Goal: Task Accomplishment & Management: Manage account settings

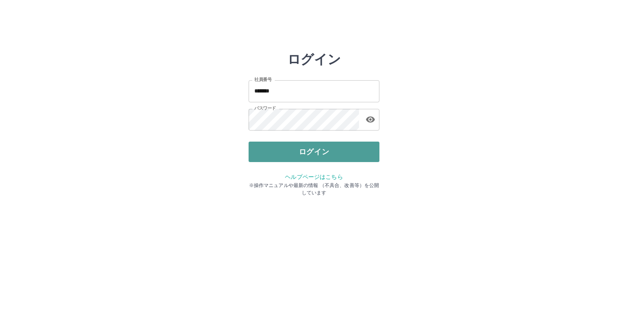
click at [300, 148] on button "ログイン" at bounding box center [314, 151] width 131 height 20
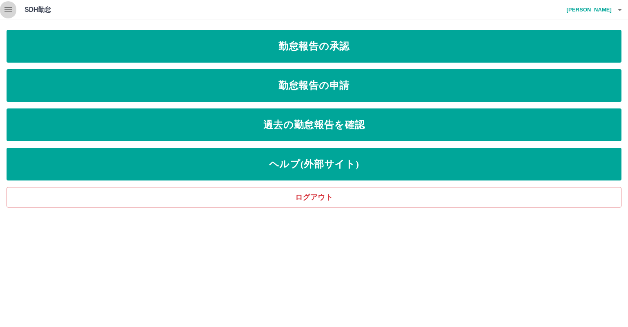
click at [10, 7] on icon "button" at bounding box center [8, 10] width 10 height 10
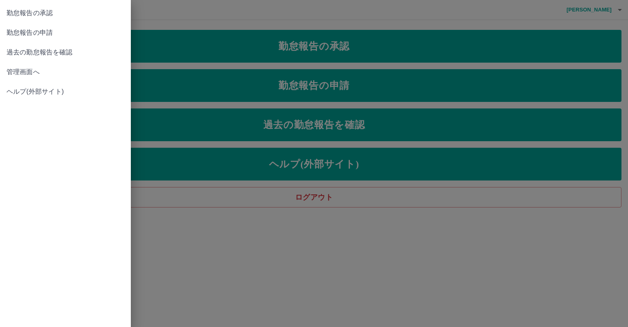
click at [45, 70] on span "管理画面へ" at bounding box center [66, 72] width 118 height 10
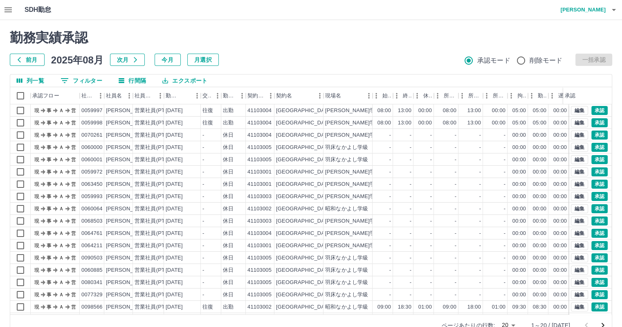
click at [86, 81] on button "0 フィルター" at bounding box center [81, 80] width 55 height 12
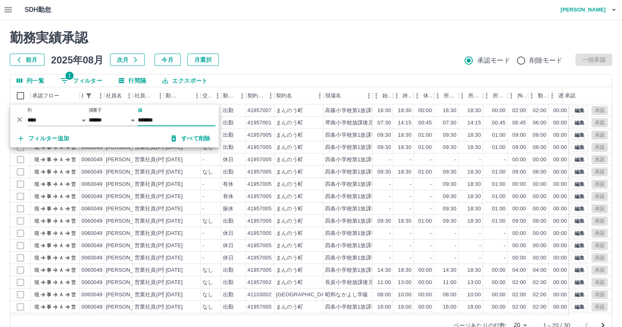
type input "*******"
click at [287, 53] on div at bounding box center [311, 163] width 622 height 327
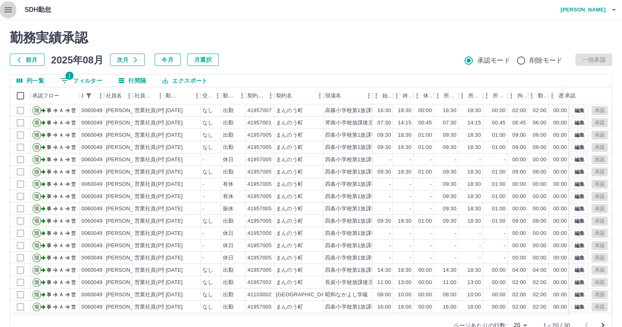
click at [7, 9] on icon "button" at bounding box center [8, 10] width 10 height 10
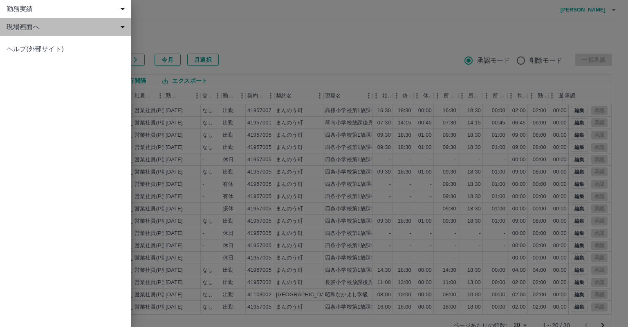
click at [70, 28] on span "現場画面へ" at bounding box center [67, 27] width 121 height 10
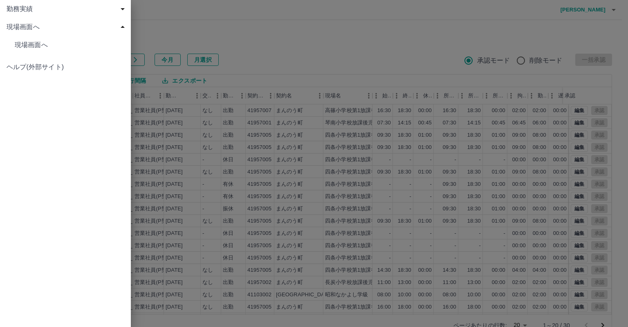
click at [72, 44] on span "現場画面へ" at bounding box center [70, 45] width 110 height 10
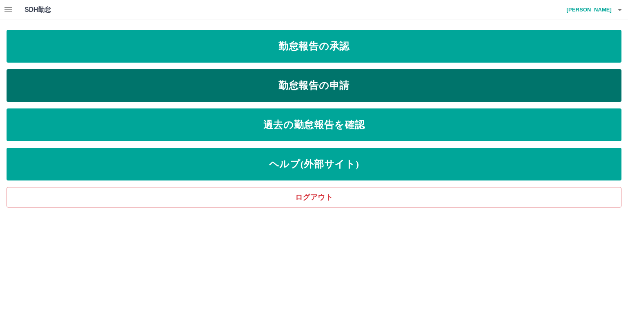
click at [317, 85] on link "勤怠報告の申請" at bounding box center [314, 85] width 615 height 33
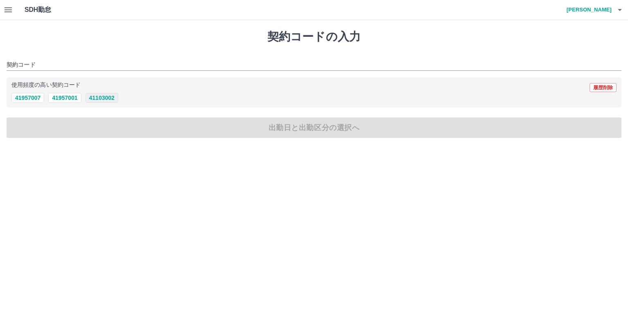
click at [111, 99] on button "41103002" at bounding box center [101, 98] width 33 height 10
type input "********"
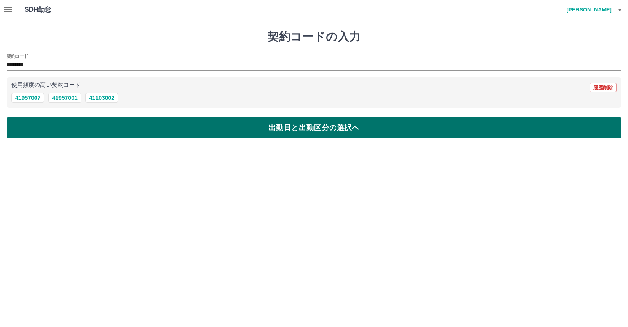
click at [152, 129] on button "出勤日と出勤区分の選択へ" at bounding box center [314, 127] width 615 height 20
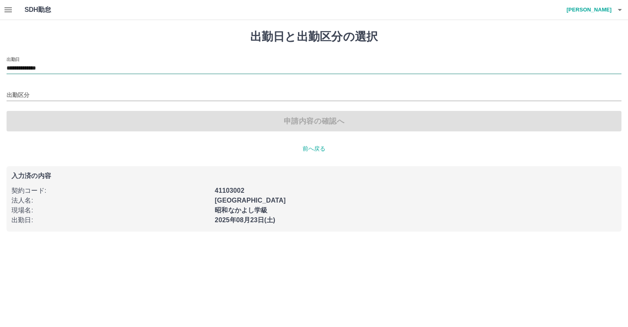
click at [81, 68] on input "**********" at bounding box center [314, 68] width 615 height 10
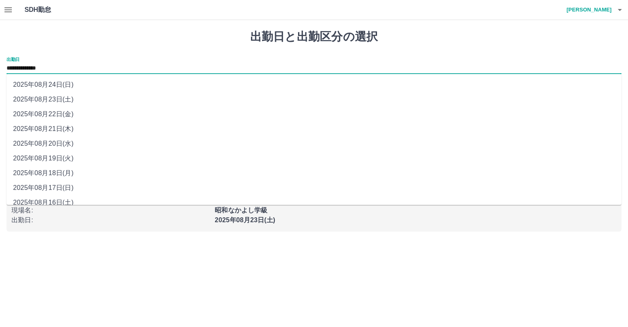
click at [83, 134] on li "2025年08月21日(木)" at bounding box center [314, 128] width 615 height 15
type input "**********"
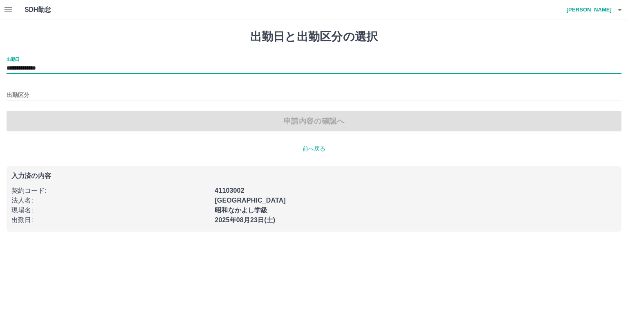
click at [65, 94] on input "出勤区分" at bounding box center [314, 95] width 615 height 10
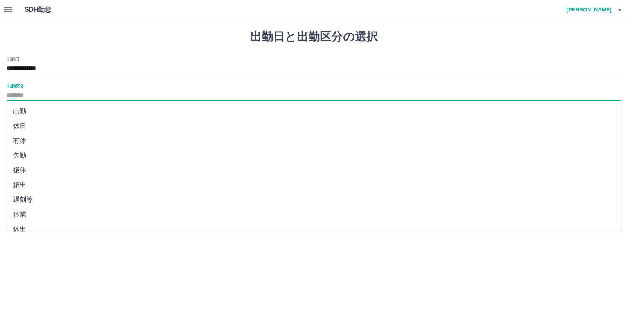
click at [55, 116] on li "出勤" at bounding box center [314, 111] width 615 height 15
type input "**"
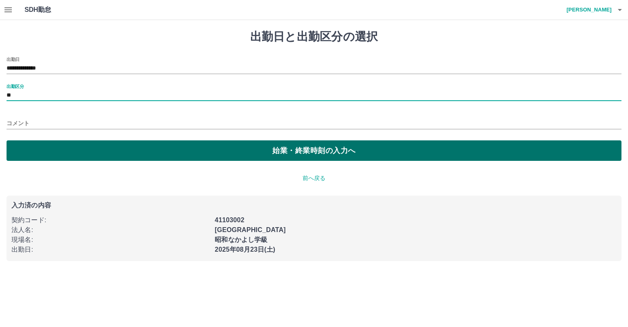
click at [299, 154] on button "始業・終業時刻の入力へ" at bounding box center [314, 150] width 615 height 20
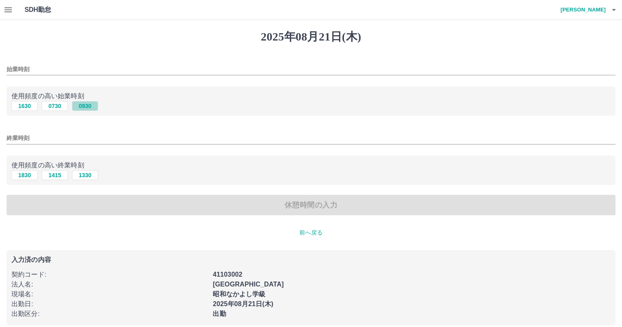
click at [87, 105] on button "0930" at bounding box center [85, 106] width 26 height 10
type input "****"
click at [23, 171] on button "1830" at bounding box center [24, 175] width 26 height 10
type input "****"
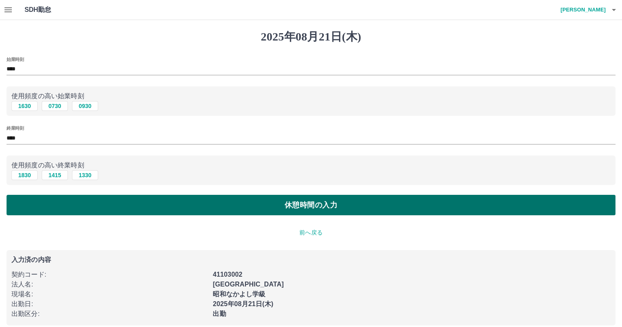
click at [342, 204] on button "休憩時間の入力" at bounding box center [311, 205] width 609 height 20
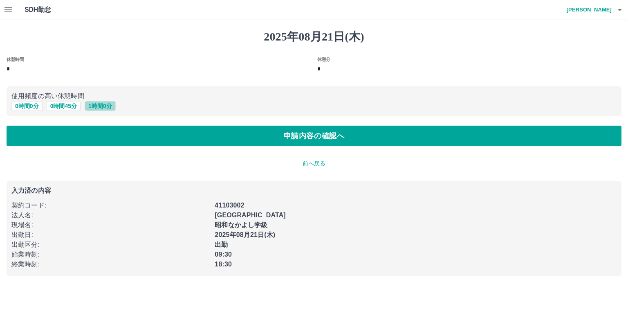
click at [99, 108] on button "1 時間 0 分" at bounding box center [100, 106] width 31 height 10
type input "*"
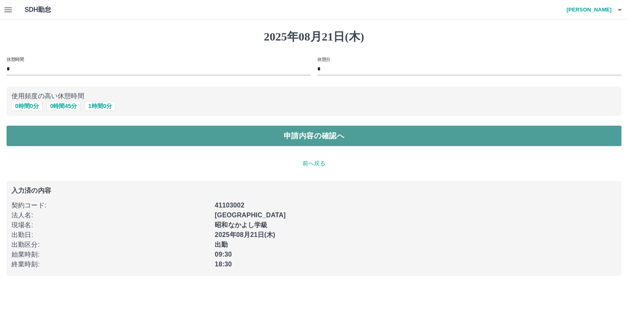
click at [278, 137] on button "申請内容の確認へ" at bounding box center [314, 135] width 615 height 20
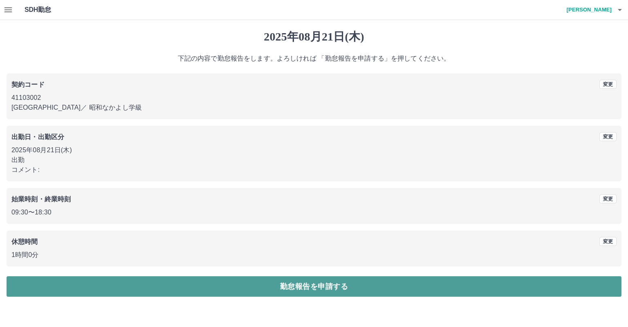
click at [323, 289] on button "勤怠報告を申請する" at bounding box center [314, 286] width 615 height 20
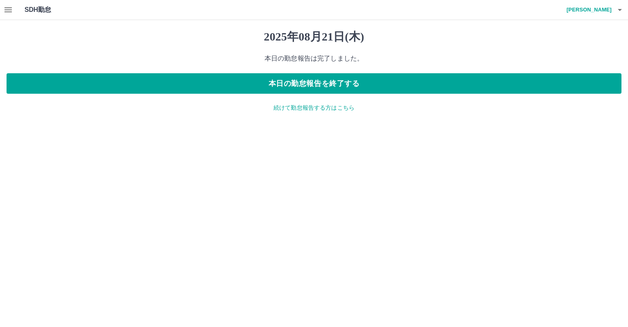
click at [345, 108] on p "続けて勤怠報告する方はこちら" at bounding box center [314, 107] width 615 height 9
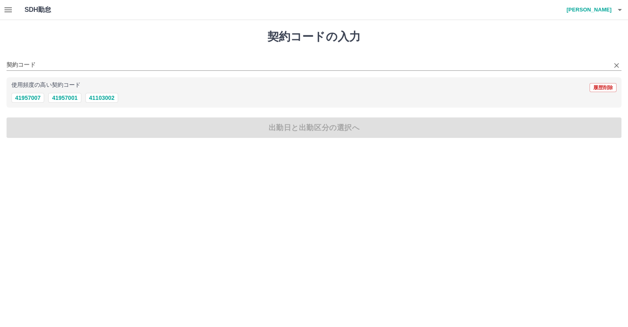
click at [58, 58] on div "契約コード" at bounding box center [314, 62] width 615 height 17
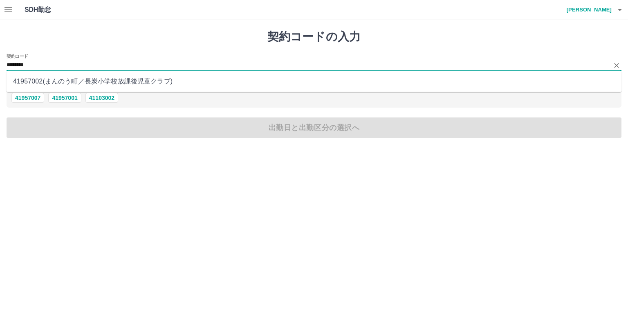
click at [86, 85] on li "41957002 ( まんのう町 ／ 長炭小学校放課後児童クラブ )" at bounding box center [314, 81] width 615 height 15
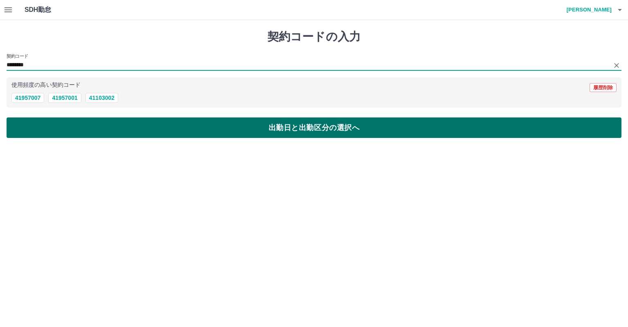
type input "********"
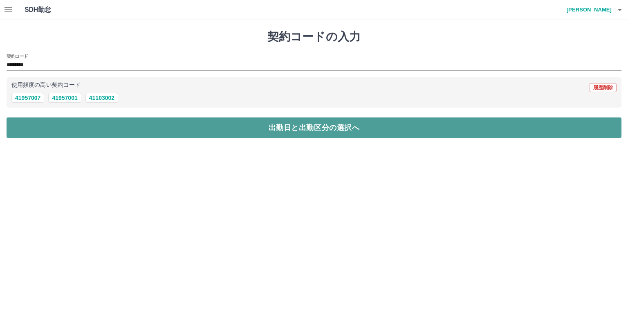
click at [145, 130] on button "出勤日と出勤区分の選択へ" at bounding box center [314, 127] width 615 height 20
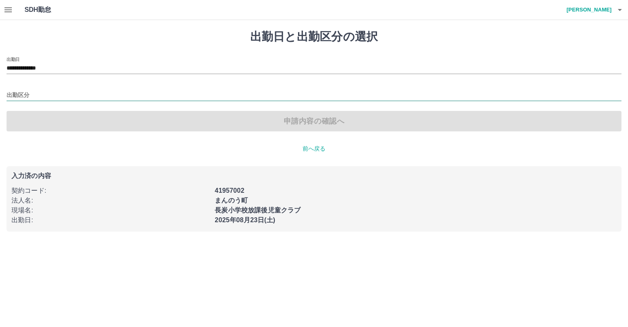
click at [70, 94] on input "出勤区分" at bounding box center [314, 95] width 615 height 10
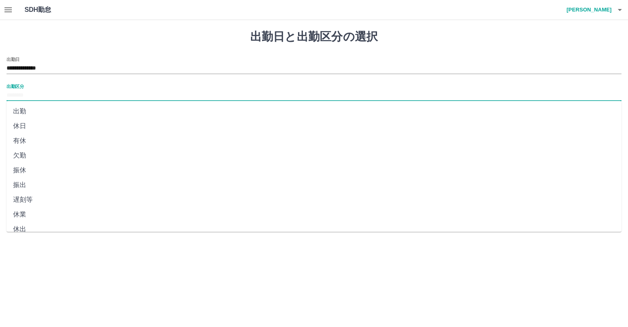
click at [55, 110] on li "出勤" at bounding box center [314, 111] width 615 height 15
type input "**"
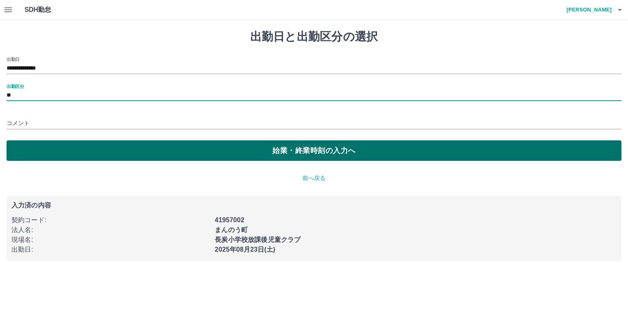
click at [282, 152] on button "始業・終業時刻の入力へ" at bounding box center [314, 150] width 615 height 20
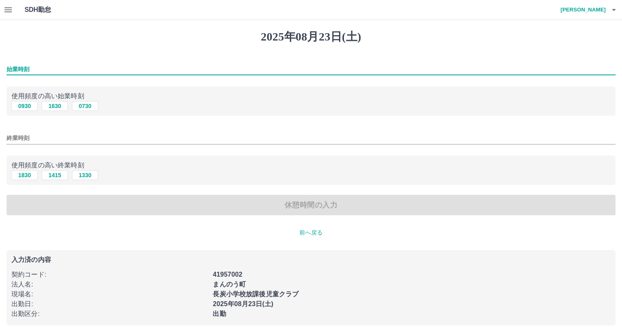
click at [72, 67] on input "始業時刻" at bounding box center [311, 69] width 609 height 12
type input "****"
click at [54, 138] on input "終業時刻" at bounding box center [311, 138] width 609 height 12
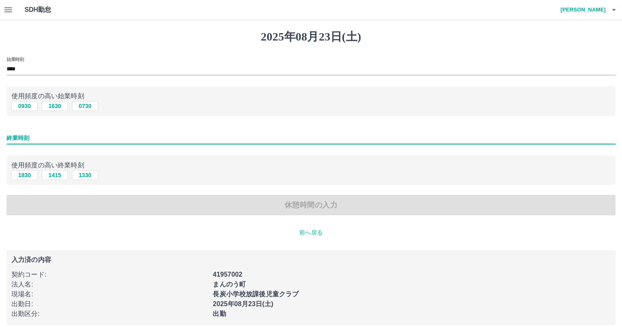
type input "****"
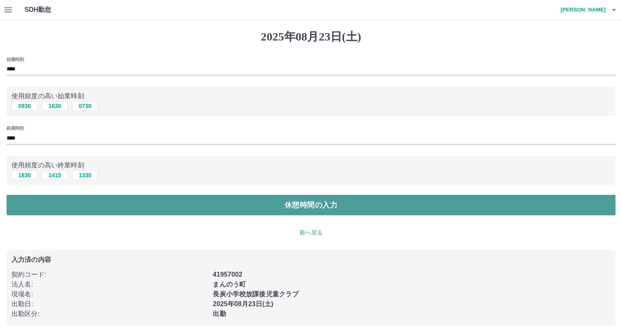
click at [338, 209] on button "休憩時間の入力" at bounding box center [311, 205] width 609 height 20
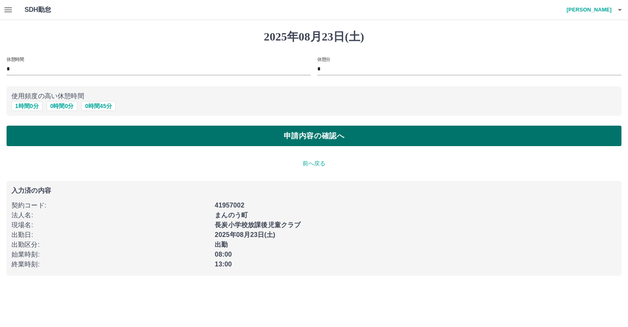
click at [334, 139] on button "申請内容の確認へ" at bounding box center [314, 135] width 615 height 20
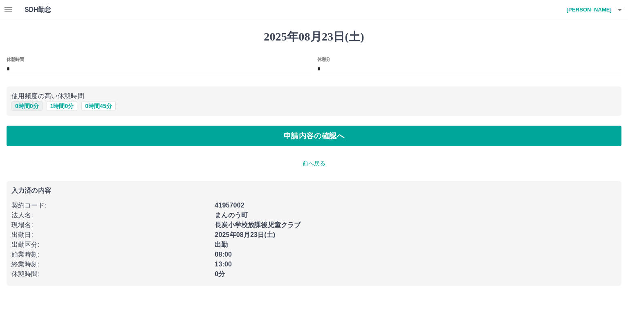
click at [28, 107] on button "0 時間 0 分" at bounding box center [26, 106] width 31 height 10
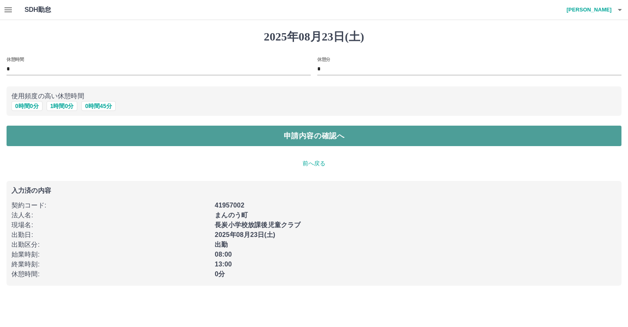
click at [339, 132] on button "申請内容の確認へ" at bounding box center [314, 135] width 615 height 20
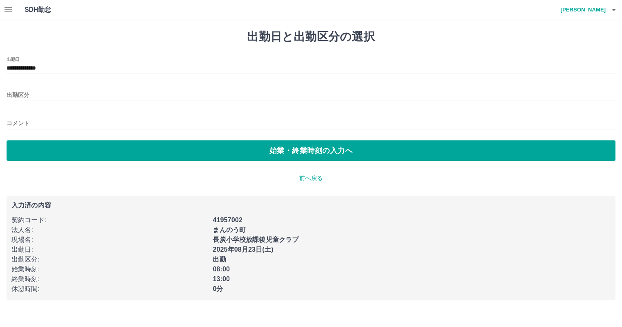
type input "**"
click at [81, 67] on input "**********" at bounding box center [314, 68] width 615 height 10
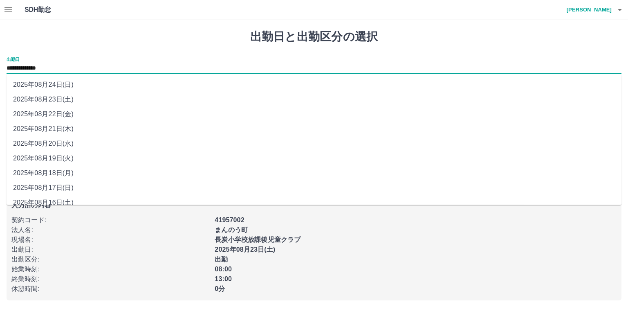
click at [83, 117] on li "2025年08月22日(金)" at bounding box center [314, 114] width 615 height 15
type input "**********"
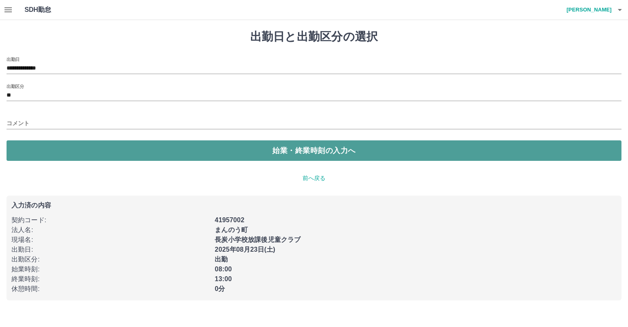
click at [258, 150] on button "始業・終業時刻の入力へ" at bounding box center [314, 150] width 615 height 20
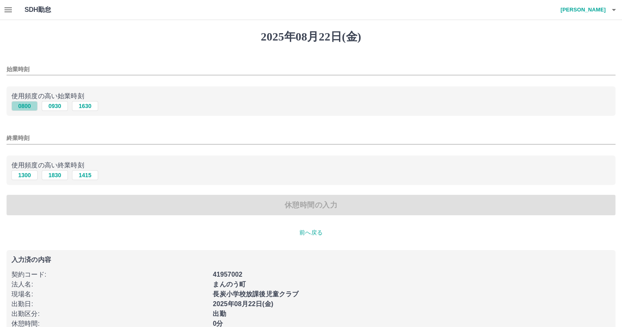
click at [28, 106] on button "0800" at bounding box center [24, 106] width 26 height 10
type input "****"
click at [30, 174] on button "1300" at bounding box center [24, 175] width 26 height 10
type input "****"
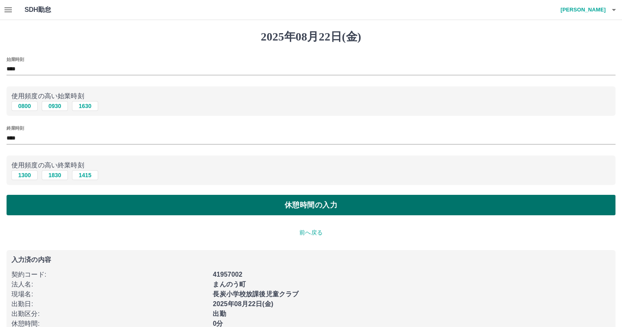
click at [309, 208] on button "休憩時間の入力" at bounding box center [311, 205] width 609 height 20
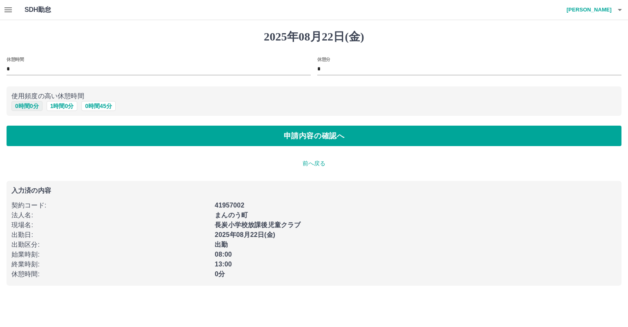
click at [30, 105] on button "0 時間 0 分" at bounding box center [26, 106] width 31 height 10
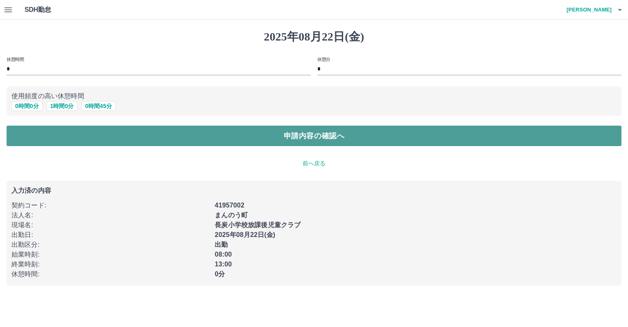
click at [291, 137] on button "申請内容の確認へ" at bounding box center [314, 135] width 615 height 20
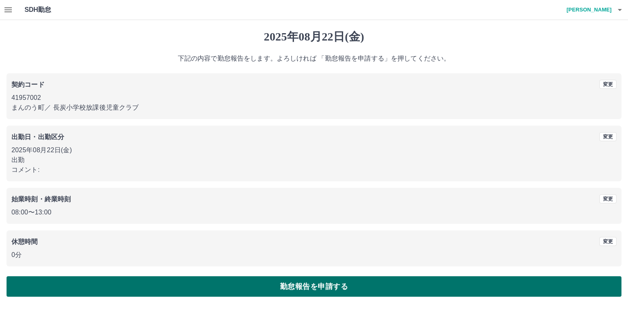
click at [332, 287] on button "勤怠報告を申請する" at bounding box center [314, 286] width 615 height 20
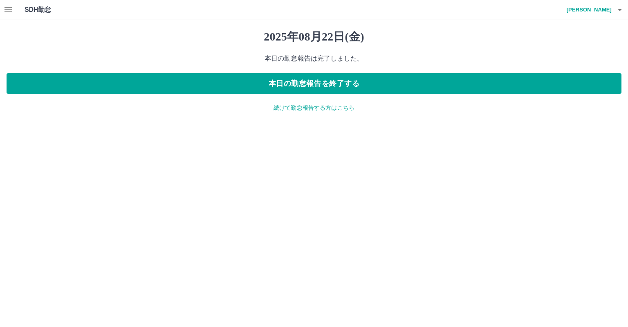
click at [338, 106] on p "続けて勤怠報告する方はこちら" at bounding box center [314, 107] width 615 height 9
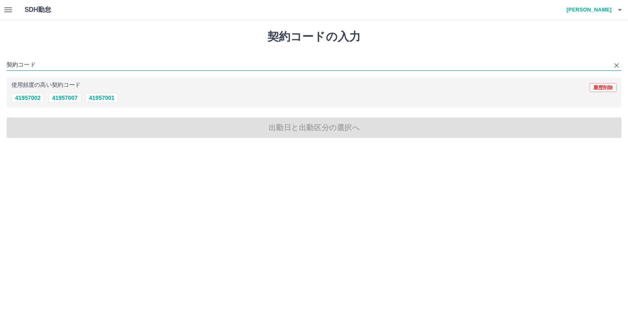
click at [64, 64] on input "契約コード" at bounding box center [308, 65] width 603 height 10
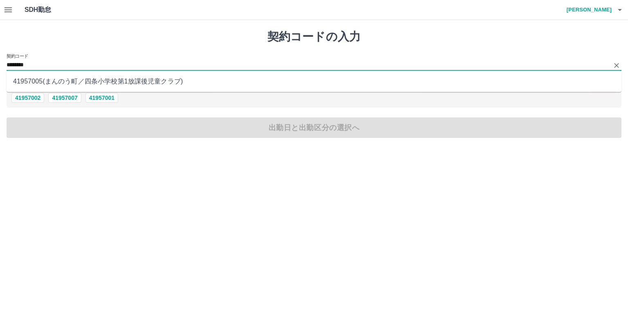
click at [87, 79] on li "41957005 ( まんのう町 ／ 四条小学校第1放課後児童クラブ )" at bounding box center [314, 81] width 615 height 15
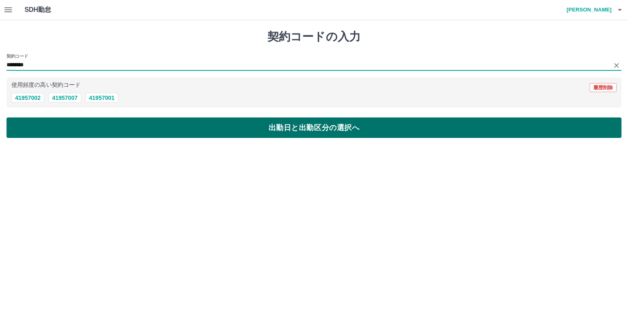
type input "********"
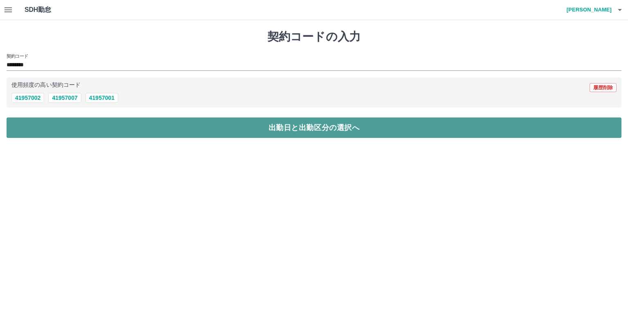
click at [157, 125] on button "出勤日と出勤区分の選択へ" at bounding box center [314, 127] width 615 height 20
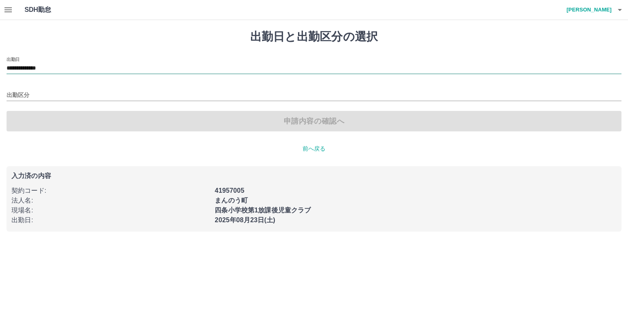
click at [80, 67] on input "**********" at bounding box center [314, 68] width 615 height 10
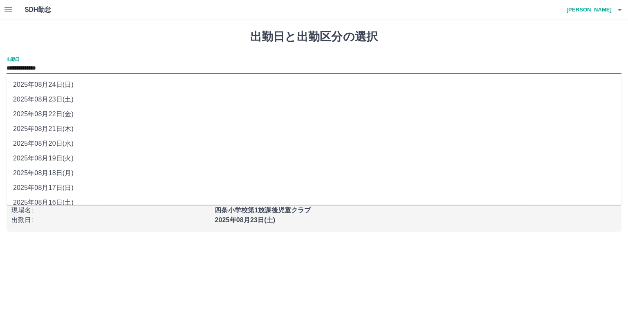
click at [74, 114] on li "2025年08月22日(金)" at bounding box center [314, 114] width 615 height 15
type input "**********"
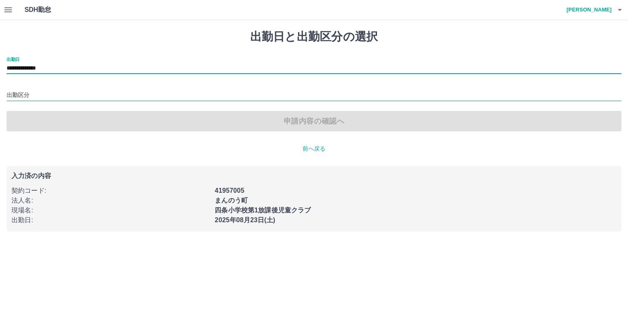
click at [56, 92] on input "出勤区分" at bounding box center [314, 95] width 615 height 10
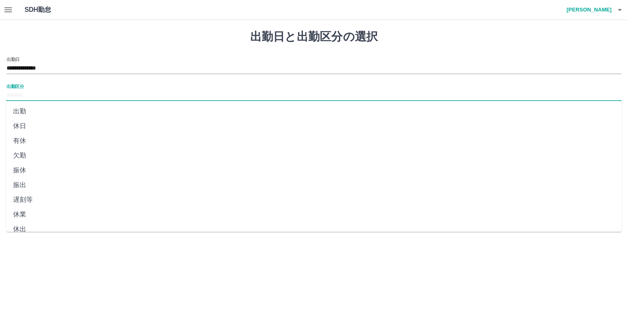
click at [36, 111] on li "出勤" at bounding box center [314, 111] width 615 height 15
type input "**"
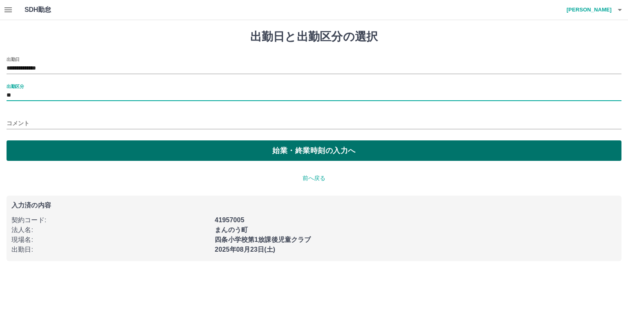
click at [309, 154] on button "始業・終業時刻の入力へ" at bounding box center [314, 150] width 615 height 20
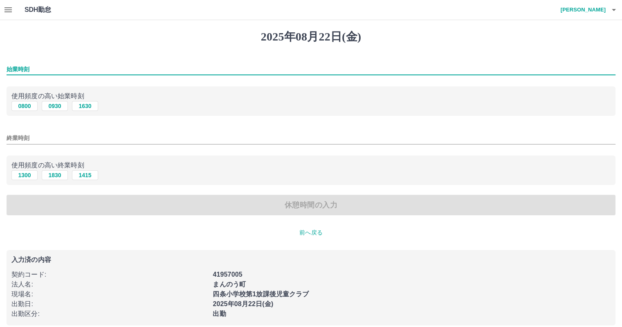
click at [74, 66] on input "始業時刻" at bounding box center [311, 69] width 609 height 12
type input "****"
click at [72, 137] on input "終業時刻" at bounding box center [311, 138] width 609 height 12
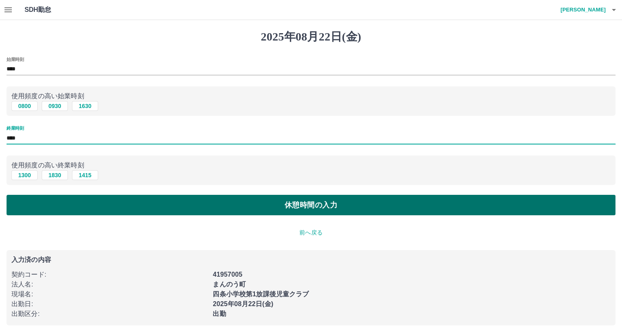
type input "****"
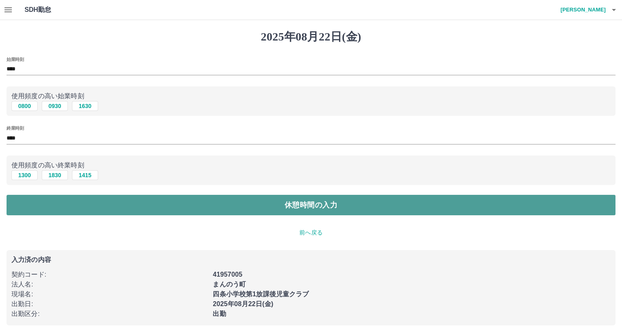
click at [321, 207] on button "休憩時間の入力" at bounding box center [311, 205] width 609 height 20
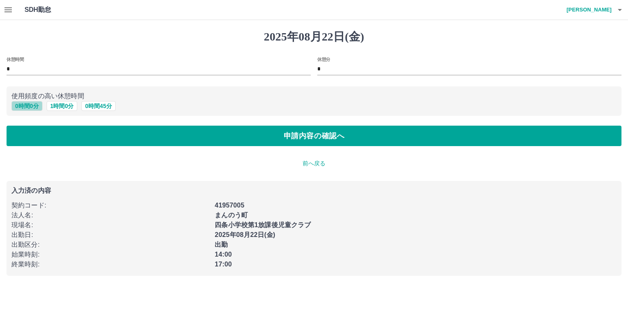
click at [37, 105] on button "0 時間 0 分" at bounding box center [26, 106] width 31 height 10
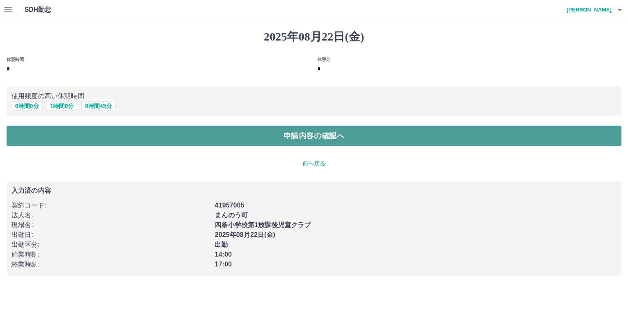
click at [307, 130] on button "申請内容の確認へ" at bounding box center [314, 135] width 615 height 20
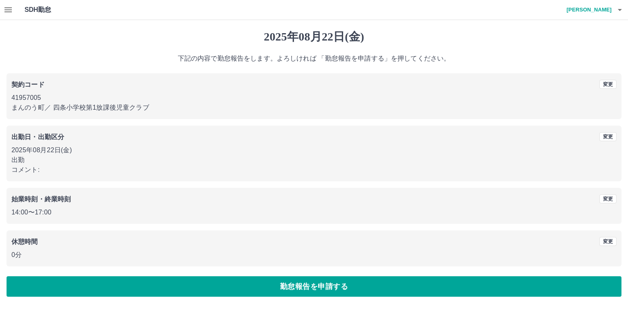
click at [343, 287] on button "勤怠報告を申請する" at bounding box center [314, 286] width 615 height 20
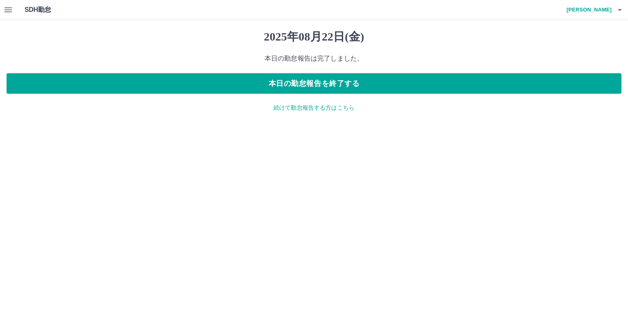
click at [347, 107] on p "続けて勤怠報告する方はこちら" at bounding box center [314, 107] width 615 height 9
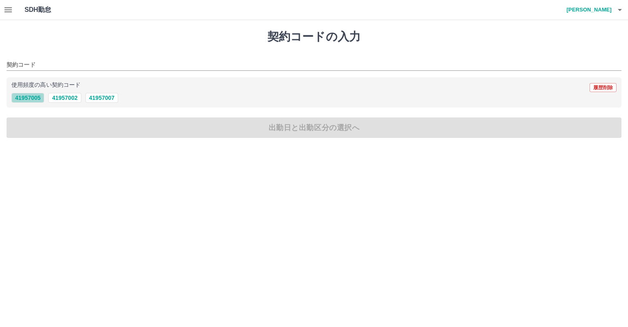
click at [39, 98] on button "41957005" at bounding box center [27, 98] width 33 height 10
type input "********"
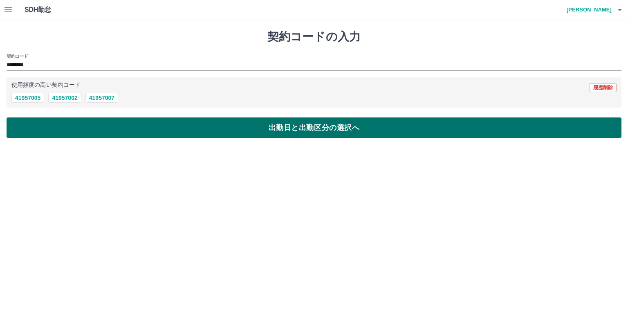
click at [84, 126] on button "出勤日と出勤区分の選択へ" at bounding box center [314, 127] width 615 height 20
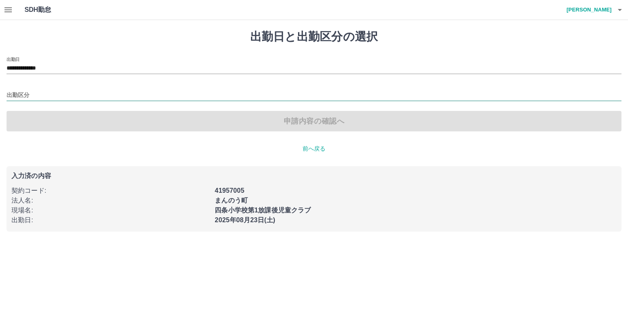
click at [67, 98] on input "出勤区分" at bounding box center [314, 95] width 615 height 10
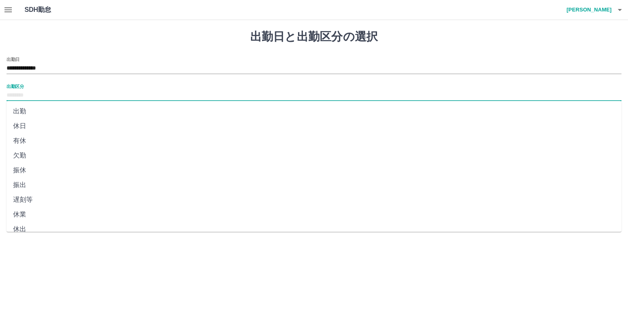
click at [34, 187] on li "振出" at bounding box center [314, 184] width 615 height 15
type input "**"
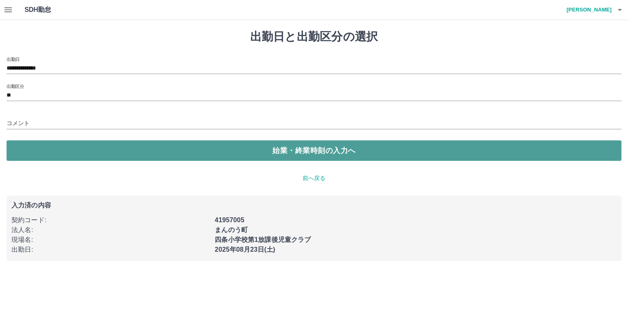
click at [127, 145] on button "始業・終業時刻の入力へ" at bounding box center [314, 150] width 615 height 20
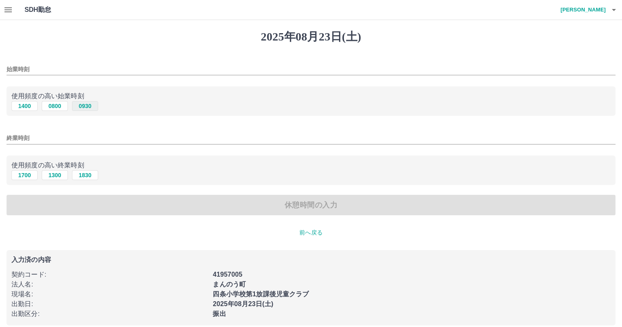
click at [83, 106] on button "0930" at bounding box center [85, 106] width 26 height 10
type input "****"
click at [88, 175] on button "1830" at bounding box center [85, 175] width 26 height 10
type input "****"
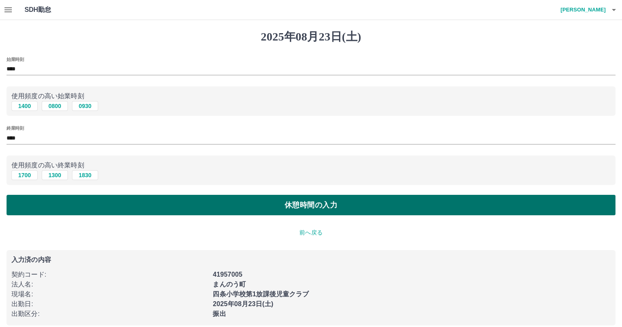
click at [252, 212] on button "休憩時間の入力" at bounding box center [311, 205] width 609 height 20
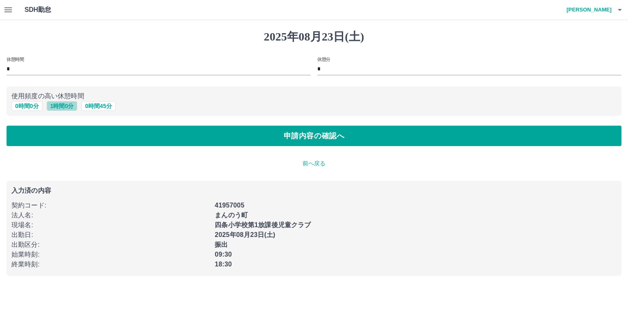
click at [56, 106] on button "1 時間 0 分" at bounding box center [62, 106] width 31 height 10
type input "*"
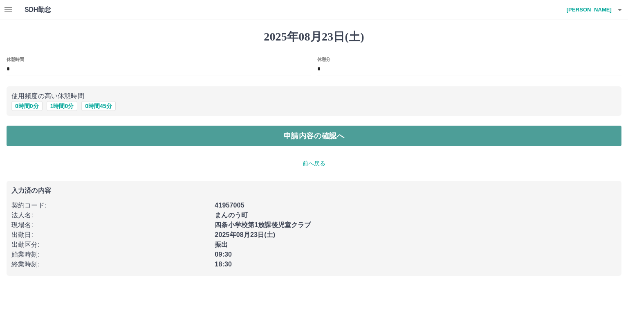
click at [279, 137] on button "申請内容の確認へ" at bounding box center [314, 135] width 615 height 20
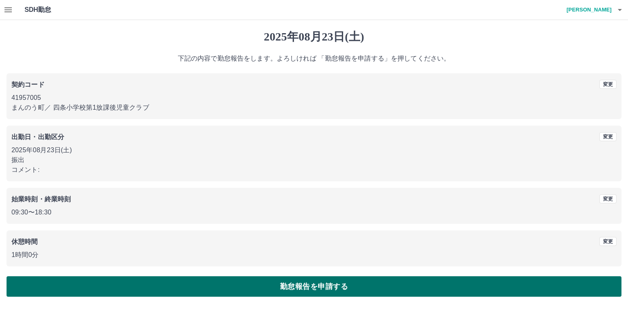
click at [327, 290] on button "勤怠報告を申請する" at bounding box center [314, 286] width 615 height 20
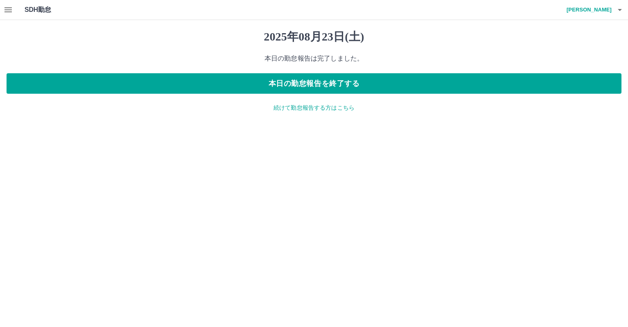
click at [344, 105] on p "続けて勤怠報告する方はこちら" at bounding box center [314, 107] width 615 height 9
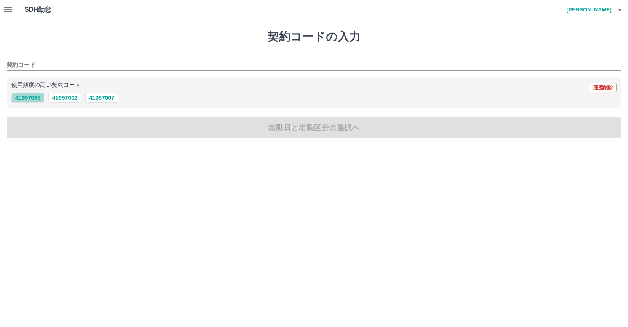
click at [42, 97] on button "41957005" at bounding box center [27, 98] width 33 height 10
type input "********"
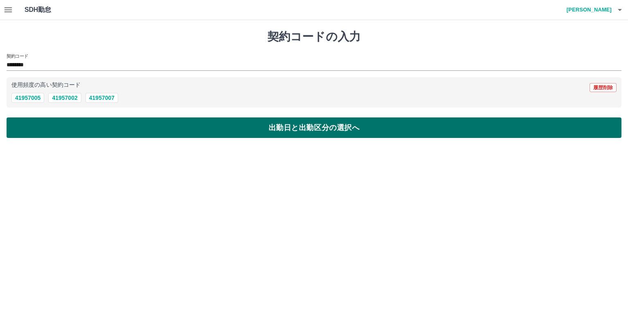
click at [121, 133] on button "出勤日と出勤区分の選択へ" at bounding box center [314, 127] width 615 height 20
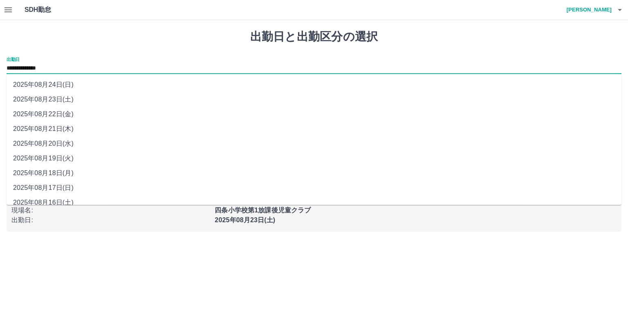
click at [91, 69] on input "**********" at bounding box center [314, 68] width 615 height 10
click at [85, 86] on li "2025年08月24日(日)" at bounding box center [314, 84] width 615 height 15
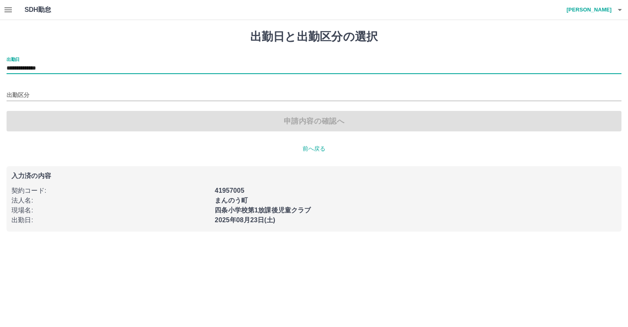
type input "**********"
click at [69, 94] on input "出勤区分" at bounding box center [314, 95] width 615 height 10
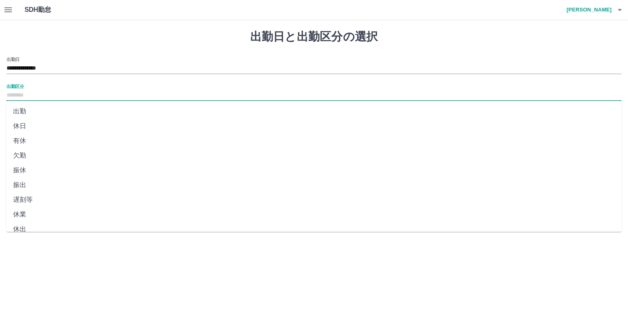
click at [40, 126] on li "休日" at bounding box center [314, 126] width 615 height 15
type input "**"
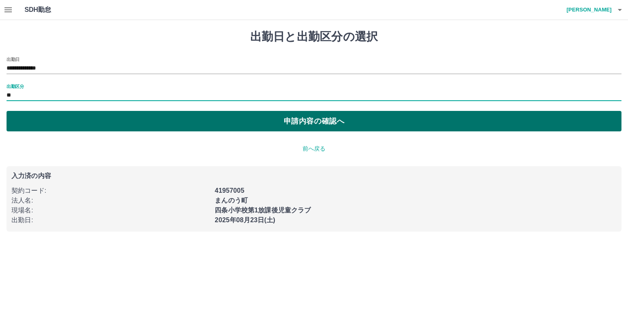
click at [308, 124] on button "申請内容の確認へ" at bounding box center [314, 121] width 615 height 20
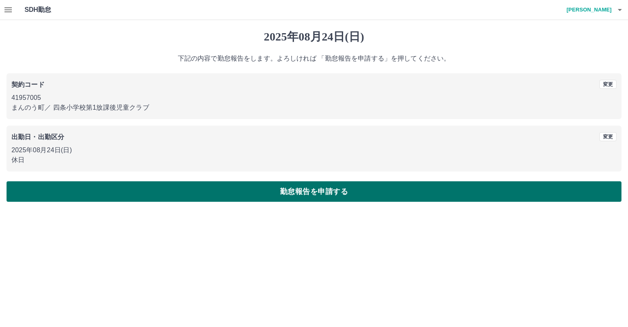
click at [342, 190] on button "勤怠報告を申請する" at bounding box center [314, 191] width 615 height 20
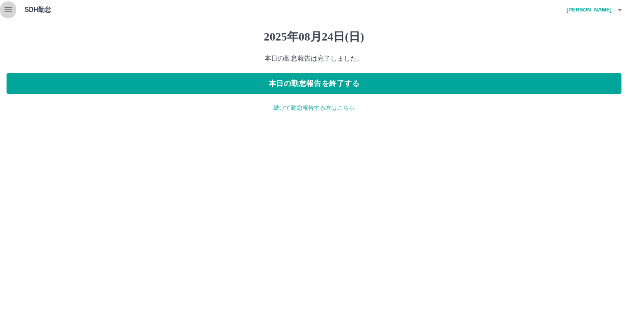
click at [13, 11] on button "button" at bounding box center [8, 10] width 16 height 20
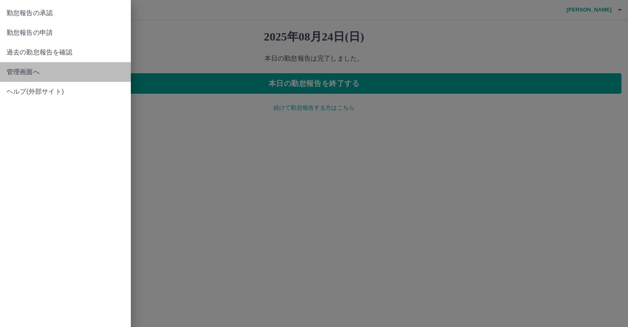
click at [42, 75] on span "管理画面へ" at bounding box center [66, 72] width 118 height 10
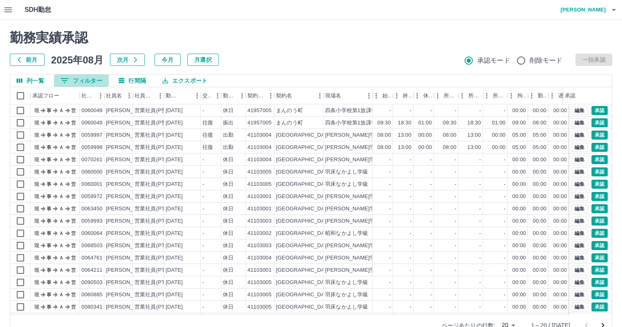
click at [90, 83] on button "0 フィルター" at bounding box center [81, 80] width 55 height 12
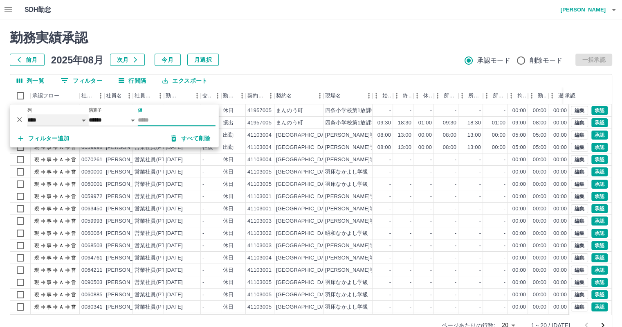
click at [62, 120] on select "**** *** **** *** *** **** ***** *** *** ** ** ** **** **** **** ** ** *** ****…" at bounding box center [57, 120] width 61 height 12
click at [27, 114] on select "**** *** **** *** *** **** ***** *** *** ** ** ** **** **** **** ** ** *** ****…" at bounding box center [57, 120] width 61 height 12
select select "**********"
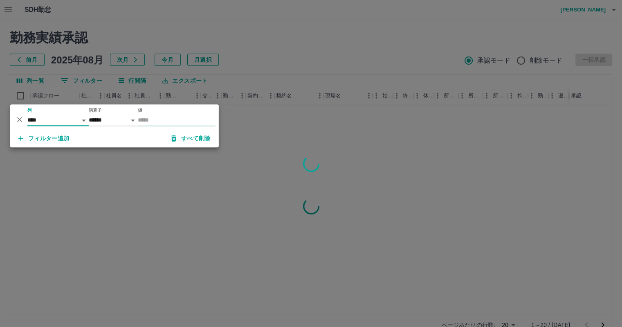
click at [179, 119] on input "値" at bounding box center [177, 120] width 78 height 12
type input "********"
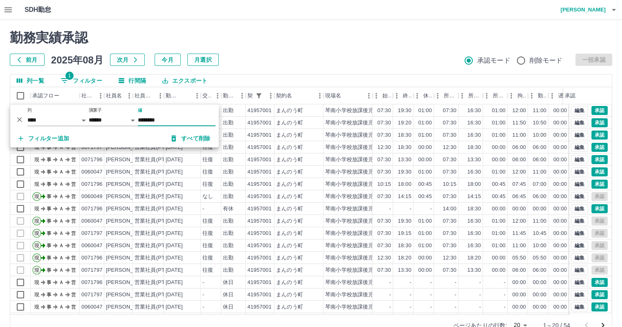
click at [370, 55] on div "前月 [DATE] 次月 今月 月選択 承認モード 削除モード 一括承認" at bounding box center [311, 60] width 602 height 12
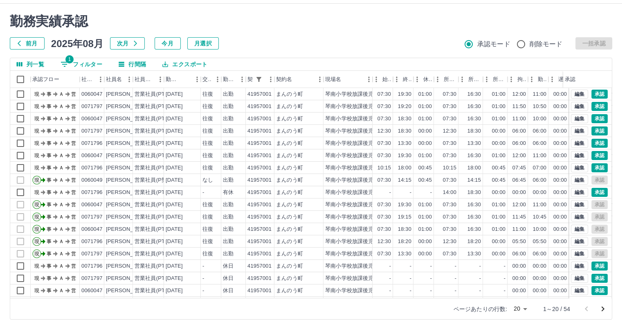
scroll to position [19, 0]
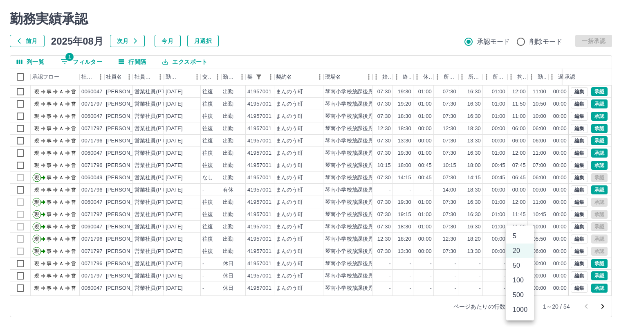
click at [528, 307] on body "SDH勤怠 [PERSON_NAME] 勤務実績承認 前月 [DATE] 次月 今月 月選択 承認モード 削除モード 一括承認 列一覧 1 フィルター 行間隔…" at bounding box center [314, 153] width 628 height 345
click at [520, 283] on li "100" at bounding box center [520, 280] width 28 height 15
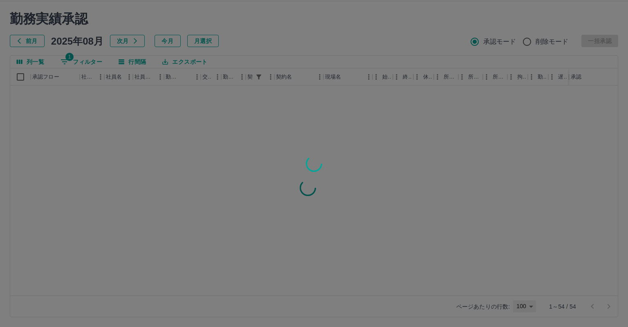
type input "***"
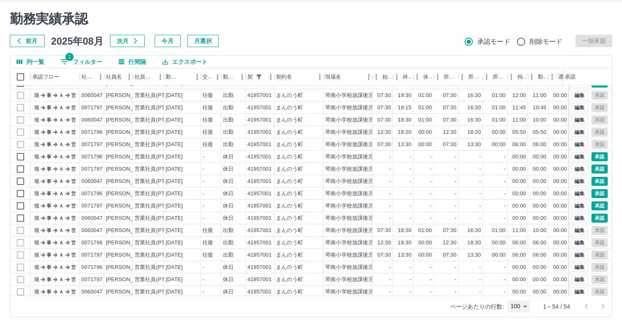
scroll to position [0, 0]
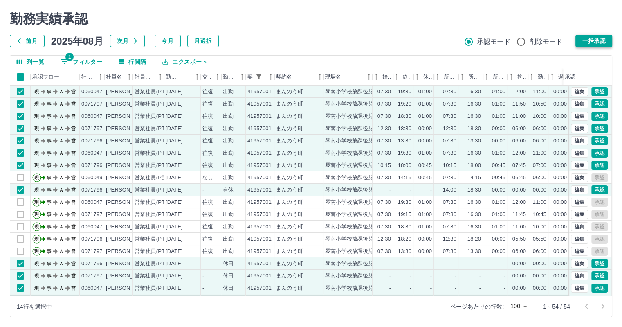
click at [585, 42] on button "一括承認" at bounding box center [593, 41] width 37 height 12
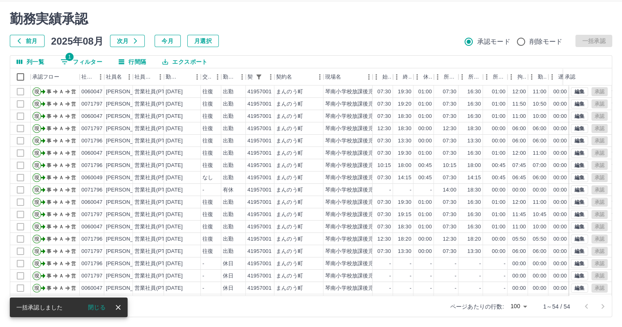
click at [81, 59] on button "1 フィルター" at bounding box center [81, 62] width 55 height 12
select select "**********"
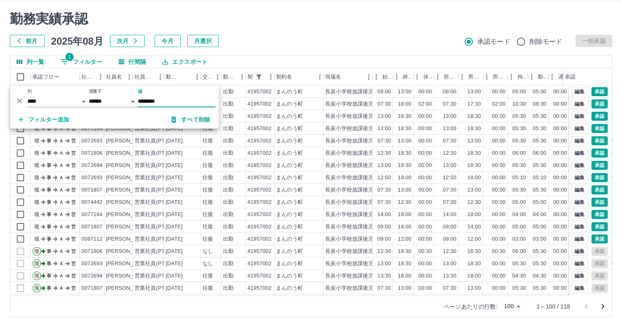
type input "********"
click at [287, 35] on div "前月 [DATE] 次月 今月 月選択 承認モード 削除モード 一括承認" at bounding box center [311, 41] width 602 height 12
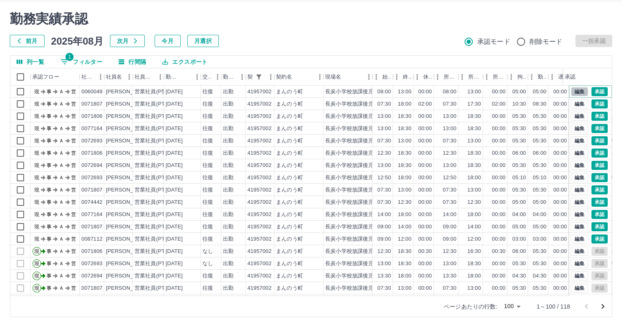
click at [571, 92] on button "編集" at bounding box center [579, 91] width 17 height 9
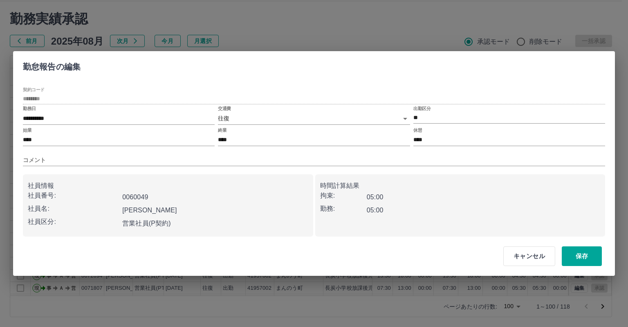
click at [316, 119] on body "SDH勤怠 [PERSON_NAME] 勤務実績承認 前月 [DATE] 次月 今月 月選択 承認モード 削除モード 一括承認 列一覧 1 フィルター 行間隔…" at bounding box center [314, 153] width 628 height 345
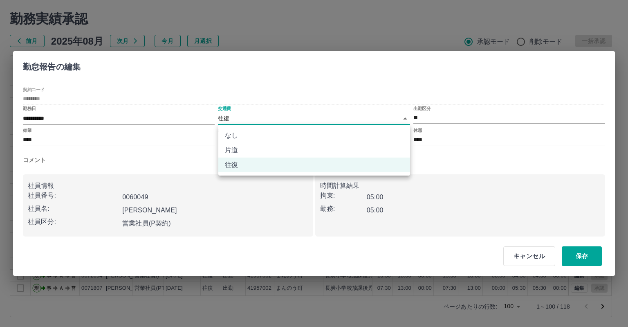
click at [318, 137] on li "なし" at bounding box center [314, 135] width 192 height 15
type input "****"
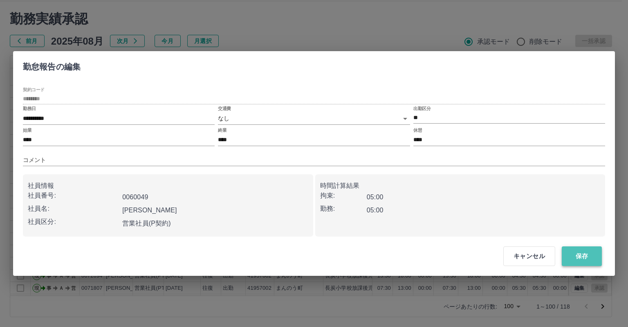
click at [579, 258] on button "保存" at bounding box center [582, 256] width 40 height 20
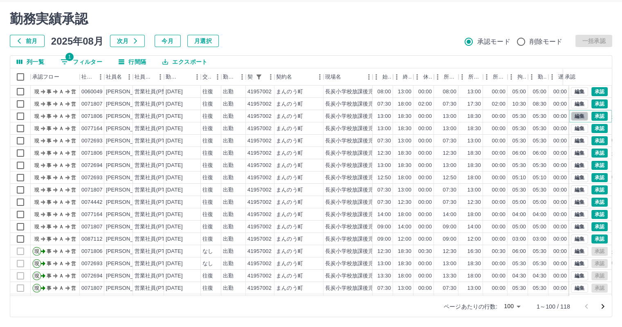
click at [574, 117] on button "編集" at bounding box center [579, 116] width 17 height 9
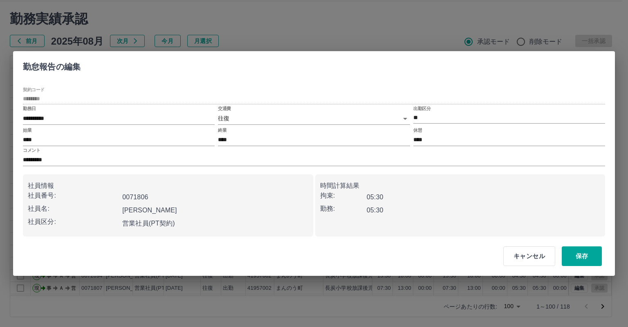
click at [345, 116] on body "SDH勤怠 [PERSON_NAME] 勤務実績承認 前月 [DATE] 次月 今月 月選択 承認モード 削除モード 一括承認 列一覧 1 フィルター 行間隔…" at bounding box center [314, 153] width 628 height 345
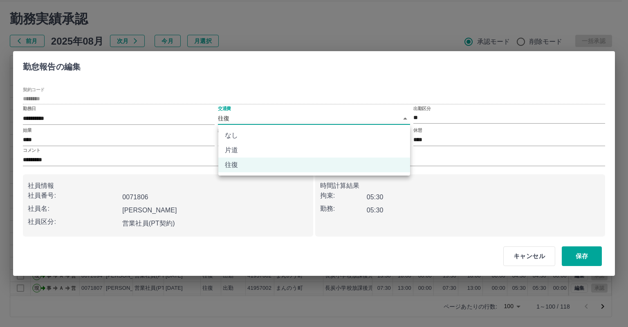
click at [345, 128] on li "なし" at bounding box center [314, 135] width 192 height 15
type input "****"
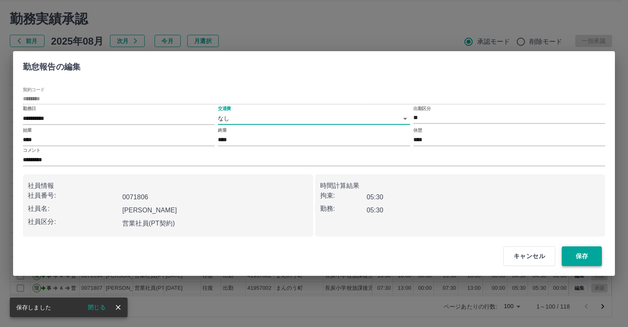
click at [585, 259] on button "保存" at bounding box center [582, 256] width 40 height 20
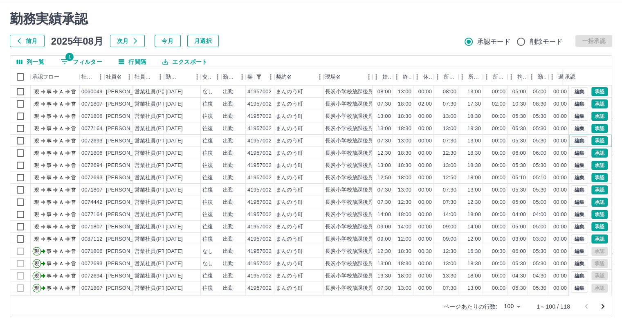
click at [572, 139] on button "編集" at bounding box center [579, 140] width 17 height 9
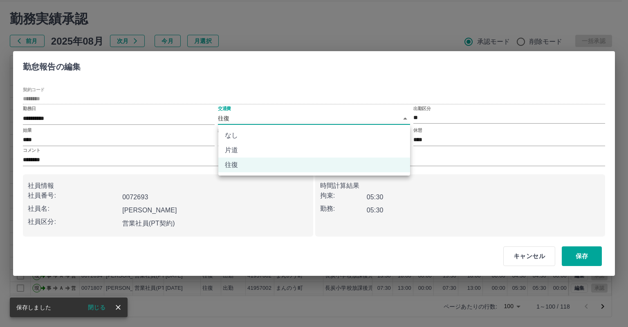
click at [346, 118] on body "SDH勤怠 [PERSON_NAME] 勤務実績承認 前月 [DATE] 次月 今月 月選択 承認モード 削除モード 一括承認 列一覧 1 フィルター 行間隔…" at bounding box center [314, 153] width 628 height 345
click at [347, 128] on li "なし" at bounding box center [314, 135] width 192 height 15
type input "****"
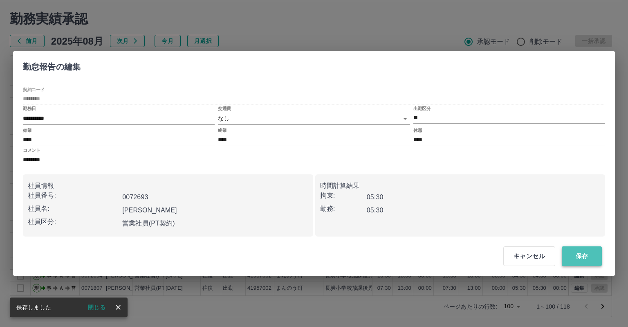
click at [580, 257] on button "保存" at bounding box center [582, 256] width 40 height 20
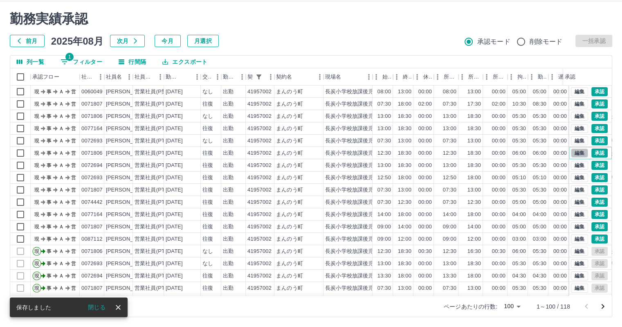
click at [576, 152] on button "編集" at bounding box center [579, 152] width 17 height 9
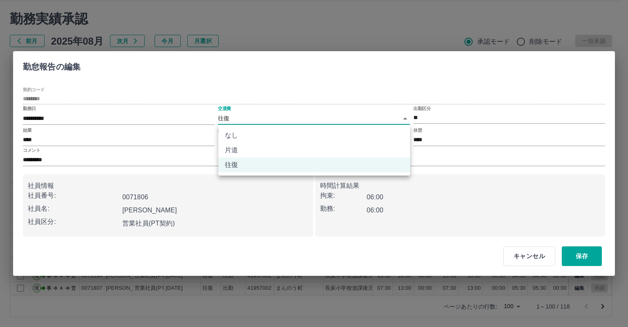
click at [314, 117] on body "SDH勤怠 [PERSON_NAME] 勤務実績承認 前月 [DATE] 次月 今月 月選択 承認モード 削除モード 一括承認 列一覧 1 フィルター 行間隔…" at bounding box center [314, 153] width 628 height 345
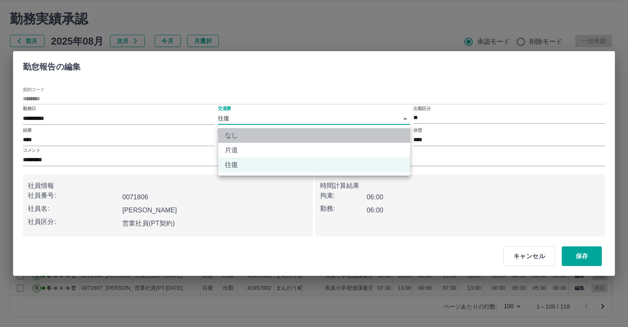
click at [313, 136] on li "なし" at bounding box center [314, 135] width 192 height 15
type input "****"
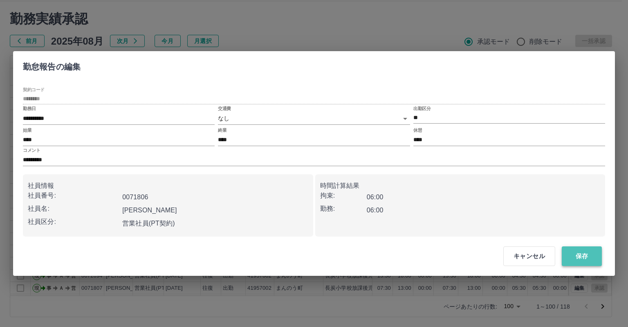
click at [585, 254] on button "保存" at bounding box center [582, 256] width 40 height 20
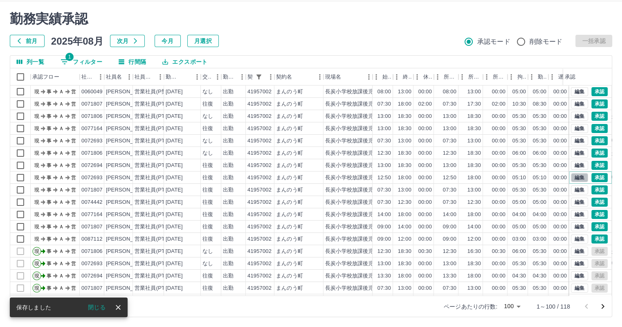
click at [571, 176] on button "編集" at bounding box center [579, 177] width 17 height 9
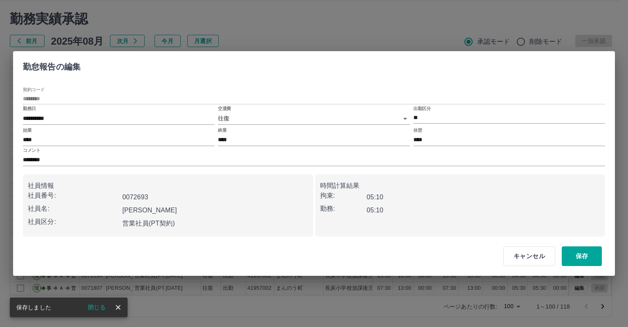
click at [298, 118] on body "SDH勤怠 [PERSON_NAME] 勤務実績承認 前月 [DATE] 次月 今月 月選択 承認モード 削除モード 一括承認 列一覧 1 フィルター 行間隔…" at bounding box center [314, 153] width 628 height 345
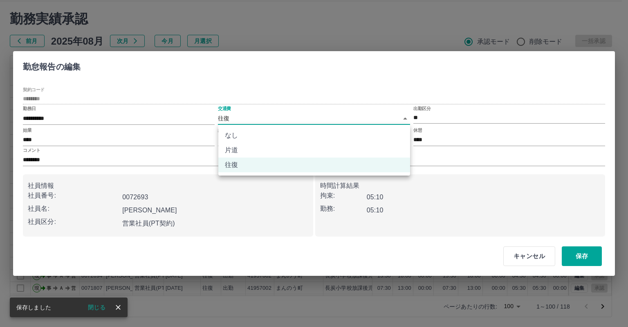
click at [300, 132] on li "なし" at bounding box center [314, 135] width 192 height 15
type input "****"
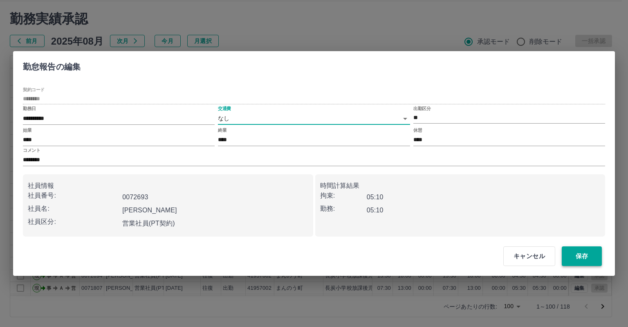
click at [586, 256] on button "保存" at bounding box center [582, 256] width 40 height 20
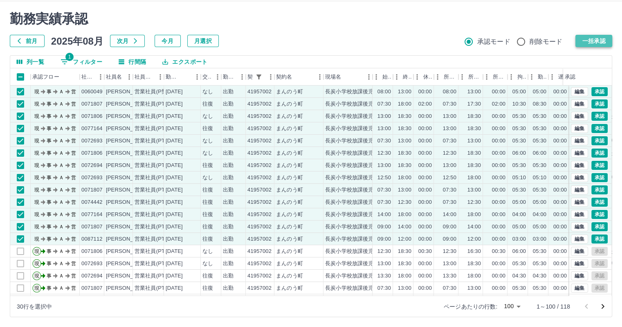
click at [593, 45] on button "一括承認" at bounding box center [593, 41] width 37 height 12
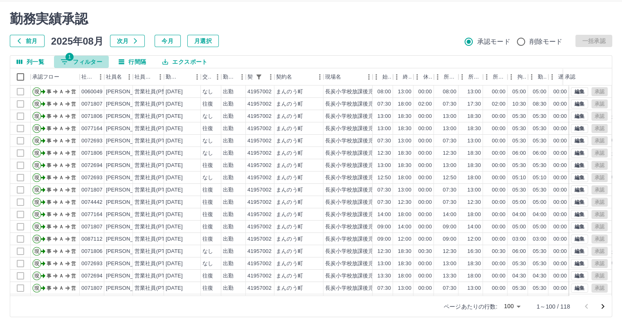
click at [80, 62] on button "1 フィルター" at bounding box center [81, 62] width 55 height 12
select select "**********"
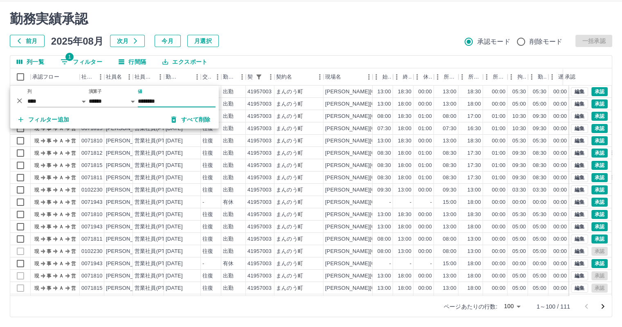
type input "********"
click at [313, 27] on div at bounding box center [311, 163] width 622 height 327
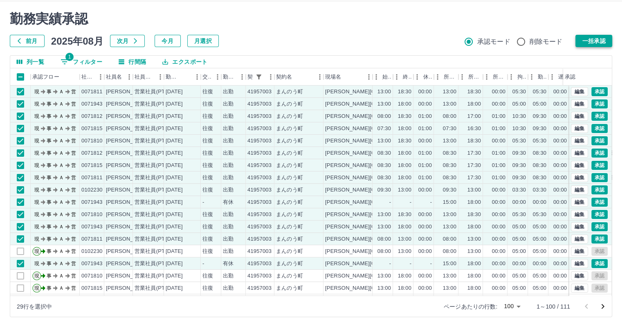
click at [592, 42] on button "一括承認" at bounding box center [593, 41] width 37 height 12
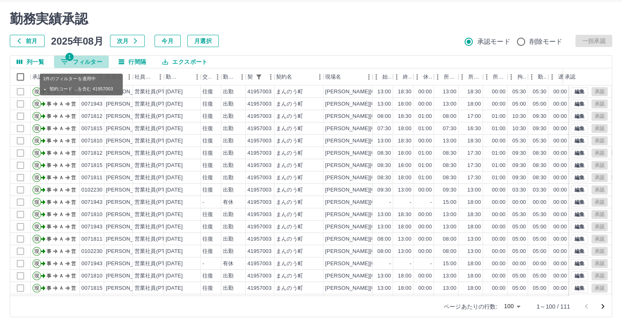
click at [86, 63] on button "1 フィルター" at bounding box center [81, 62] width 55 height 12
select select "**********"
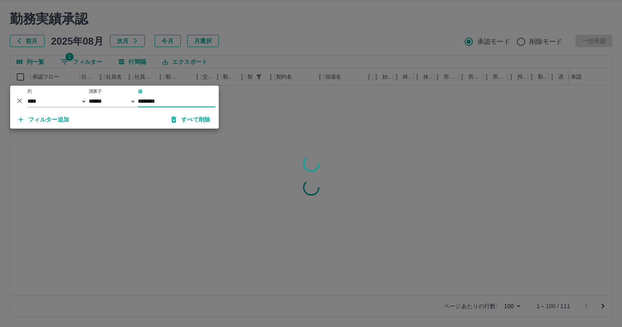
type input "********"
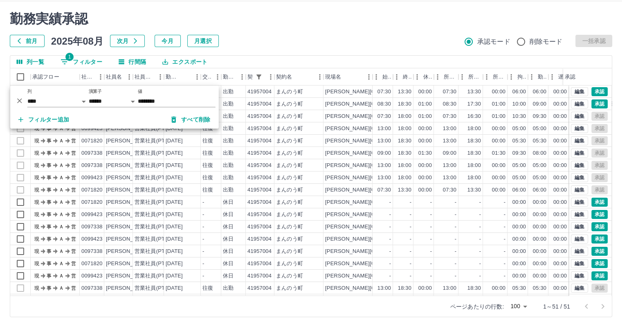
click at [346, 49] on div at bounding box center [311, 163] width 622 height 327
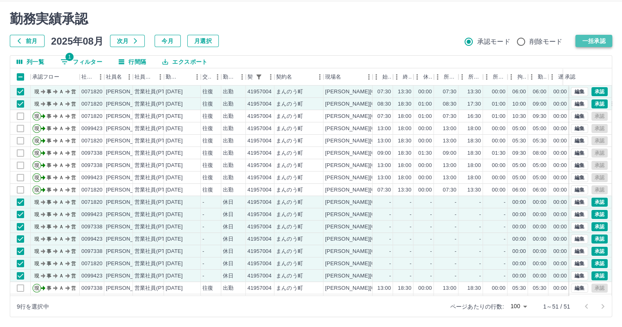
click at [593, 44] on button "一括承認" at bounding box center [593, 41] width 37 height 12
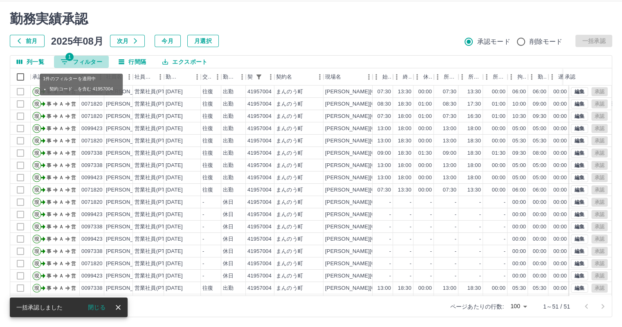
click at [86, 61] on button "1 フィルター" at bounding box center [81, 62] width 55 height 12
select select "**********"
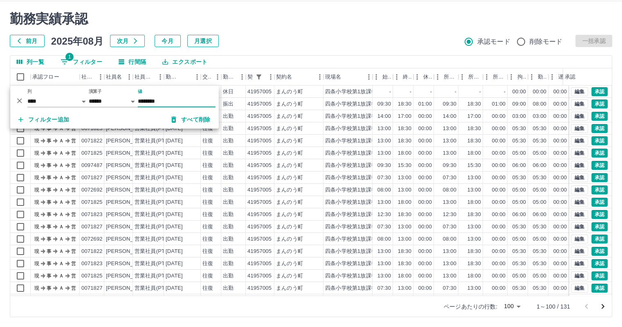
type input "********"
click at [431, 31] on div "勤務実績承認 前月 [DATE] 次月 今月 月選択 承認モード 削除モード 一括承認" at bounding box center [311, 29] width 602 height 36
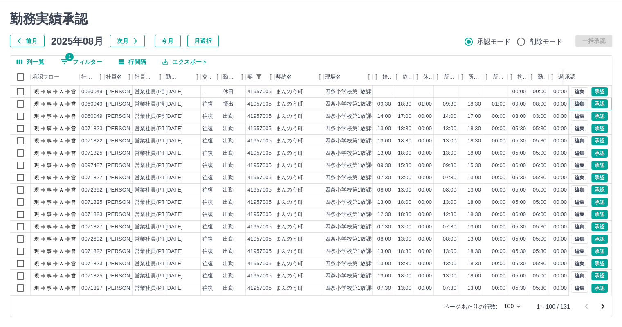
click at [572, 104] on button "編集" at bounding box center [579, 103] width 17 height 9
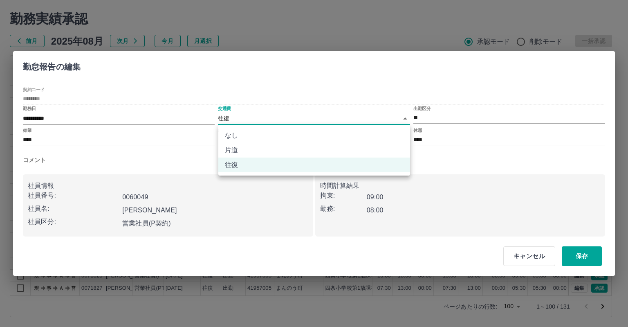
click at [352, 119] on body "SDH勤怠 [PERSON_NAME] 勤務実績承認 前月 [DATE] 次月 今月 月選択 承認モード 削除モード 一括承認 列一覧 1 フィルター 行間隔…" at bounding box center [314, 153] width 628 height 345
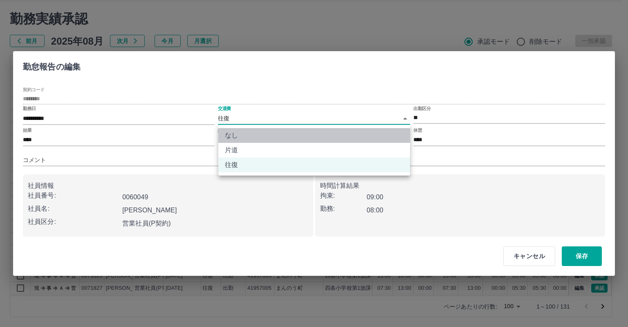
click at [349, 139] on li "なし" at bounding box center [314, 135] width 192 height 15
type input "****"
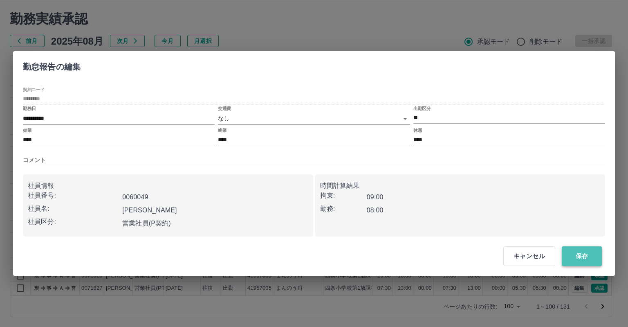
click at [579, 255] on button "保存" at bounding box center [582, 256] width 40 height 20
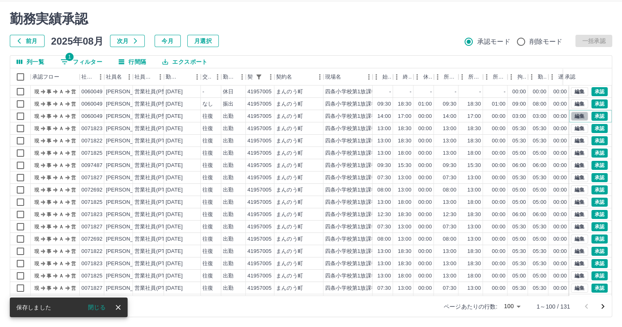
click at [571, 113] on button "編集" at bounding box center [579, 116] width 17 height 9
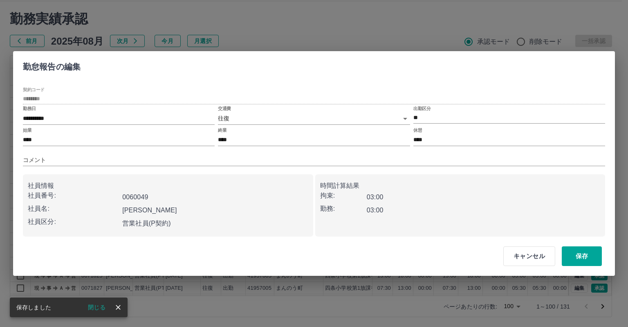
click at [343, 119] on body "SDH勤怠 [PERSON_NAME] 勤務実績承認 前月 [DATE] 次月 今月 月選択 承認モード 削除モード 一括承認 列一覧 1 フィルター 行間隔…" at bounding box center [314, 153] width 628 height 345
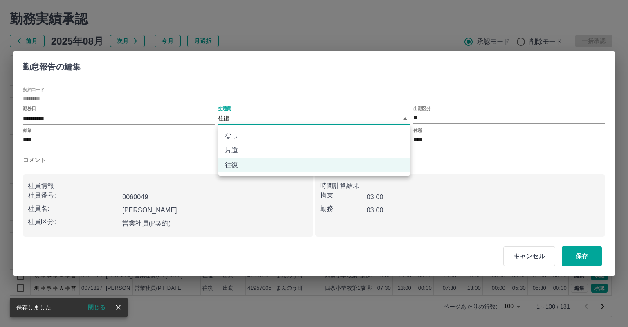
click at [344, 138] on li "なし" at bounding box center [314, 135] width 192 height 15
type input "****"
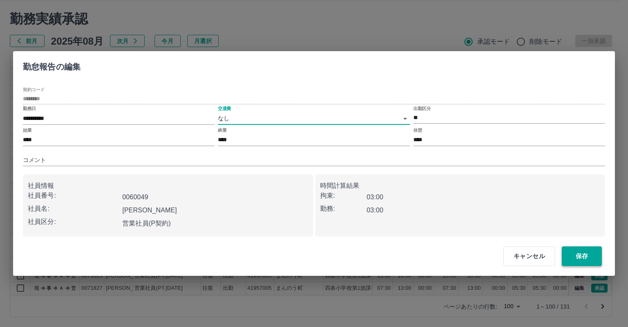
click at [573, 253] on button "保存" at bounding box center [582, 256] width 40 height 20
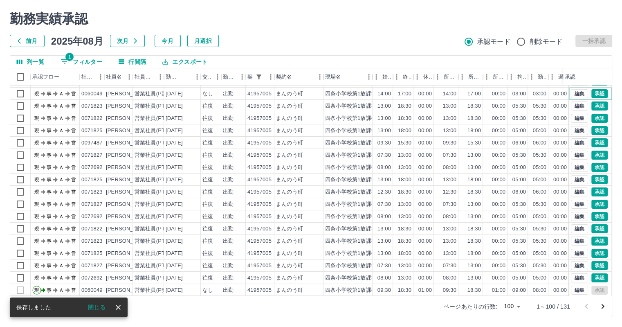
scroll to position [41, 0]
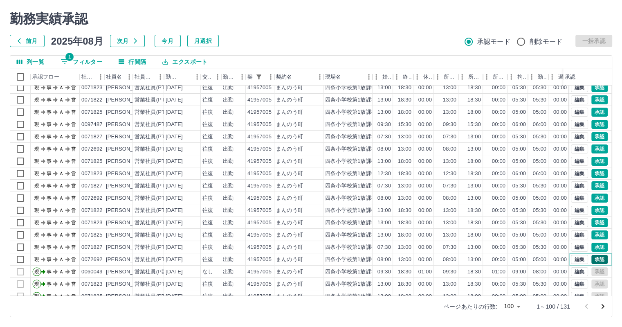
click at [595, 258] on button "承認" at bounding box center [599, 259] width 16 height 9
click at [591, 246] on button "承認" at bounding box center [599, 246] width 16 height 9
click at [593, 235] on button "承認" at bounding box center [599, 234] width 16 height 9
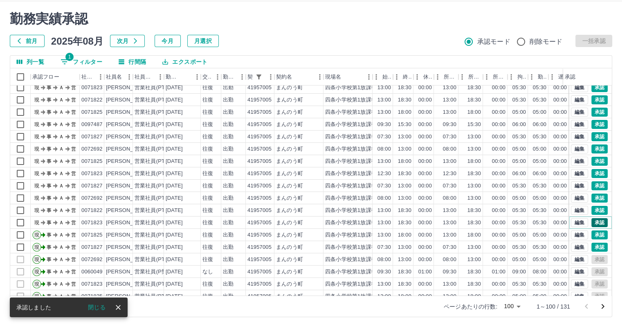
click at [596, 220] on button "承認" at bounding box center [599, 222] width 16 height 9
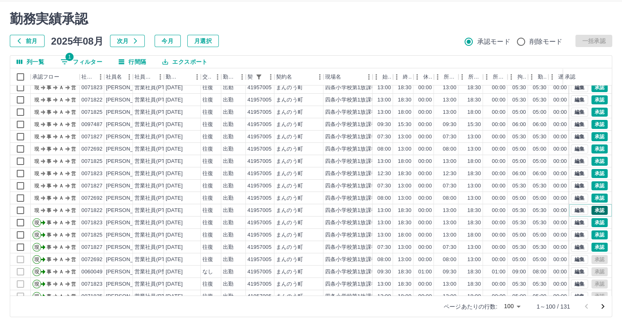
click at [594, 210] on button "承認" at bounding box center [599, 210] width 16 height 9
click at [593, 198] on button "承認" at bounding box center [599, 197] width 16 height 9
click at [592, 184] on button "承認" at bounding box center [599, 185] width 16 height 9
click at [594, 172] on button "承認" at bounding box center [599, 173] width 16 height 9
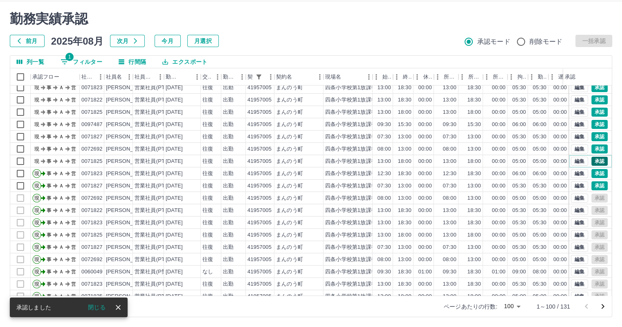
click at [591, 158] on button "承認" at bounding box center [599, 161] width 16 height 9
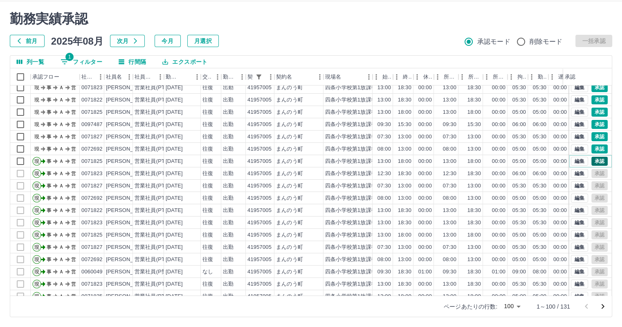
click at [591, 160] on button "承認" at bounding box center [599, 161] width 16 height 9
click at [591, 149] on button "承認" at bounding box center [599, 148] width 16 height 9
click at [592, 136] on button "承認" at bounding box center [599, 136] width 16 height 9
click at [594, 124] on button "承認" at bounding box center [599, 124] width 16 height 9
click at [592, 101] on button "承認" at bounding box center [599, 99] width 16 height 9
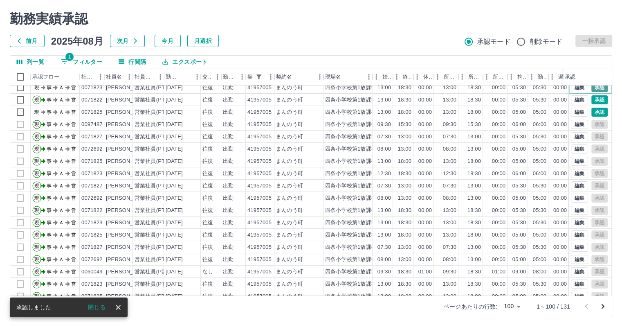
click at [593, 86] on button "承認" at bounding box center [599, 87] width 16 height 9
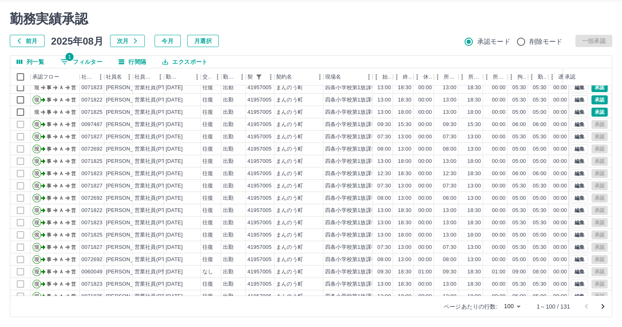
drag, startPoint x: 607, startPoint y: 108, endPoint x: 608, endPoint y: 97, distance: 11.5
click at [608, 97] on div at bounding box center [311, 163] width 622 height 327
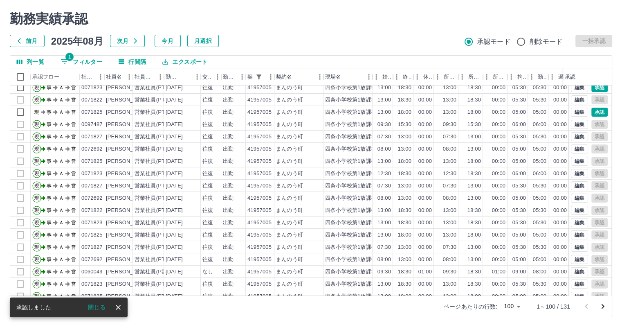
scroll to position [0, 0]
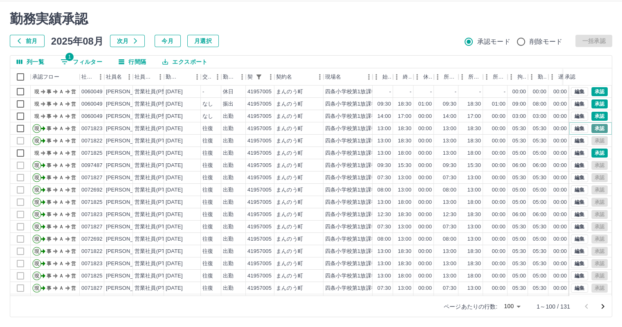
click at [595, 128] on button "承認" at bounding box center [599, 128] width 16 height 9
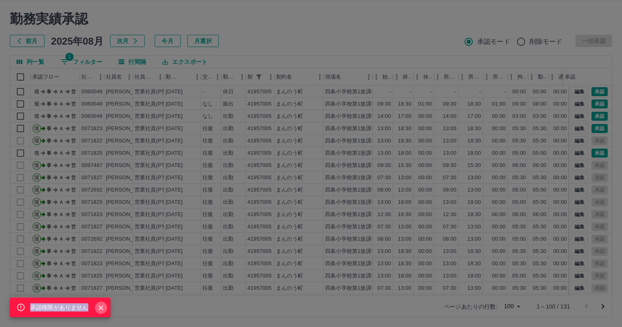
click at [100, 309] on icon "Close" at bounding box center [101, 307] width 5 height 5
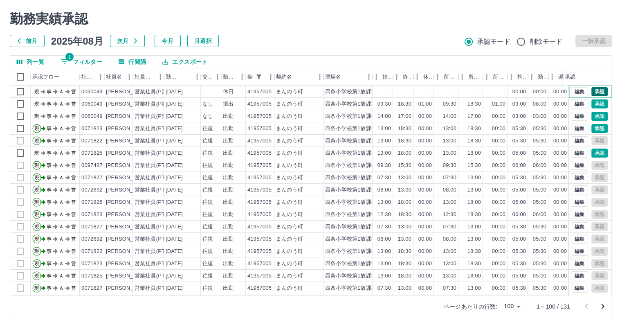
click at [592, 87] on button "承認" at bounding box center [599, 91] width 16 height 9
click at [592, 103] on button "承認" at bounding box center [599, 103] width 16 height 9
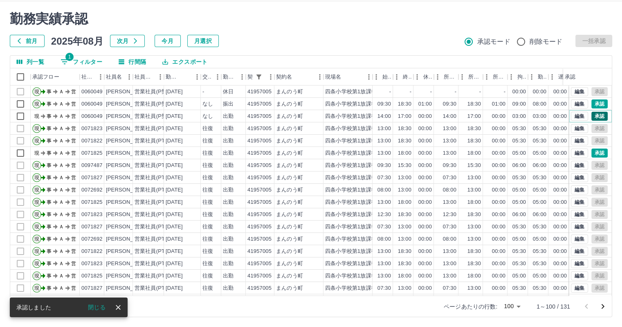
click at [591, 116] on button "承認" at bounding box center [599, 116] width 16 height 9
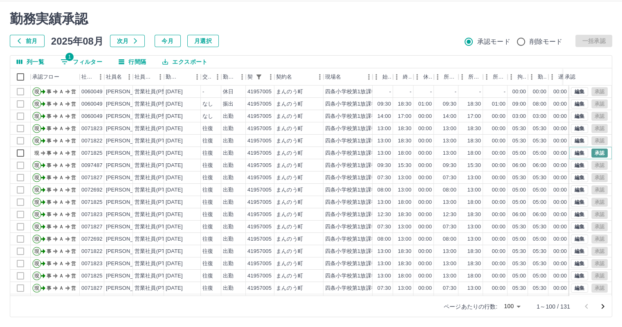
click at [592, 153] on button "承認" at bounding box center [599, 152] width 16 height 9
click at [602, 44] on button "一括承認" at bounding box center [593, 41] width 37 height 12
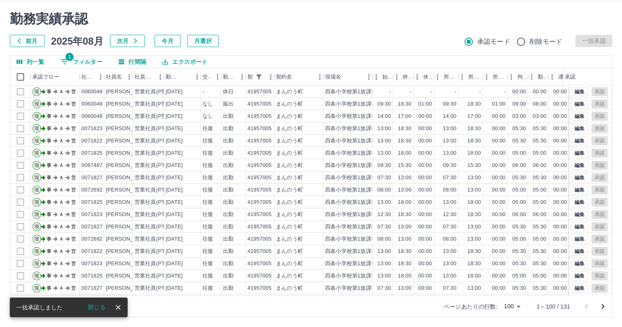
click at [85, 62] on button "1 フィルター" at bounding box center [81, 62] width 55 height 12
select select "**********"
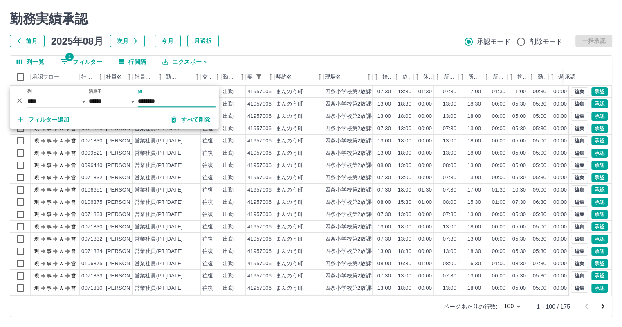
type input "********"
click at [313, 37] on div "前月 [DATE] 次月 今月 月選択 承認モード 削除モード 一括承認" at bounding box center [311, 41] width 602 height 12
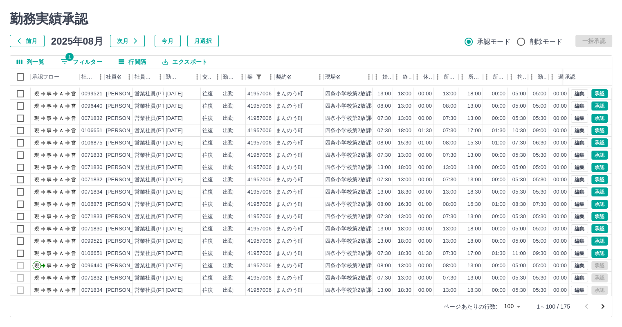
scroll to position [110, 0]
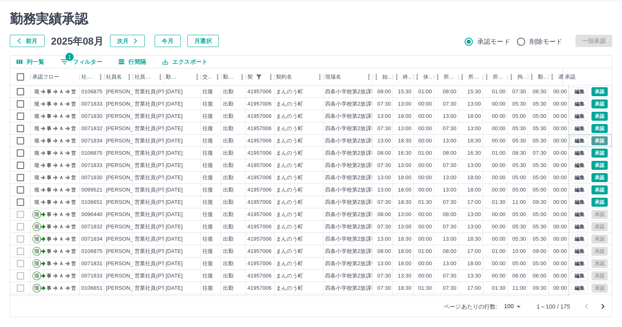
click at [592, 139] on button "承認" at bounding box center [599, 140] width 16 height 9
click at [593, 152] on button "承認" at bounding box center [599, 152] width 16 height 9
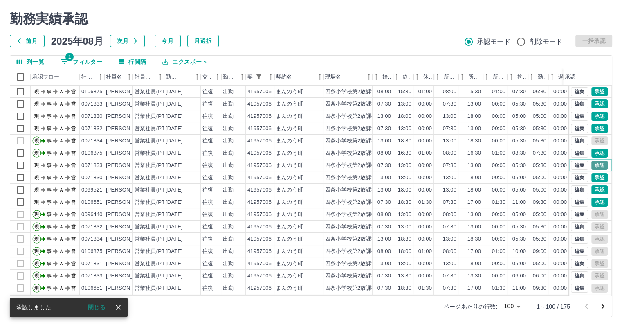
click at [591, 165] on button "承認" at bounding box center [599, 165] width 16 height 9
click at [591, 179] on button "承認" at bounding box center [599, 177] width 16 height 9
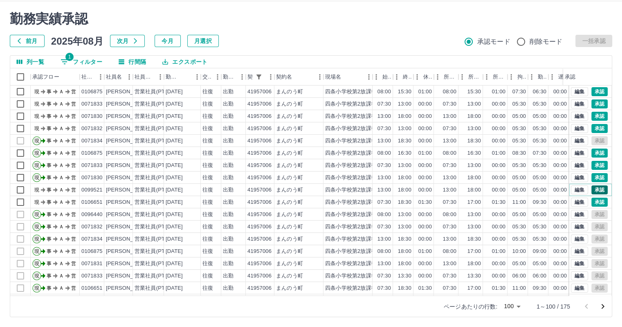
click at [591, 191] on button "承認" at bounding box center [599, 189] width 16 height 9
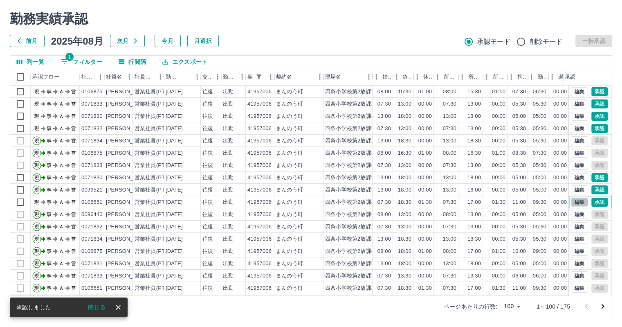
click at [572, 201] on button "編集" at bounding box center [579, 201] width 17 height 9
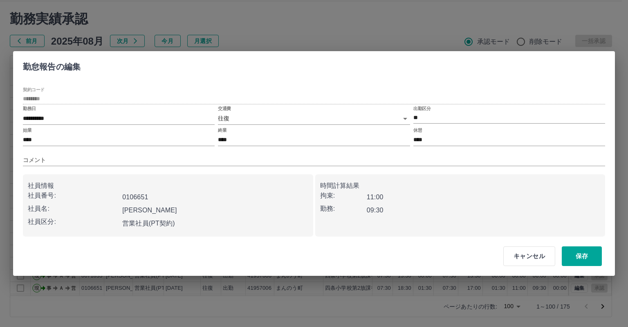
click at [344, 119] on body "SDH勤怠 [PERSON_NAME] 勤務実績承認 前月 [DATE] 次月 今月 月選択 承認モード 削除モード 一括承認 列一覧 1 フィルター 行間隔…" at bounding box center [314, 153] width 628 height 345
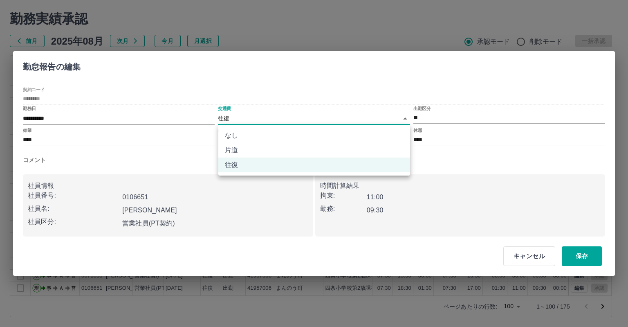
click at [343, 130] on li "なし" at bounding box center [314, 135] width 192 height 15
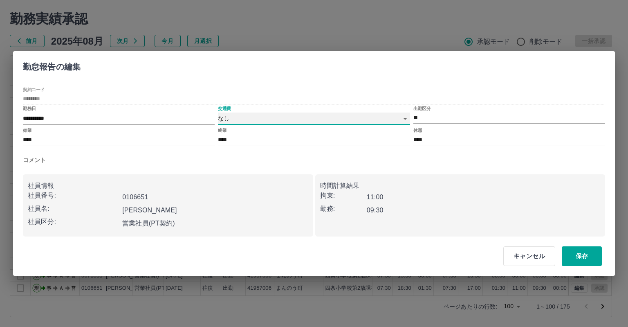
type input "****"
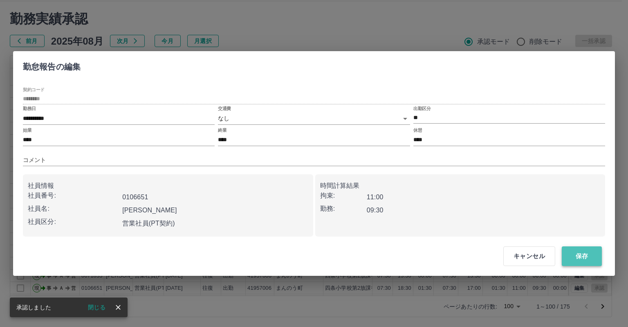
click at [580, 256] on button "保存" at bounding box center [582, 256] width 40 height 20
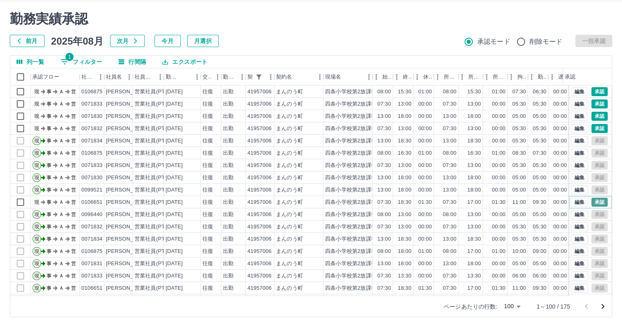
click at [593, 198] on button "承認" at bounding box center [599, 201] width 16 height 9
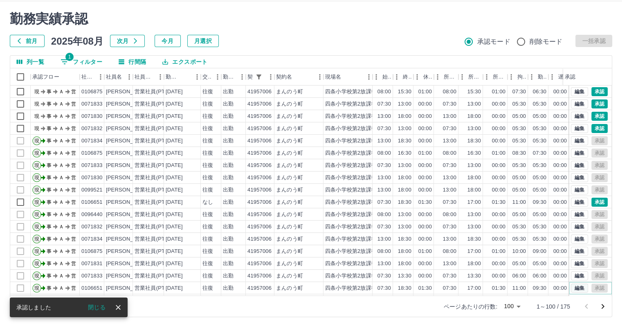
click at [574, 287] on button "編集" at bounding box center [579, 287] width 17 height 9
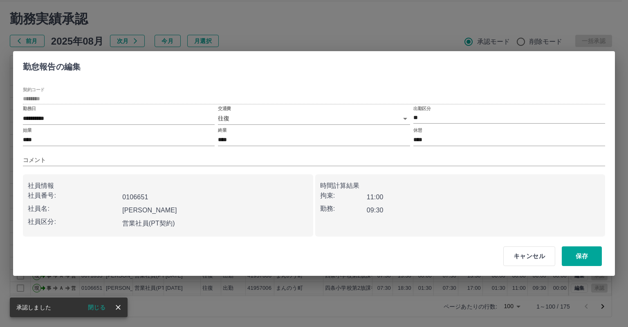
click at [356, 118] on body "SDH勤怠 [PERSON_NAME] 勤務実績承認 前月 [DATE] 次月 今月 月選択 承認モード 削除モード 一括承認 列一覧 1 フィルター 行間隔…" at bounding box center [314, 153] width 628 height 345
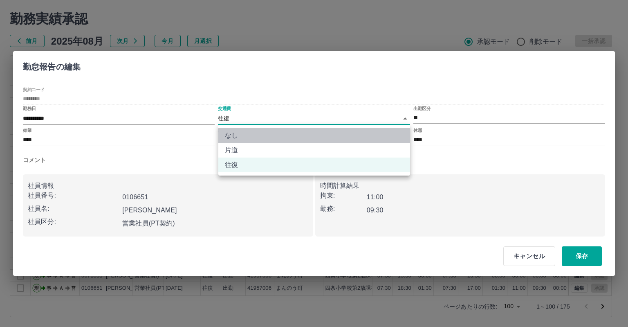
click at [353, 134] on li "なし" at bounding box center [314, 135] width 192 height 15
type input "****"
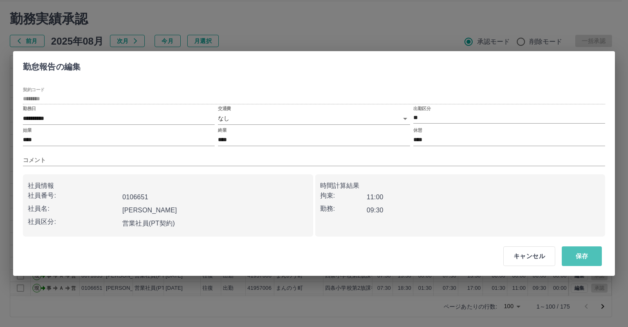
drag, startPoint x: 582, startPoint y: 254, endPoint x: 610, endPoint y: 230, distance: 37.4
click at [582, 255] on button "保存" at bounding box center [582, 256] width 40 height 20
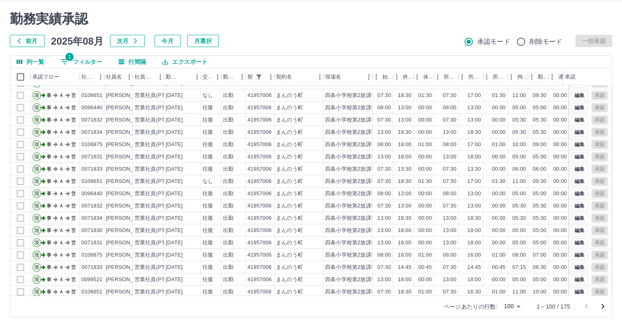
scroll to position [395, 0]
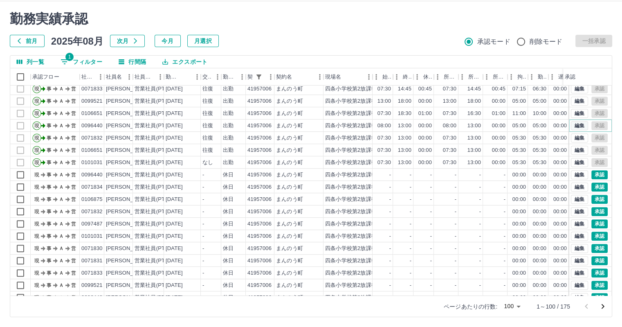
click at [574, 123] on button "編集" at bounding box center [579, 125] width 17 height 9
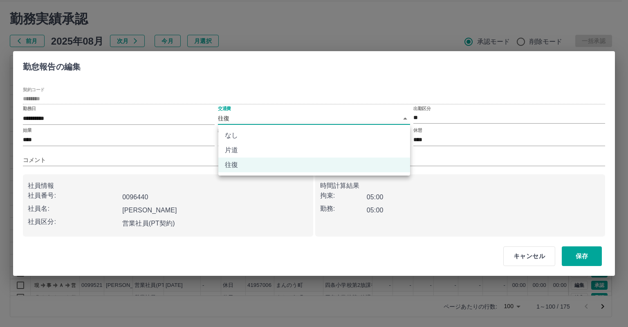
click at [363, 119] on body "SDH勤怠 [PERSON_NAME] 勤務実績承認 前月 [DATE] 次月 今月 月選択 承認モード 削除モード 一括承認 列一覧 1 フィルター 行間隔…" at bounding box center [314, 153] width 628 height 345
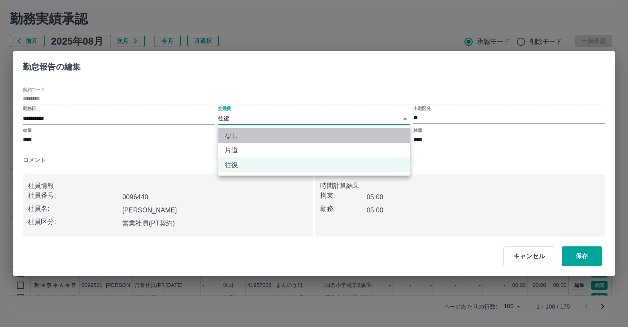
click at [356, 134] on li "なし" at bounding box center [314, 135] width 192 height 15
type input "****"
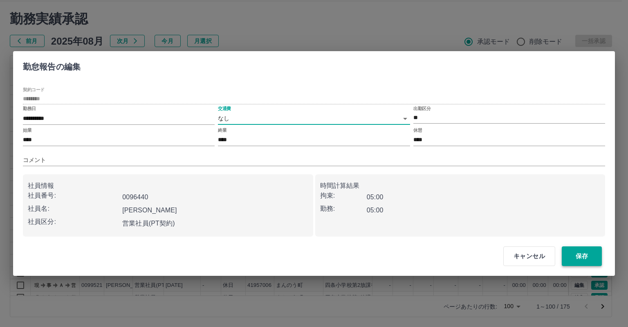
click at [588, 253] on button "保存" at bounding box center [582, 256] width 40 height 20
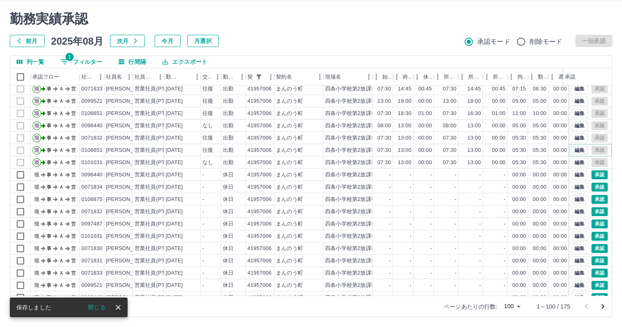
click at [571, 149] on button "編集" at bounding box center [579, 150] width 17 height 9
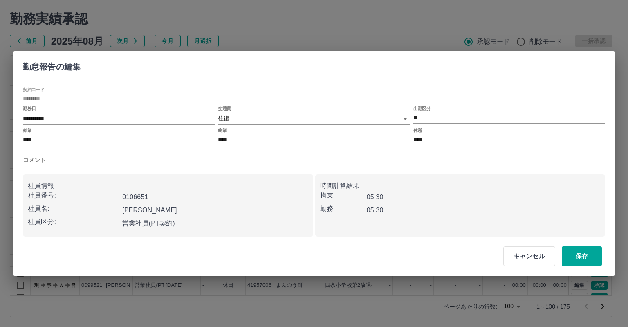
click at [324, 119] on body "SDH勤怠 [PERSON_NAME] 勤務実績承認 前月 [DATE] 次月 今月 月選択 承認モード 削除モード 一括承認 列一覧 1 フィルター 行間隔…" at bounding box center [314, 153] width 628 height 345
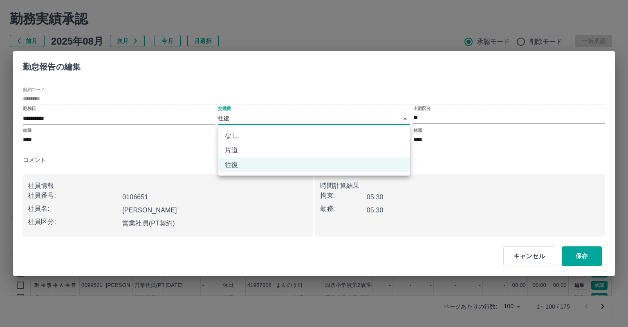
click at [314, 137] on li "なし" at bounding box center [314, 135] width 192 height 15
type input "****"
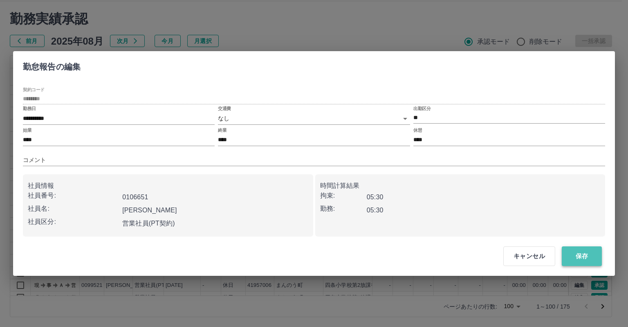
click at [572, 255] on button "保存" at bounding box center [582, 256] width 40 height 20
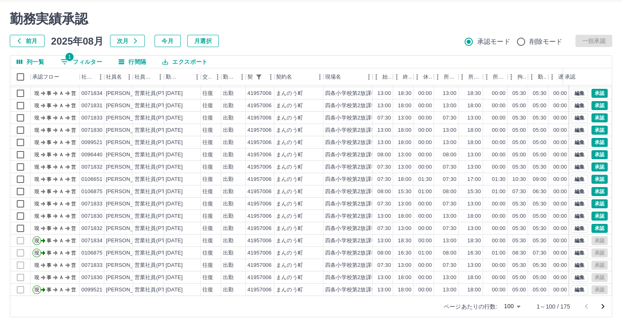
scroll to position [0, 0]
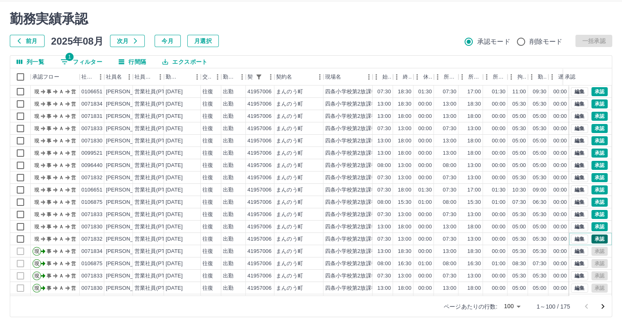
click at [594, 237] on button "承認" at bounding box center [599, 238] width 16 height 9
click at [591, 226] on button "承認" at bounding box center [599, 226] width 16 height 9
click at [592, 213] on button "承認" at bounding box center [599, 214] width 16 height 9
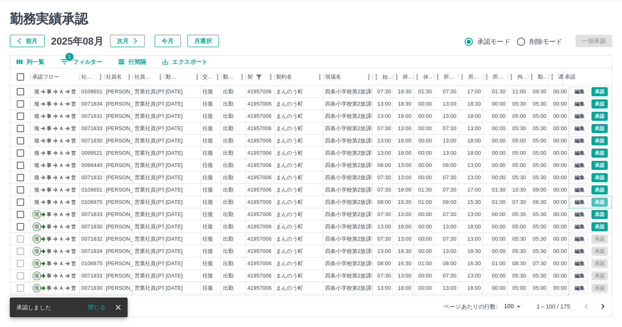
click at [591, 199] on button "承認" at bounding box center [599, 201] width 16 height 9
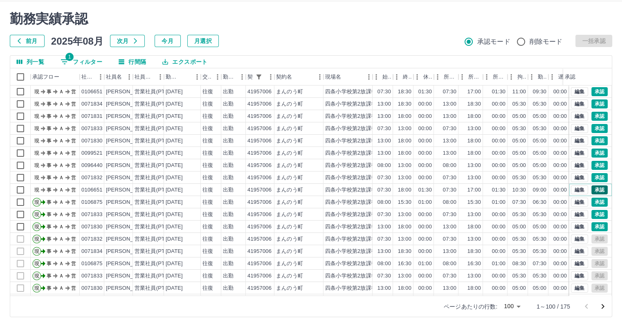
click at [591, 188] on button "承認" at bounding box center [599, 189] width 16 height 9
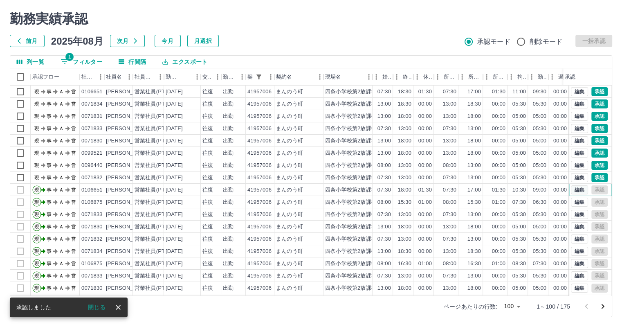
click at [571, 190] on button "編集" at bounding box center [579, 189] width 17 height 9
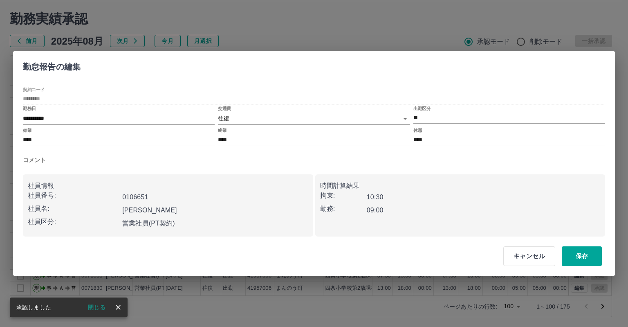
click at [355, 116] on body "SDH勤怠 [PERSON_NAME] 勤務実績承認 前月 [DATE] 次月 今月 月選択 承認モード 削除モード 一括承認 列一覧 1 フィルター 行間隔…" at bounding box center [314, 153] width 628 height 345
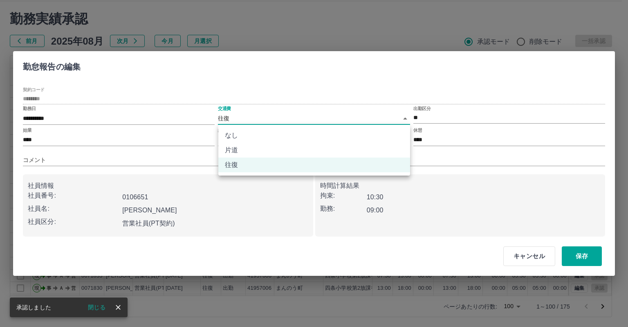
click at [355, 134] on li "なし" at bounding box center [314, 135] width 192 height 15
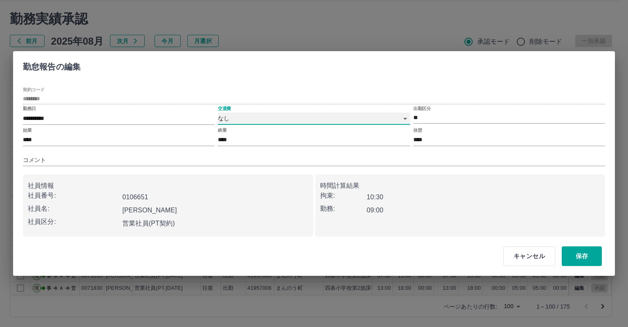
type input "****"
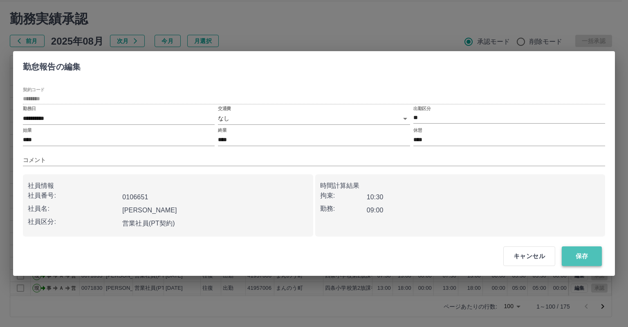
click at [572, 255] on button "保存" at bounding box center [582, 256] width 40 height 20
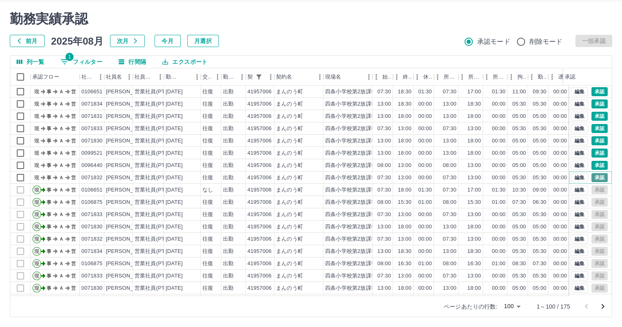
click at [595, 176] on button "承認" at bounding box center [599, 177] width 16 height 9
click at [592, 163] on button "承認" at bounding box center [599, 165] width 16 height 9
click at [591, 153] on button "承認" at bounding box center [599, 152] width 16 height 9
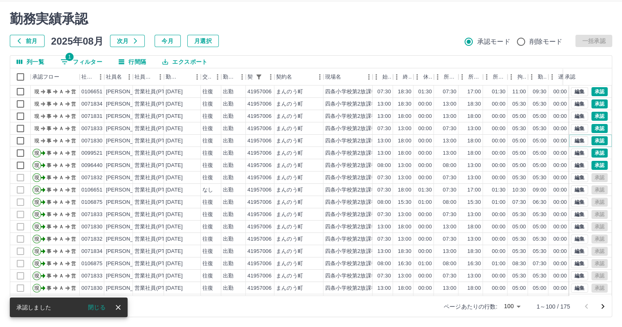
click at [594, 139] on button "承認" at bounding box center [599, 140] width 16 height 9
click at [591, 126] on button "承認" at bounding box center [599, 128] width 16 height 9
click at [591, 114] on button "承認" at bounding box center [599, 116] width 16 height 9
click at [591, 101] on button "承認" at bounding box center [599, 103] width 16 height 9
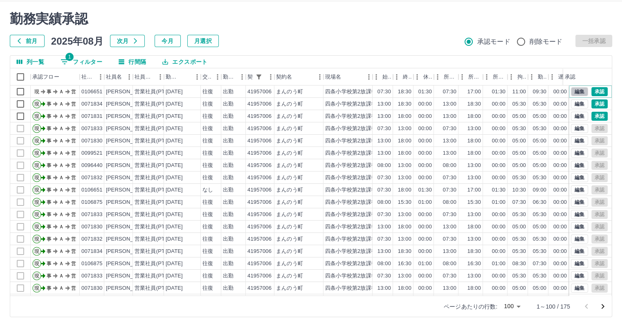
click at [572, 92] on button "編集" at bounding box center [579, 91] width 17 height 9
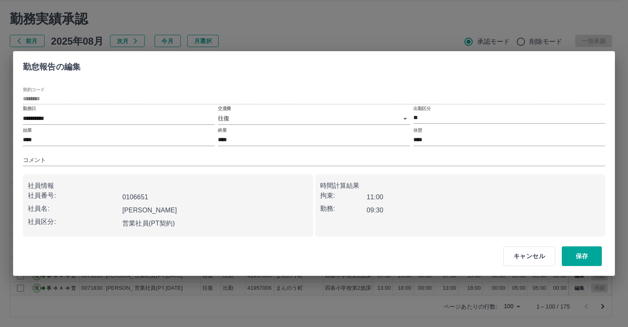
click at [342, 119] on body "SDH勤怠 [PERSON_NAME] 勤務実績承認 前月 [DATE] 次月 今月 月選択 承認モード 削除モード 一括承認 列一覧 1 フィルター 行間隔…" at bounding box center [314, 153] width 628 height 345
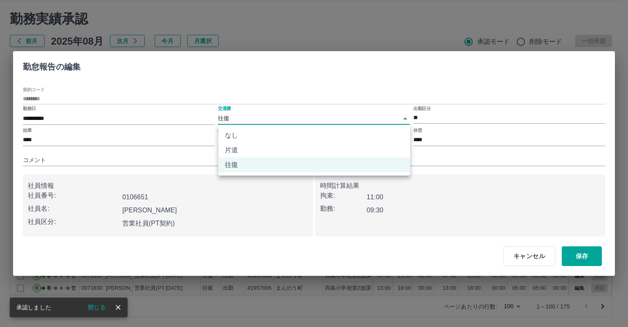
click at [325, 140] on li "なし" at bounding box center [314, 135] width 192 height 15
type input "****"
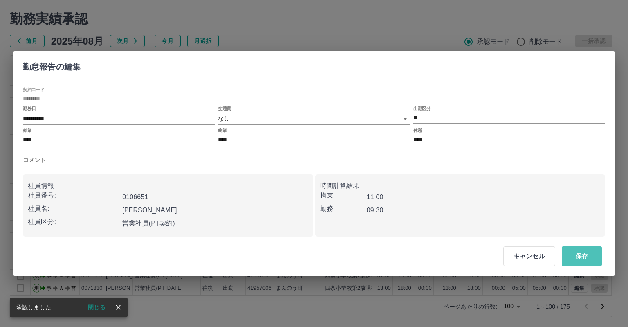
drag, startPoint x: 572, startPoint y: 257, endPoint x: 606, endPoint y: 190, distance: 74.8
click at [573, 257] on button "保存" at bounding box center [582, 256] width 40 height 20
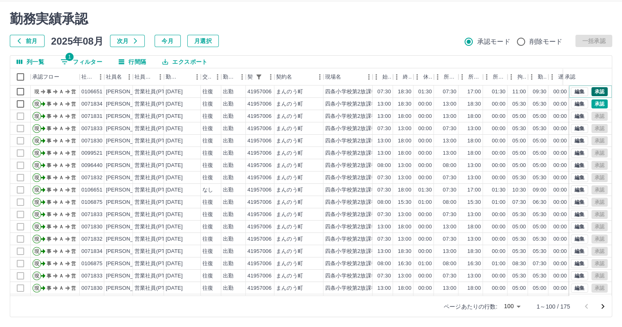
click at [591, 92] on button "承認" at bounding box center [599, 91] width 16 height 9
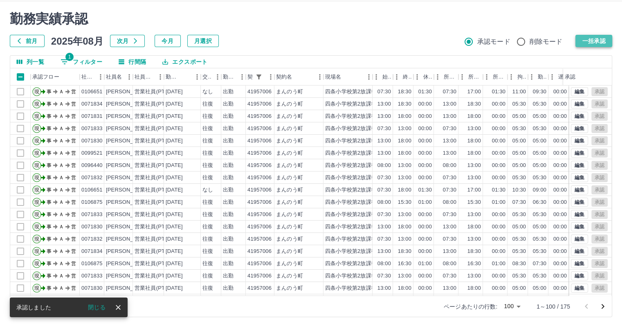
click at [591, 43] on button "一括承認" at bounding box center [593, 41] width 37 height 12
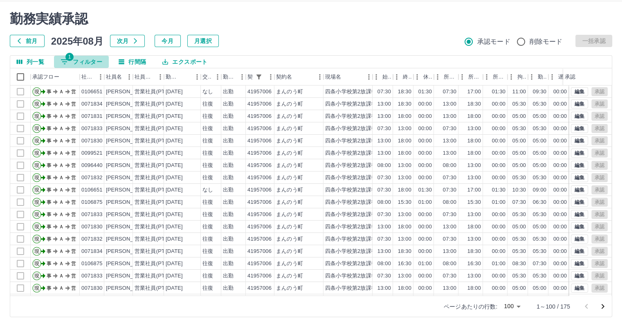
click at [79, 63] on button "1 フィルター" at bounding box center [81, 62] width 55 height 12
select select "**********"
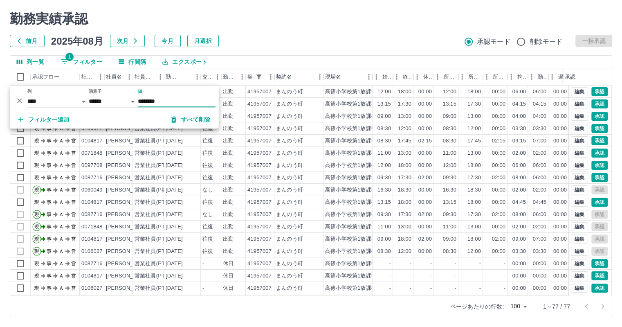
type input "********"
click at [308, 37] on div "前月 [DATE] 次月 今月 月選択 承認モード 削除モード 一括承認" at bounding box center [311, 41] width 602 height 12
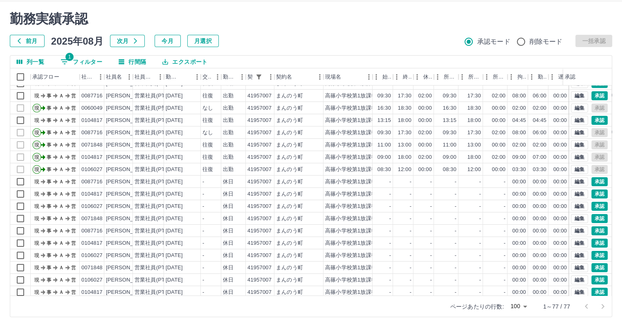
scroll to position [41, 0]
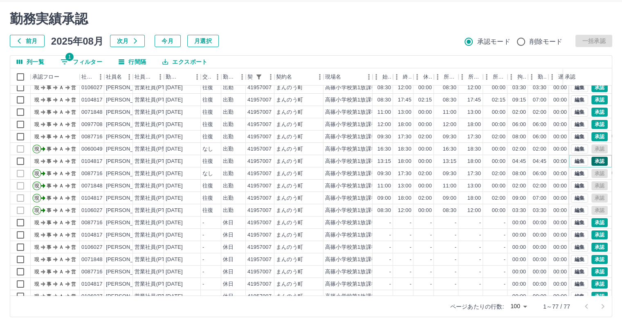
click at [591, 162] on button "承認" at bounding box center [599, 161] width 16 height 9
click at [577, 137] on button "編集" at bounding box center [579, 136] width 17 height 9
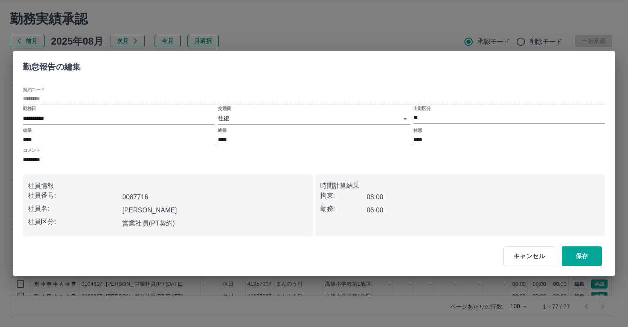
click at [354, 121] on body "SDH勤怠 [PERSON_NAME] 勤務実績承認 前月 [DATE] 次月 今月 月選択 承認モード 削除モード 一括承認 列一覧 1 フィルター 行間隔…" at bounding box center [314, 153] width 628 height 345
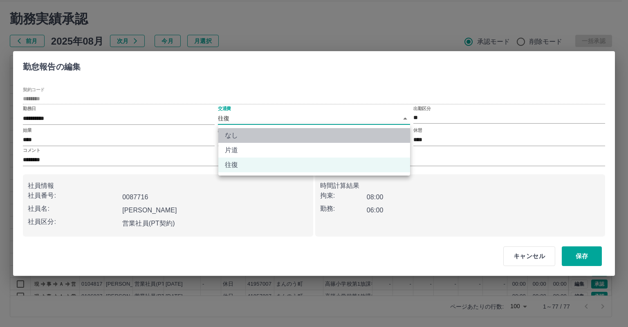
click at [352, 133] on li "なし" at bounding box center [314, 135] width 192 height 15
type input "****"
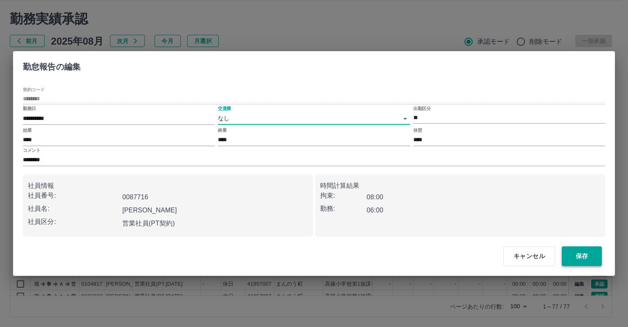
click at [584, 253] on button "保存" at bounding box center [582, 256] width 40 height 20
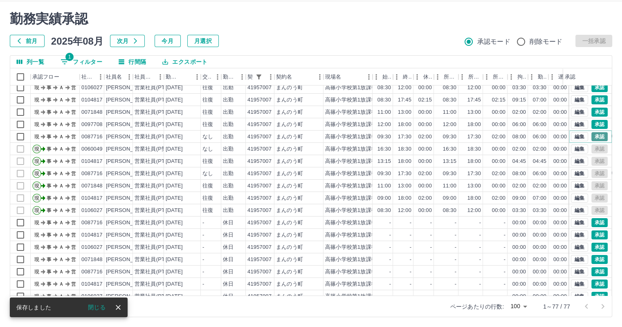
click at [598, 134] on button "承認" at bounding box center [599, 136] width 16 height 9
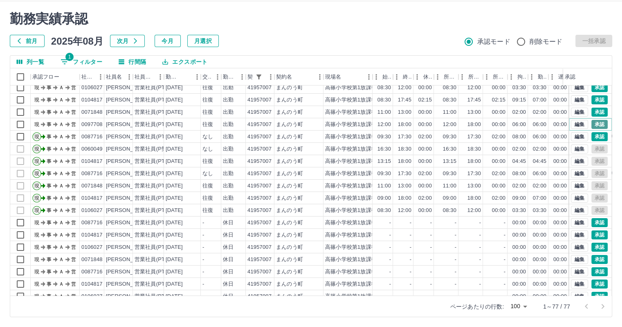
click at [592, 123] on button "承認" at bounding box center [599, 124] width 16 height 9
click at [77, 57] on button "1 フィルター" at bounding box center [81, 62] width 55 height 12
select select "**********"
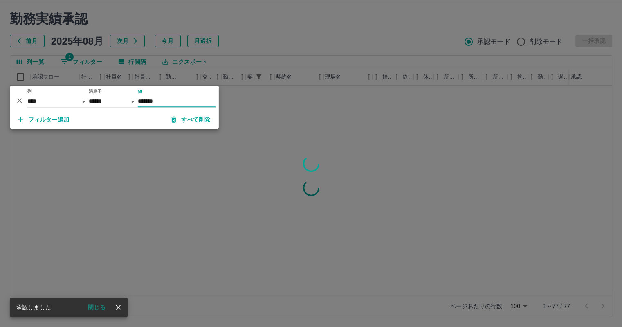
scroll to position [0, 0]
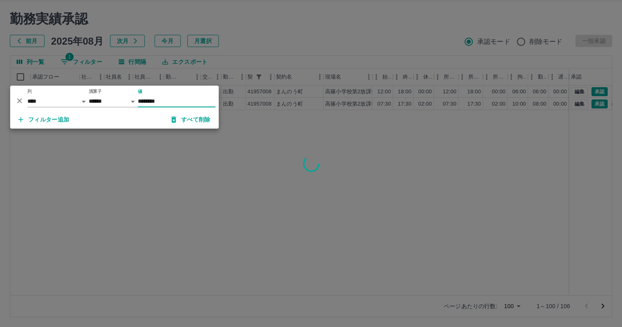
type input "********"
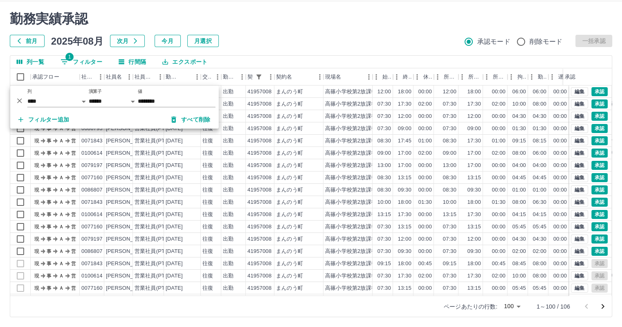
click at [307, 36] on div at bounding box center [311, 163] width 622 height 327
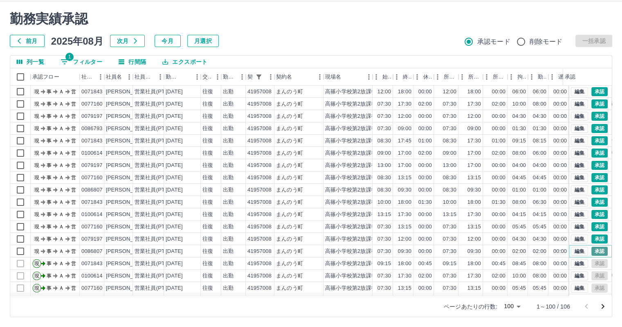
click at [591, 250] on button "承認" at bounding box center [599, 250] width 16 height 9
click at [594, 238] on button "承認" at bounding box center [599, 238] width 16 height 9
click at [592, 225] on button "承認" at bounding box center [599, 226] width 16 height 9
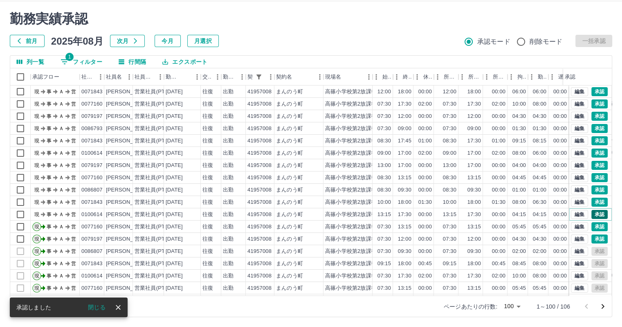
click at [593, 214] on button "承認" at bounding box center [599, 214] width 16 height 9
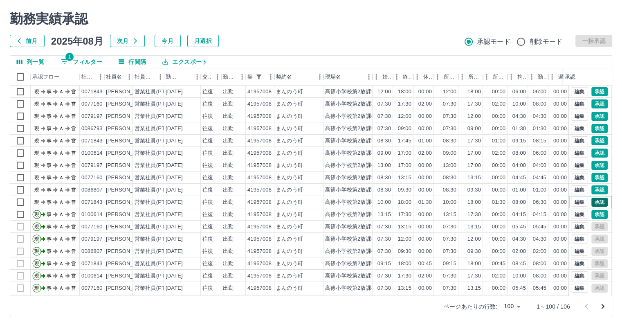
click at [591, 203] on button "承認" at bounding box center [599, 201] width 16 height 9
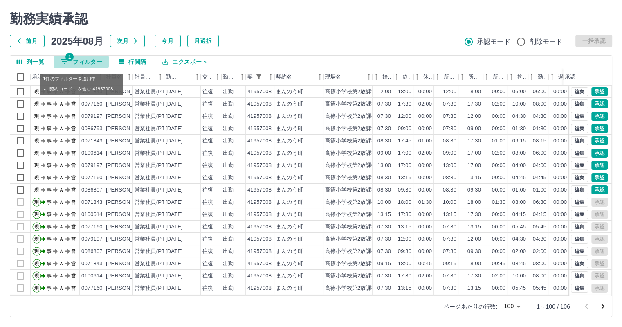
click at [75, 59] on button "1 フィルター" at bounding box center [81, 62] width 55 height 12
select select "**********"
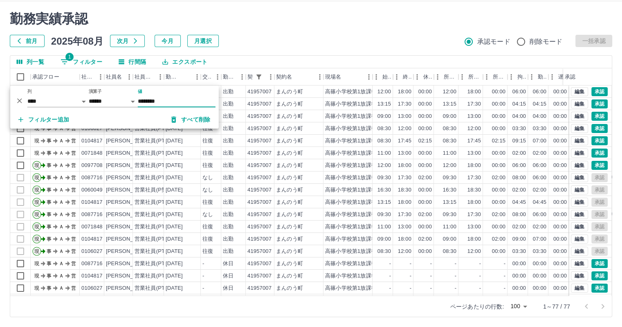
type input "********"
click at [275, 39] on div "前月 [DATE] 次月 今月 月選択 承認モード 削除モード 一括承認" at bounding box center [311, 41] width 602 height 12
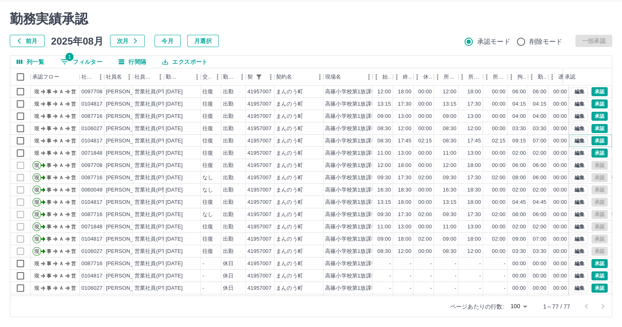
click at [573, 142] on button "編集" at bounding box center [579, 140] width 17 height 9
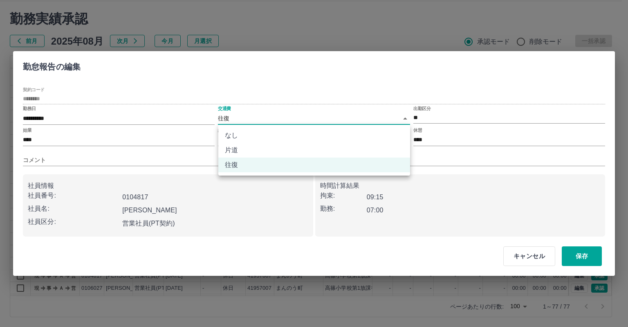
click at [353, 120] on body "SDH勤怠 [PERSON_NAME] 勤務実績承認 前月 [DATE] 次月 今月 月選択 承認モード 削除モード 一括承認 列一覧 1 フィルター 行間隔…" at bounding box center [314, 153] width 628 height 345
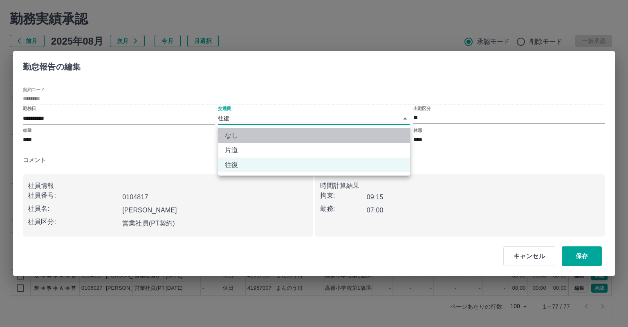
click at [353, 134] on li "なし" at bounding box center [314, 135] width 192 height 15
type input "****"
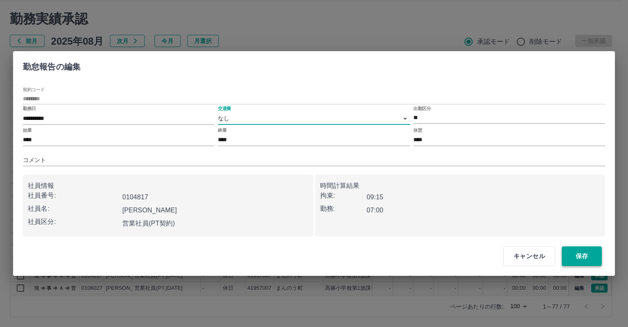
click at [578, 249] on button "保存" at bounding box center [582, 256] width 40 height 20
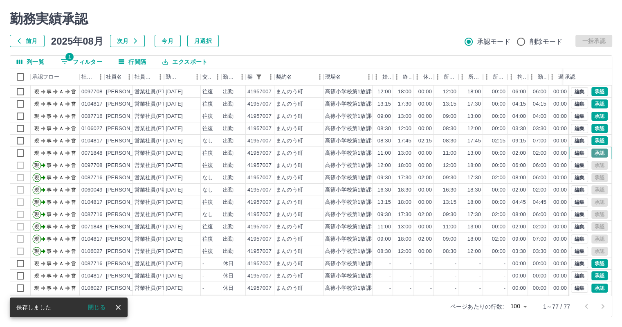
click at [596, 152] on button "承認" at bounding box center [599, 152] width 16 height 9
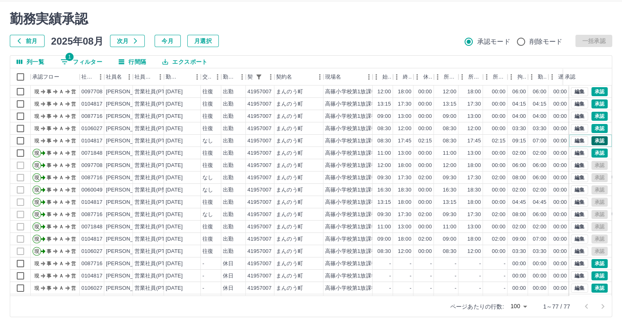
click at [594, 142] on button "承認" at bounding box center [599, 140] width 16 height 9
select select "**********"
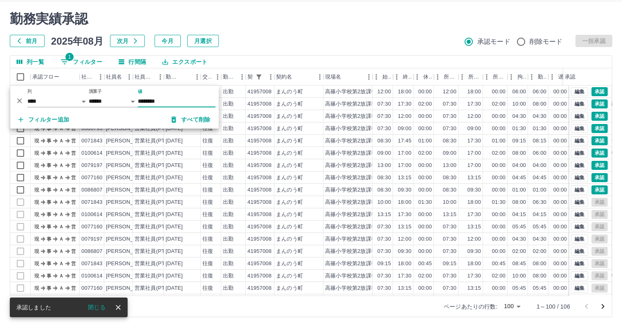
type input "********"
click at [284, 34] on div "勤務実績承認 前月 [DATE] 次月 今月 月選択 承認モード 削除モード 一括承認" at bounding box center [311, 29] width 602 height 36
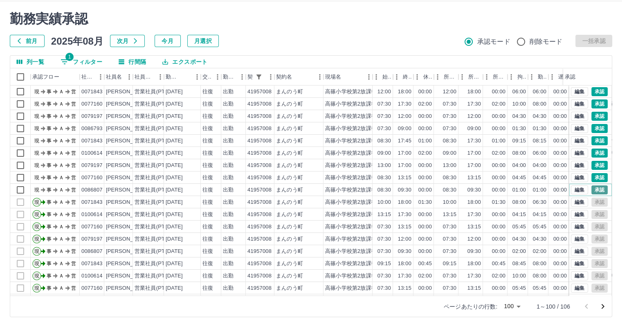
click at [593, 188] on button "承認" at bounding box center [599, 189] width 16 height 9
click at [592, 175] on button "承認" at bounding box center [599, 177] width 16 height 9
click at [591, 164] on button "承認" at bounding box center [599, 165] width 16 height 9
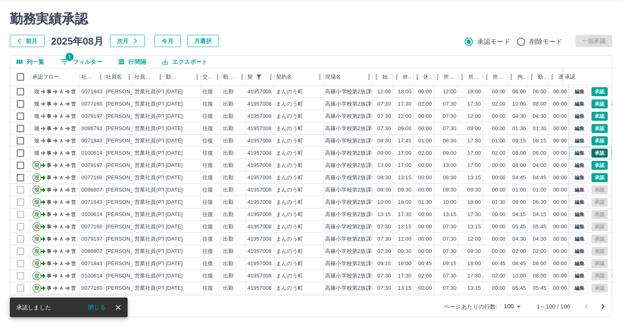
click at [593, 153] on button "承認" at bounding box center [599, 152] width 16 height 9
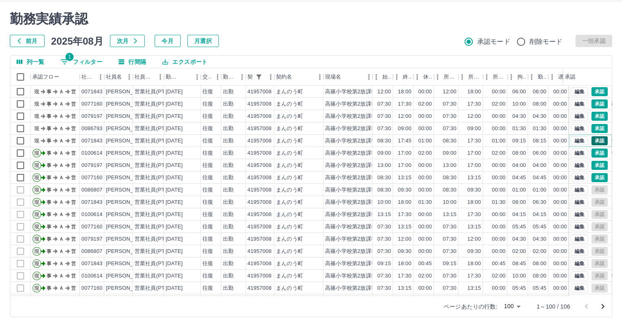
click at [592, 140] on button "承認" at bounding box center [599, 140] width 16 height 9
click at [596, 126] on button "承認" at bounding box center [599, 128] width 16 height 9
click at [592, 115] on button "承認" at bounding box center [599, 116] width 16 height 9
click at [571, 103] on button "編集" at bounding box center [579, 103] width 17 height 9
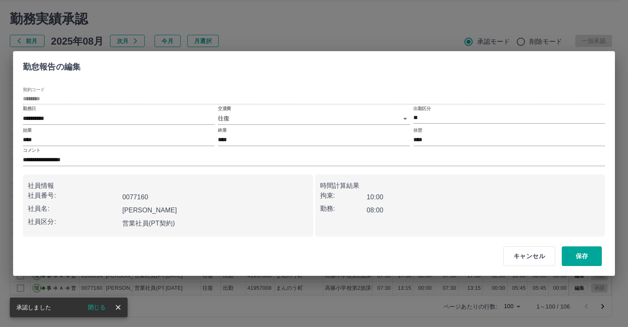
click at [348, 122] on body "SDH勤怠 [PERSON_NAME] 勤務実績承認 前月 [DATE] 次月 今月 月選択 承認モード 削除モード 一括承認 列一覧 1 フィルター 行間隔…" at bounding box center [314, 153] width 628 height 345
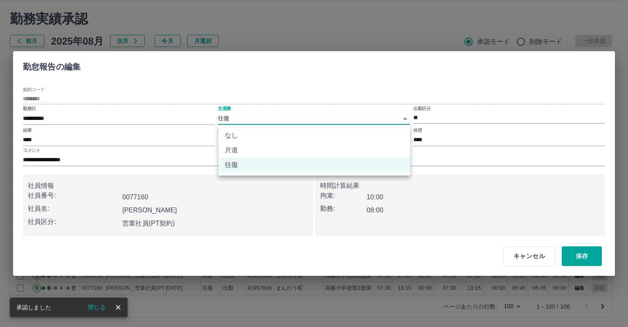
click at [342, 135] on li "なし" at bounding box center [314, 135] width 192 height 15
type input "****"
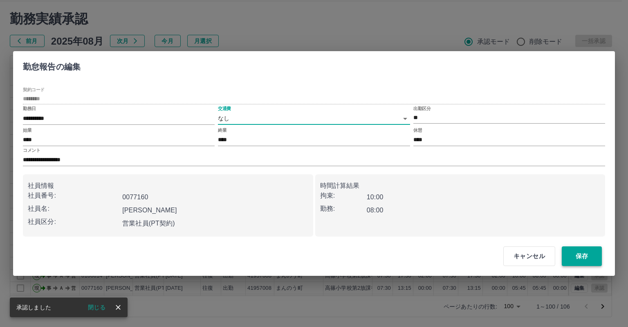
click at [585, 255] on button "保存" at bounding box center [582, 256] width 40 height 20
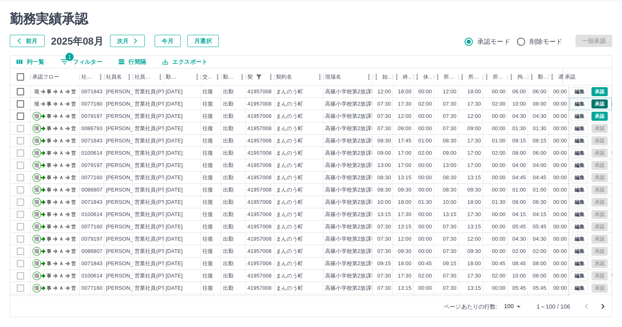
click at [591, 101] on button "承認" at bounding box center [599, 103] width 16 height 9
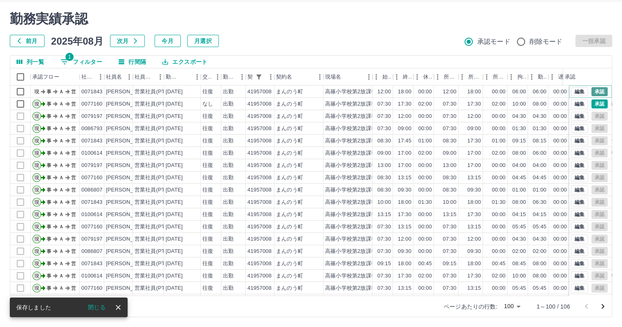
click at [591, 90] on button "承認" at bounding box center [599, 91] width 16 height 9
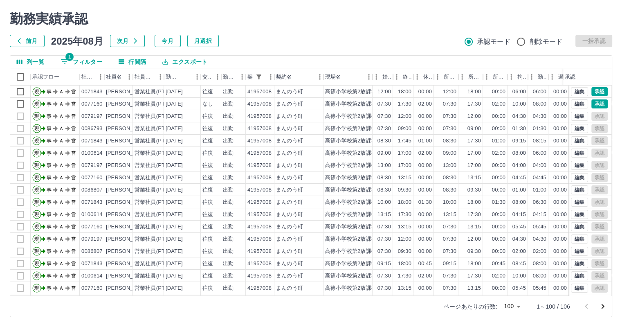
select select "**********"
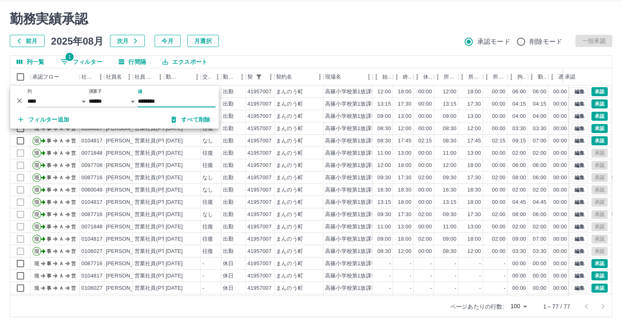
type input "********"
click at [400, 38] on div "前月 [DATE] 次月 今月 月選択 承認モード 削除モード 一括承認" at bounding box center [311, 41] width 602 height 12
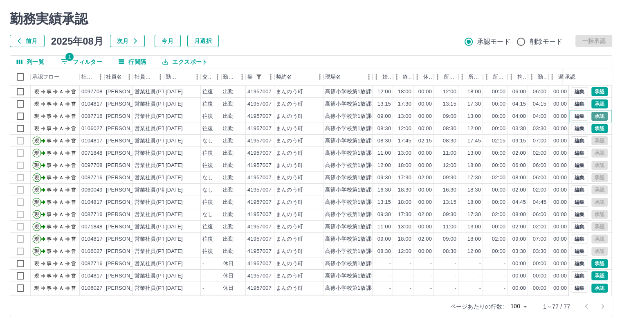
click at [596, 114] on button "承認" at bounding box center [599, 116] width 16 height 9
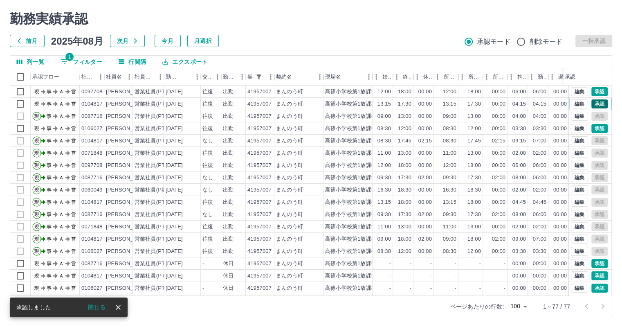
click at [595, 104] on button "承認" at bounding box center [599, 103] width 16 height 9
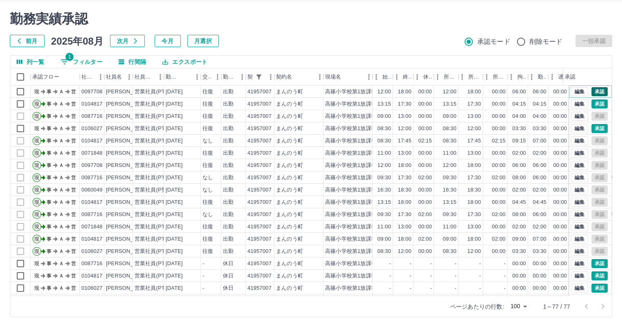
click at [594, 89] on button "承認" at bounding box center [599, 91] width 16 height 9
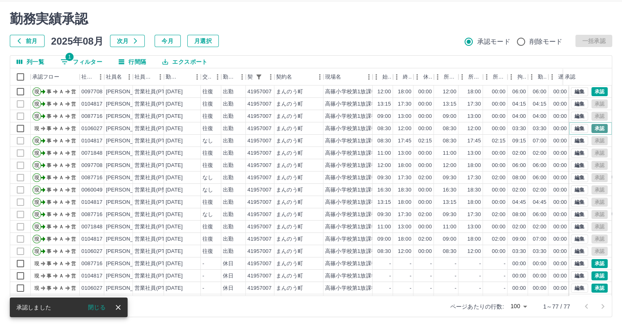
click at [591, 126] on button "承認" at bounding box center [599, 128] width 16 height 9
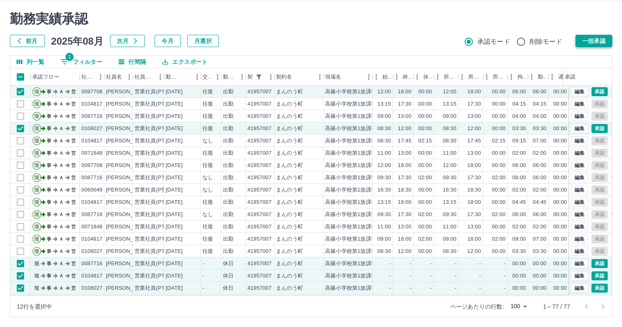
click at [594, 38] on button "一括承認" at bounding box center [593, 41] width 37 height 12
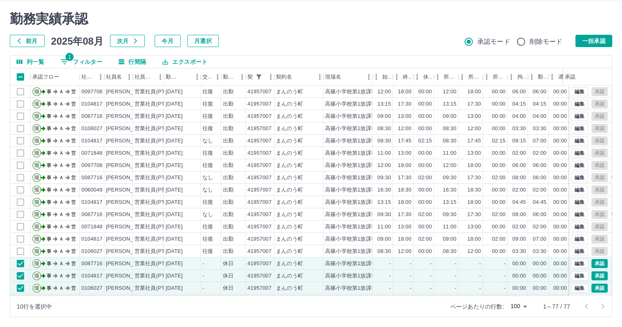
click at [95, 59] on button "1 フィルター" at bounding box center [81, 62] width 55 height 12
select select "**********"
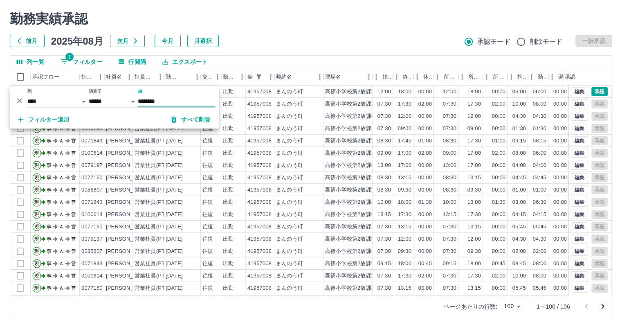
type input "********"
click at [320, 27] on div "勤務実績承認 前月 [DATE] 次月 今月 月選択 承認モード 削除モード 一括承認" at bounding box center [311, 29] width 602 height 36
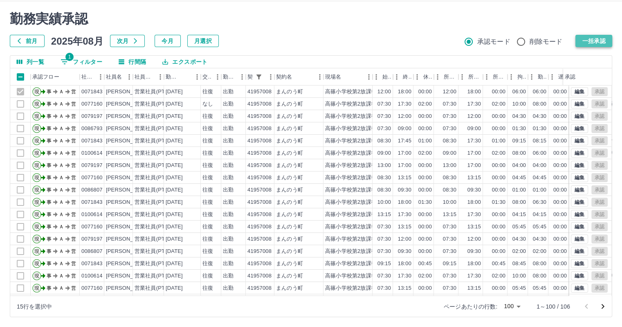
click at [596, 42] on button "一括承認" at bounding box center [593, 41] width 37 height 12
click at [97, 60] on button "1 フィルター" at bounding box center [81, 62] width 55 height 12
select select "**********"
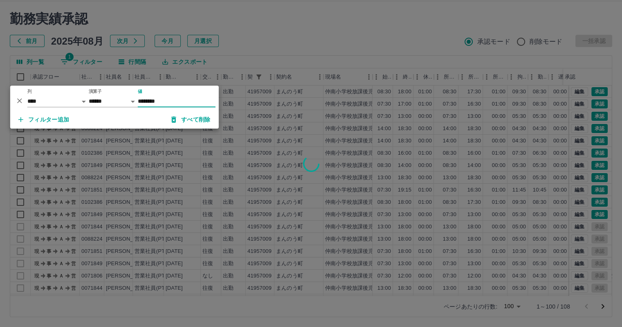
type input "********"
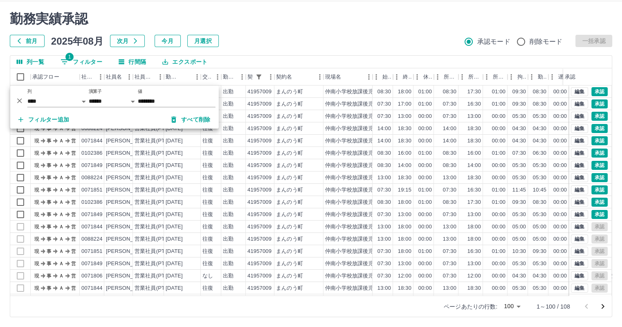
click at [362, 41] on div at bounding box center [311, 163] width 622 height 327
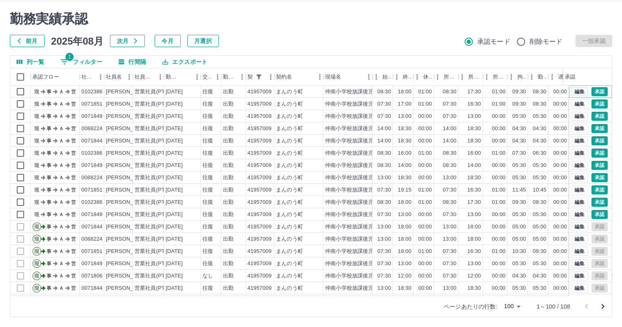
click at [573, 90] on button "編集" at bounding box center [579, 91] width 17 height 9
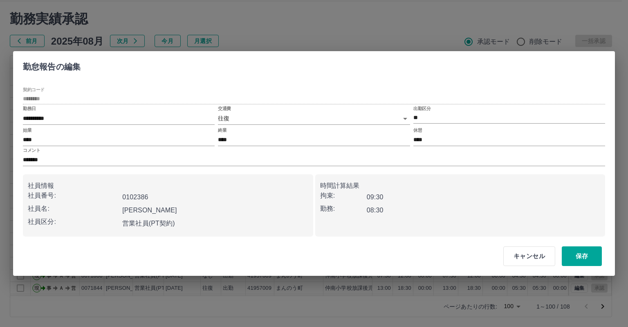
click at [310, 118] on body "SDH勤怠 [PERSON_NAME] 勤務実績承認 前月 [DATE] 次月 今月 月選択 承認モード 削除モード 一括承認 列一覧 1 フィルター 行間隔…" at bounding box center [314, 153] width 628 height 345
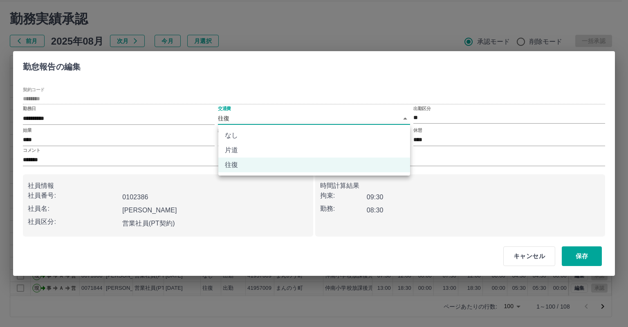
click at [304, 134] on li "なし" at bounding box center [314, 135] width 192 height 15
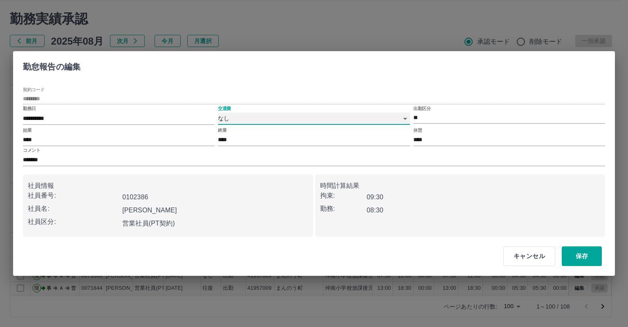
type input "****"
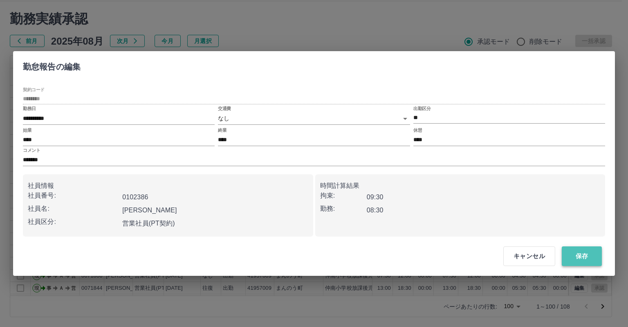
click at [581, 254] on button "保存" at bounding box center [582, 256] width 40 height 20
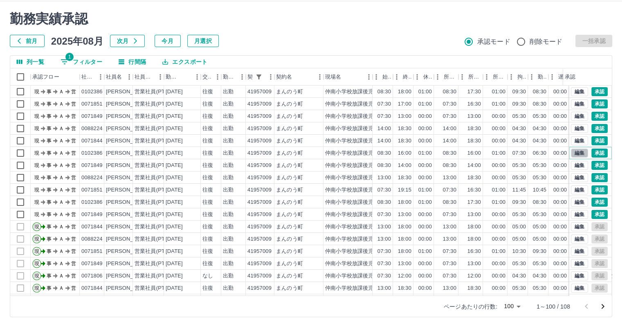
click at [571, 155] on button "編集" at bounding box center [579, 152] width 17 height 9
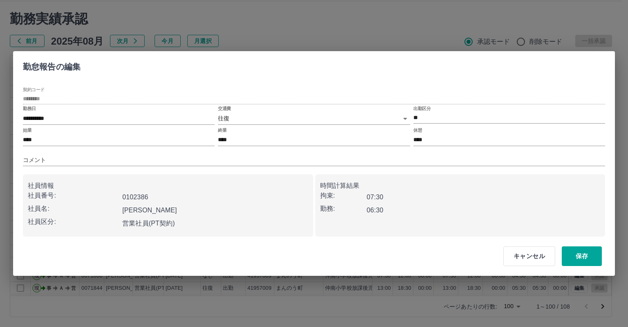
click at [274, 117] on body "SDH勤怠 [PERSON_NAME] 勤務実績承認 前月 [DATE] 次月 今月 月選択 承認モード 削除モード 一括承認 列一覧 1 フィルター 行間隔…" at bounding box center [314, 153] width 628 height 345
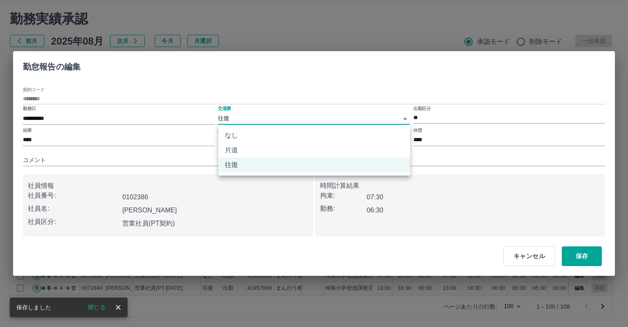
click at [275, 135] on li "なし" at bounding box center [314, 135] width 192 height 15
type input "****"
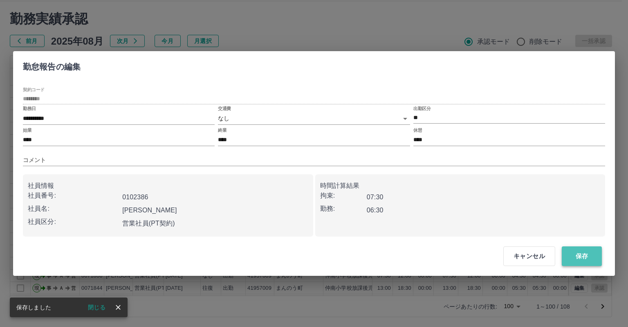
click at [571, 253] on button "保存" at bounding box center [582, 256] width 40 height 20
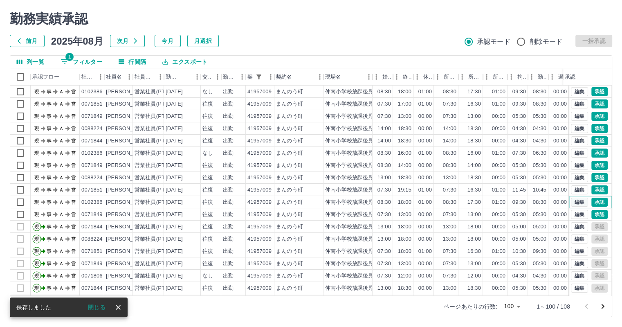
click at [571, 202] on button "編集" at bounding box center [579, 201] width 17 height 9
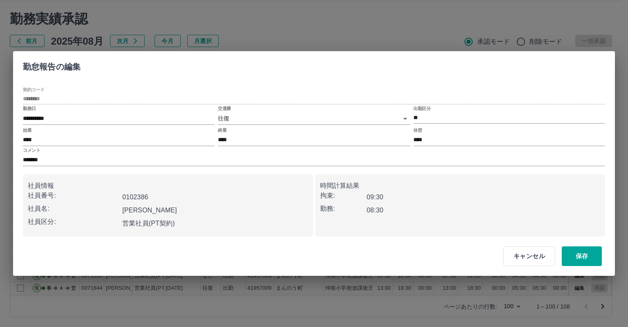
click at [318, 119] on body "SDH勤怠 [PERSON_NAME] 勤務実績承認 前月 [DATE] 次月 今月 月選択 承認モード 削除モード 一括承認 列一覧 1 フィルター 行間隔…" at bounding box center [314, 153] width 628 height 345
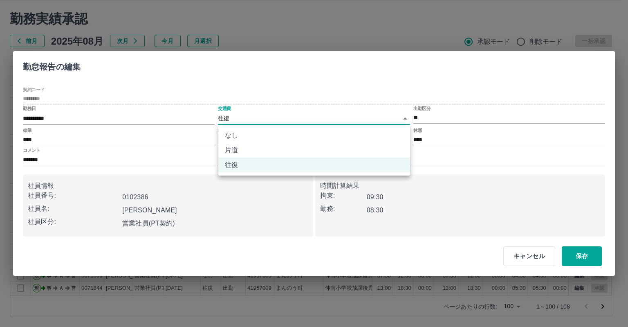
click at [317, 137] on li "なし" at bounding box center [314, 135] width 192 height 15
type input "****"
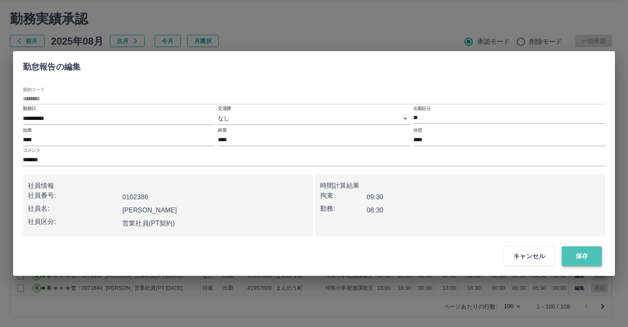
click at [575, 258] on button "保存" at bounding box center [582, 256] width 40 height 20
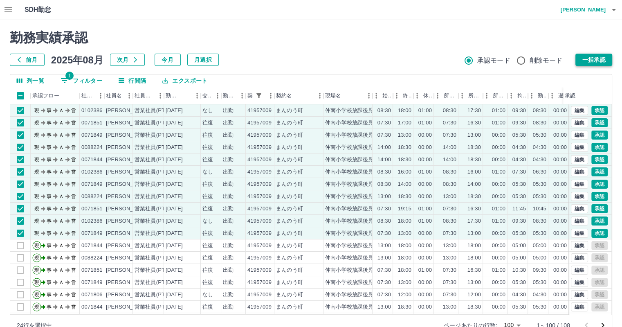
click at [597, 61] on button "一括承認" at bounding box center [593, 60] width 37 height 12
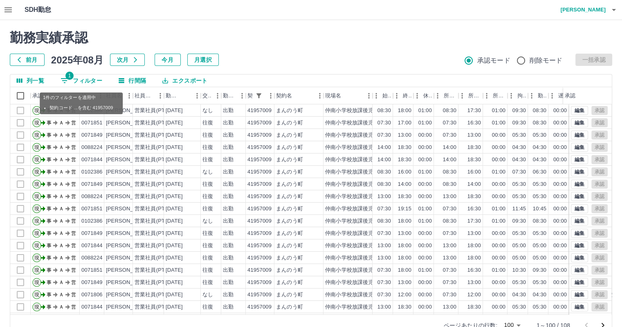
click at [90, 79] on button "1 フィルター" at bounding box center [81, 80] width 55 height 12
select select "**********"
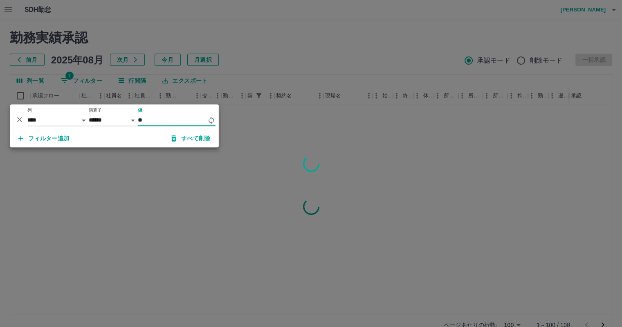
type input "*"
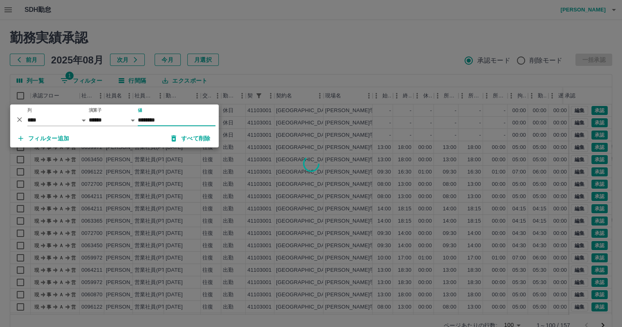
type input "********"
click at [364, 55] on div at bounding box center [311, 163] width 622 height 327
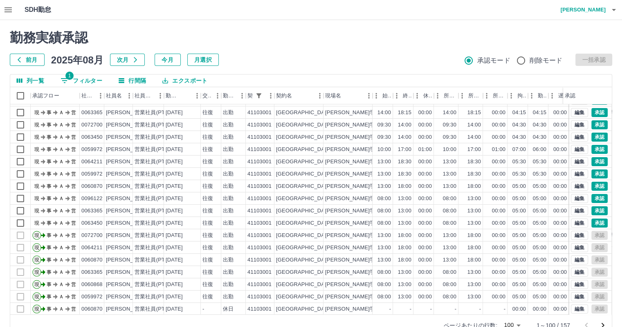
scroll to position [123, 0]
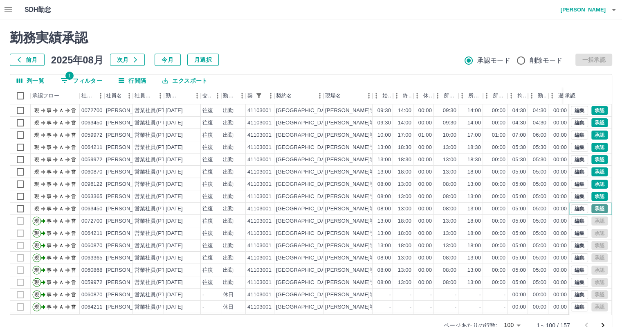
click at [593, 209] on button "承認" at bounding box center [599, 208] width 16 height 9
click at [591, 196] on button "承認" at bounding box center [599, 196] width 16 height 9
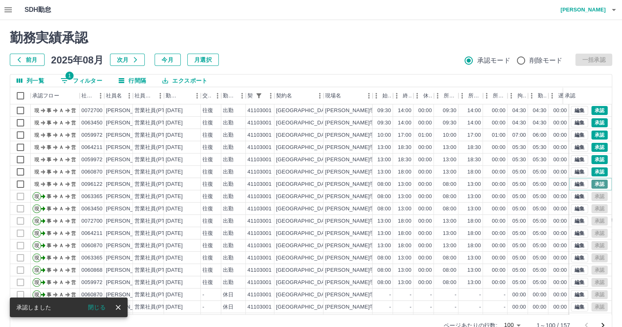
click at [594, 186] on button "承認" at bounding box center [599, 183] width 16 height 9
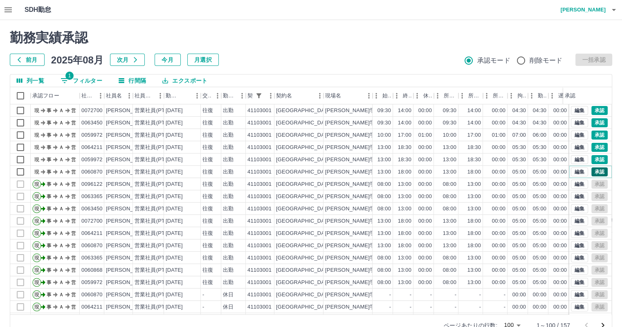
click at [593, 171] on button "承認" at bounding box center [599, 171] width 16 height 9
click at [592, 157] on button "承認" at bounding box center [599, 159] width 16 height 9
click at [596, 148] on button "承認" at bounding box center [599, 147] width 16 height 9
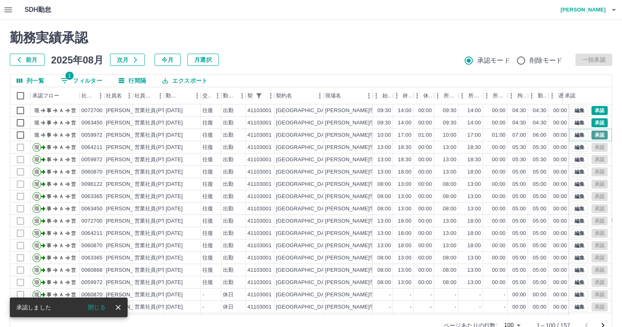
click at [596, 135] on button "承認" at bounding box center [599, 134] width 16 height 9
click at [593, 123] on button "承認" at bounding box center [599, 122] width 16 height 9
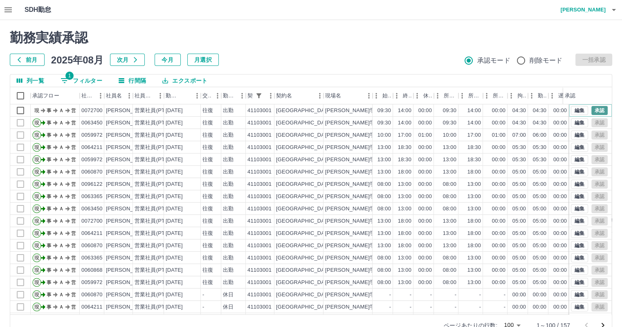
click at [592, 108] on button "承認" at bounding box center [599, 110] width 16 height 9
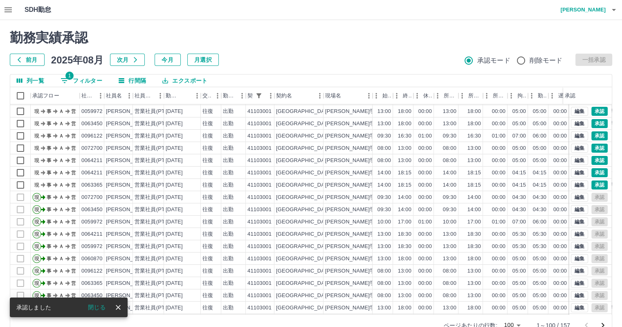
scroll to position [0, 0]
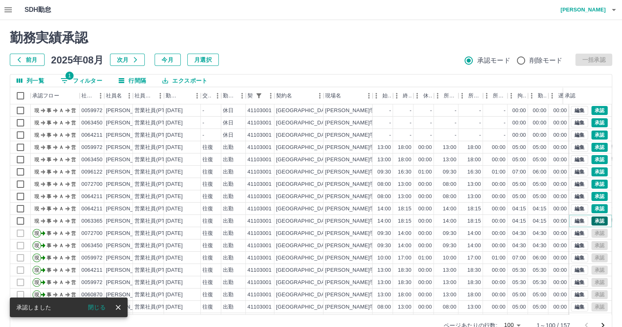
click at [593, 217] on button "承認" at bounding box center [599, 220] width 16 height 9
click at [591, 207] on button "承認" at bounding box center [599, 208] width 16 height 9
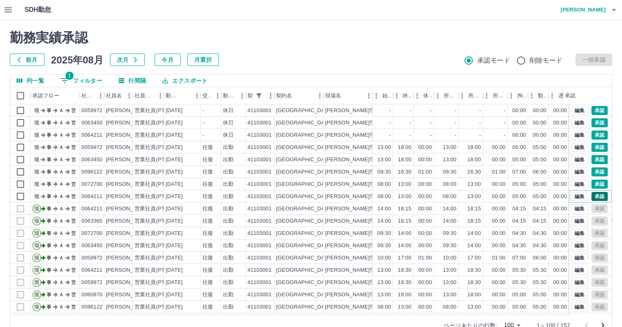
click at [591, 196] on button "承認" at bounding box center [599, 196] width 16 height 9
click at [592, 184] on button "承認" at bounding box center [599, 183] width 16 height 9
click at [594, 173] on button "承認" at bounding box center [599, 171] width 16 height 9
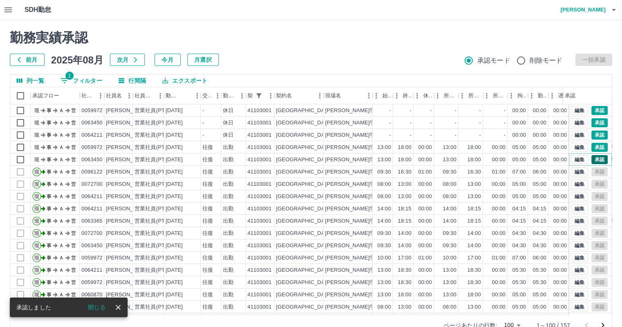
click at [593, 160] on button "承認" at bounding box center [599, 159] width 16 height 9
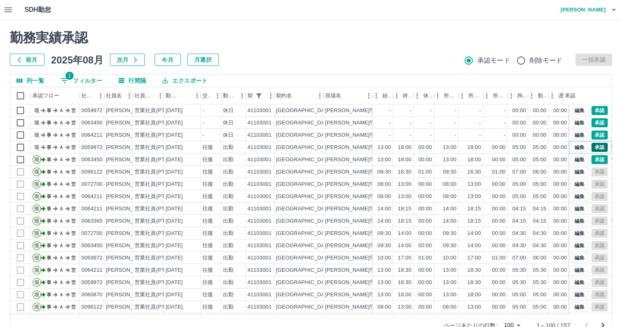
click at [594, 148] on button "承認" at bounding box center [599, 147] width 16 height 9
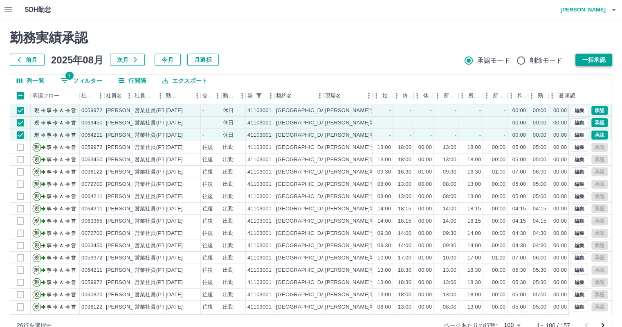
click at [605, 61] on button "一括承認" at bounding box center [593, 60] width 37 height 12
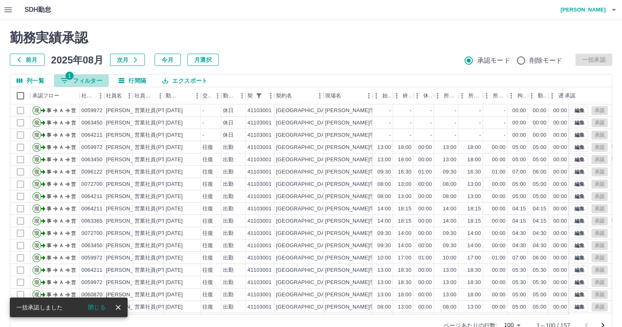
click at [79, 80] on button "1 フィルター" at bounding box center [81, 80] width 55 height 12
select select "**********"
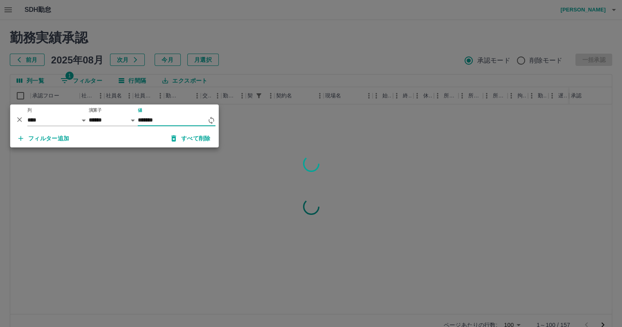
type input "********"
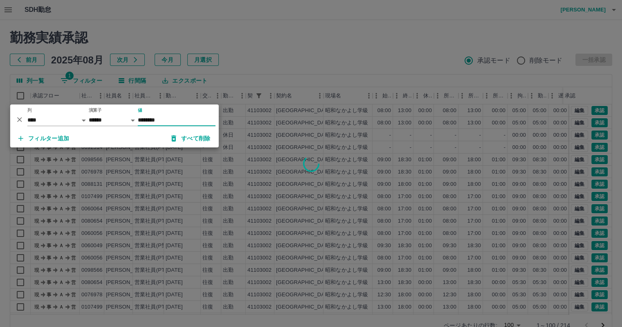
click at [376, 49] on div at bounding box center [311, 163] width 622 height 327
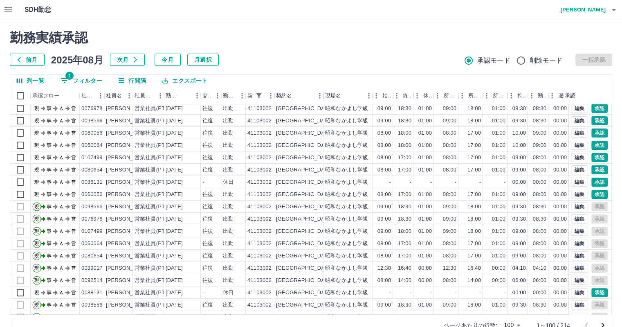
scroll to position [225, 0]
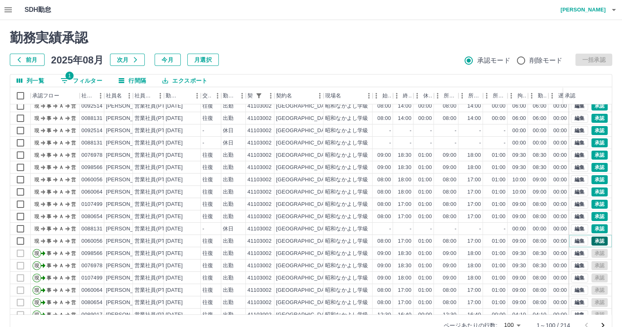
click at [594, 242] on button "承認" at bounding box center [599, 240] width 16 height 9
click at [592, 215] on button "承認" at bounding box center [599, 216] width 16 height 9
click at [592, 204] on button "承認" at bounding box center [599, 203] width 16 height 9
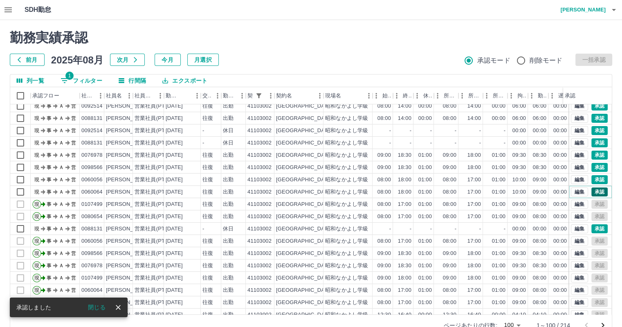
click at [592, 191] on button "承認" at bounding box center [599, 191] width 16 height 9
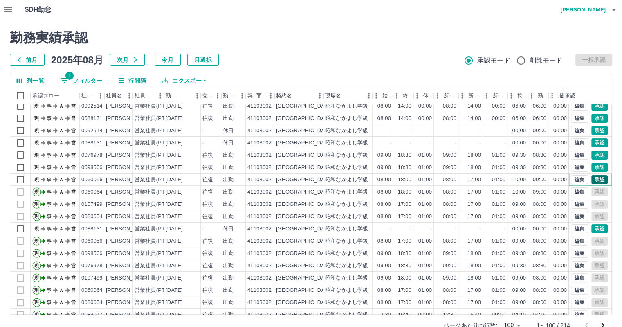
click at [592, 179] on button "承認" at bounding box center [599, 179] width 16 height 9
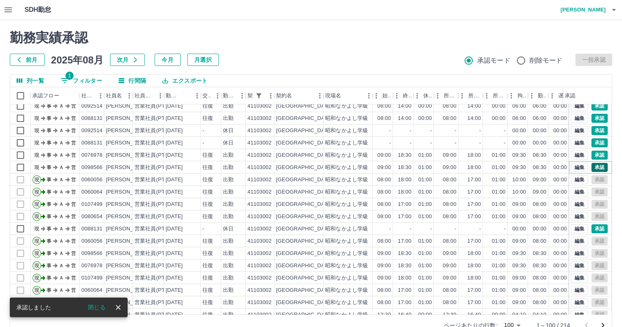
click at [591, 166] on button "承認" at bounding box center [599, 167] width 16 height 9
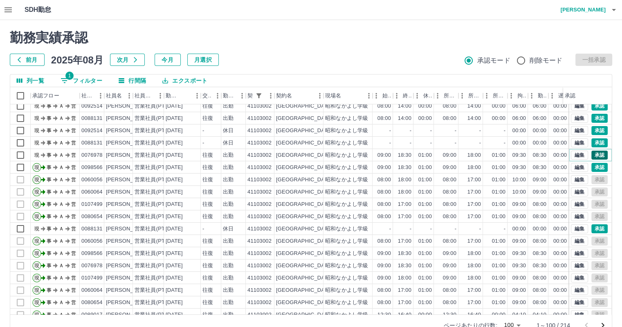
click at [591, 155] on button "承認" at bounding box center [599, 154] width 16 height 9
click at [591, 116] on button "承認" at bounding box center [599, 118] width 16 height 9
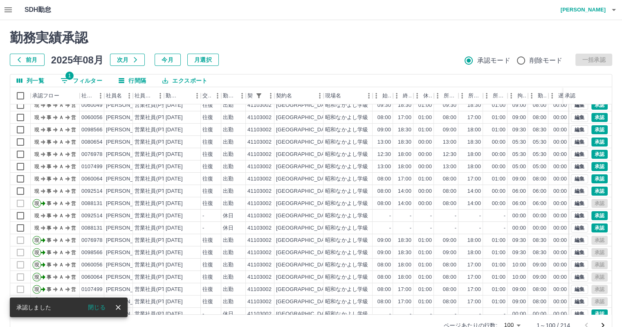
scroll to position [129, 0]
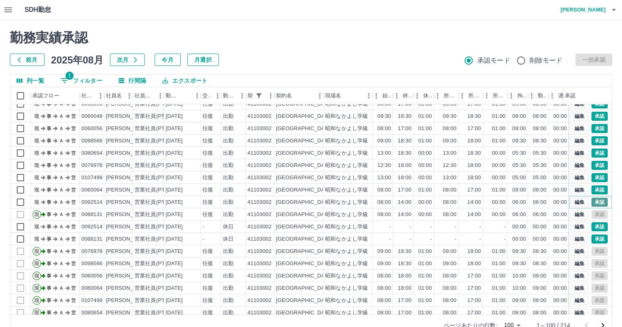
click at [591, 203] on button "承認" at bounding box center [599, 201] width 16 height 9
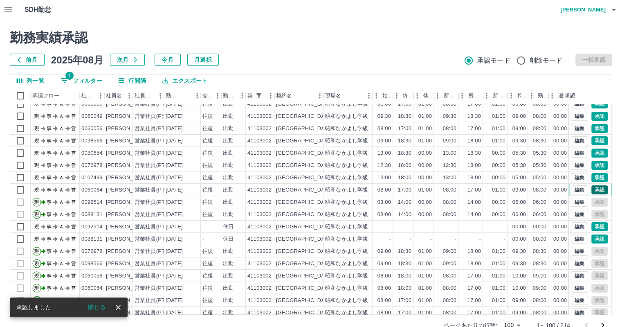
click at [592, 188] on button "承認" at bounding box center [599, 189] width 16 height 9
click at [592, 179] on button "承認" at bounding box center [599, 177] width 16 height 9
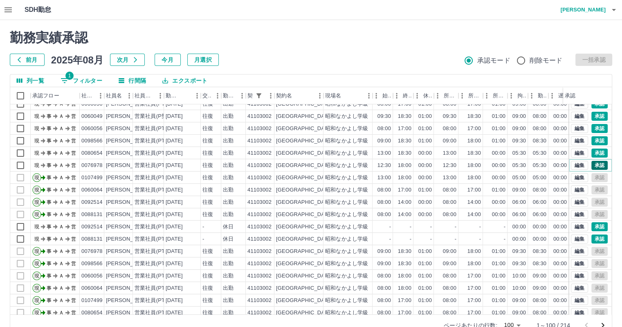
click at [592, 166] on button "承認" at bounding box center [599, 165] width 16 height 9
click at [591, 152] on button "承認" at bounding box center [599, 152] width 16 height 9
click at [591, 139] on button "承認" at bounding box center [599, 140] width 16 height 9
click at [594, 127] on button "承認" at bounding box center [599, 128] width 16 height 9
click at [574, 114] on button "編集" at bounding box center [579, 116] width 17 height 9
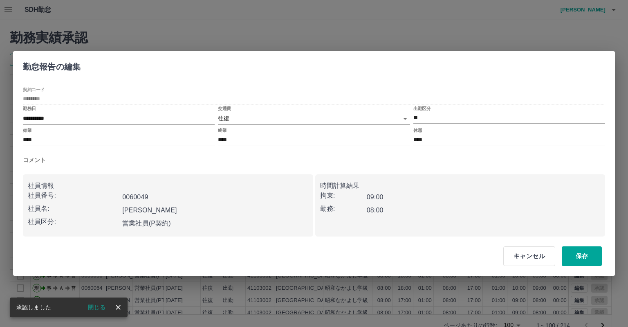
click at [377, 119] on body "SDH勤怠 [PERSON_NAME] 勤務実績承認 前月 [DATE] 次月 今月 月選択 承認モード 削除モード 一括承認 列一覧 1 フィルター 行間隔…" at bounding box center [314, 172] width 628 height 345
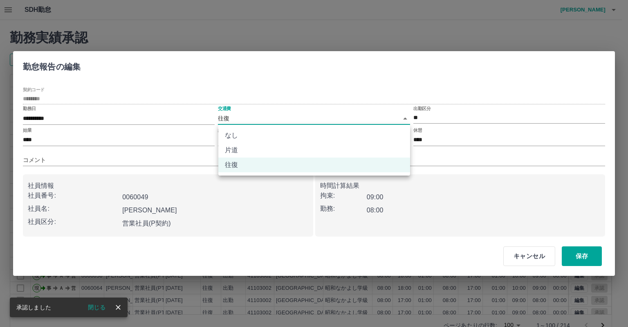
click at [372, 134] on li "なし" at bounding box center [314, 135] width 192 height 15
type input "****"
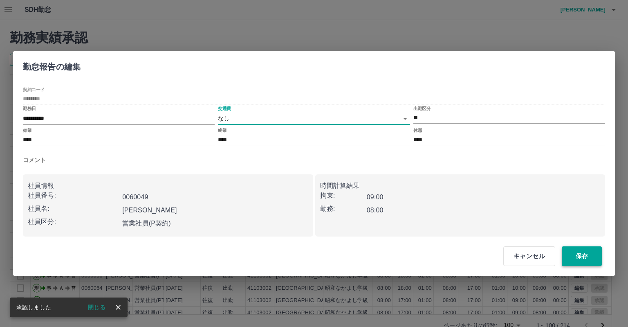
click at [584, 253] on button "保存" at bounding box center [582, 256] width 40 height 20
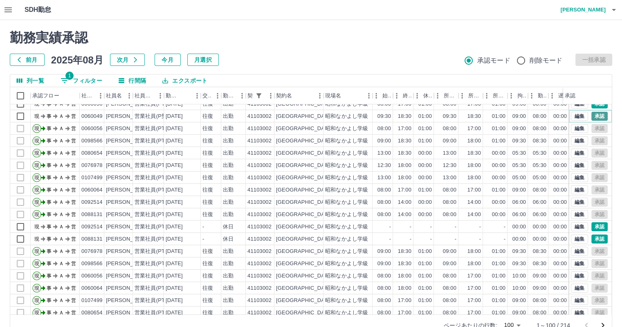
click at [593, 116] on button "承認" at bounding box center [599, 116] width 16 height 9
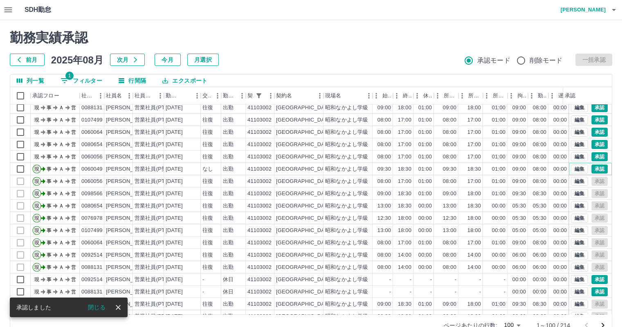
scroll to position [65, 0]
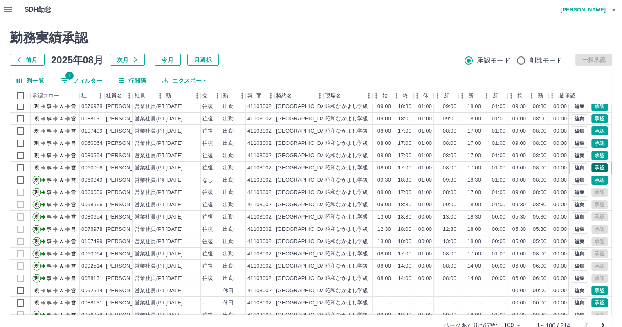
click at [594, 166] on button "承認" at bounding box center [599, 167] width 16 height 9
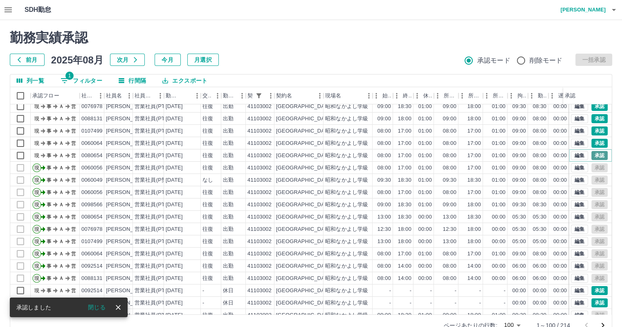
click at [593, 153] on button "承認" at bounding box center [599, 155] width 16 height 9
click at [593, 142] on button "承認" at bounding box center [599, 143] width 16 height 9
click at [592, 129] on button "承認" at bounding box center [599, 130] width 16 height 9
click at [592, 118] on button "承認" at bounding box center [599, 118] width 16 height 9
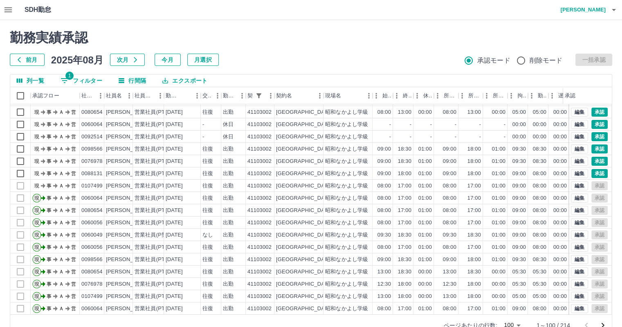
scroll to position [0, 0]
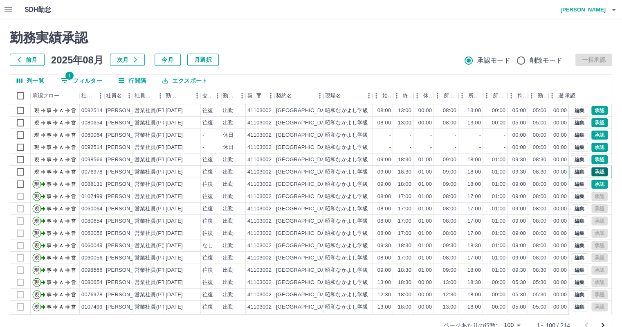
click at [591, 172] on button "承認" at bounding box center [599, 171] width 16 height 9
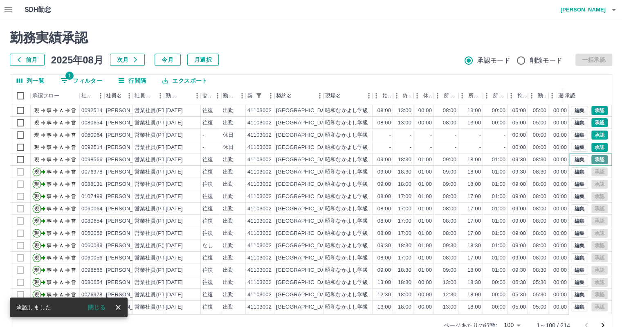
click at [592, 159] on button "承認" at bounding box center [599, 159] width 16 height 9
click at [596, 121] on button "承認" at bounding box center [599, 122] width 16 height 9
click at [593, 109] on button "承認" at bounding box center [599, 110] width 16 height 9
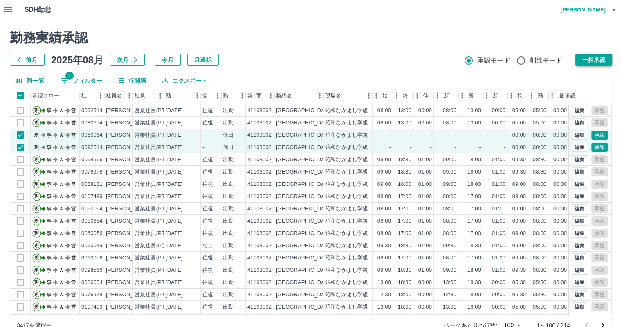
click at [600, 56] on button "一括承認" at bounding box center [593, 60] width 37 height 12
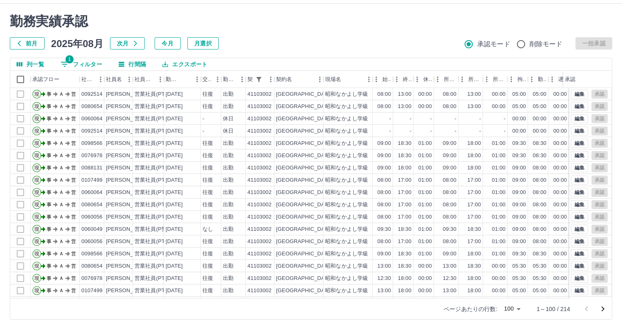
scroll to position [19, 0]
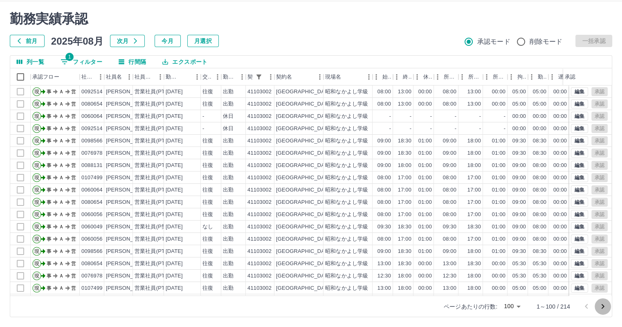
click at [603, 306] on icon "次のページへ" at bounding box center [602, 306] width 3 height 5
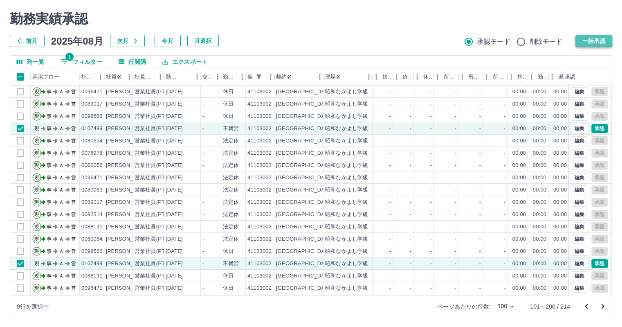
click at [598, 40] on button "一括承認" at bounding box center [593, 41] width 37 height 12
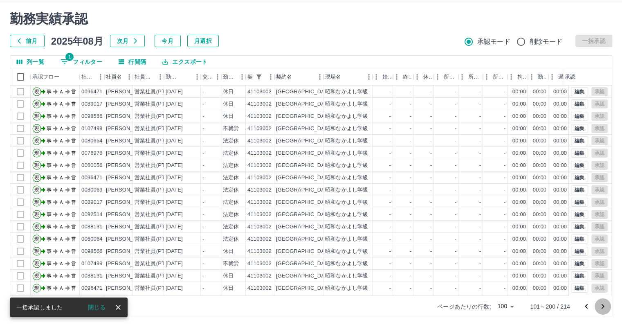
click at [604, 307] on icon "次のページへ" at bounding box center [603, 306] width 10 height 10
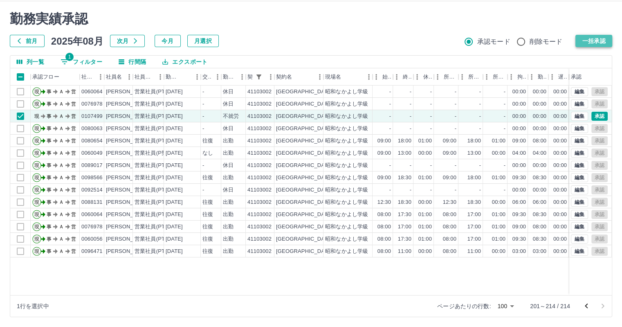
click at [604, 41] on button "一括承認" at bounding box center [593, 41] width 37 height 12
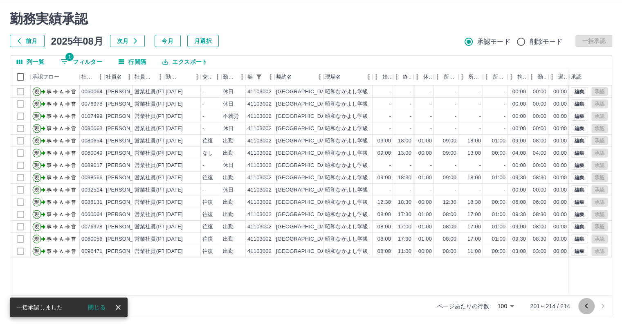
click at [589, 305] on icon "前のページへ" at bounding box center [586, 306] width 10 height 10
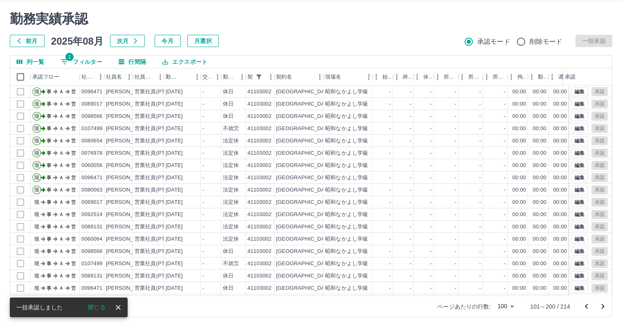
click at [589, 305] on icon "前のページへ" at bounding box center [586, 306] width 10 height 10
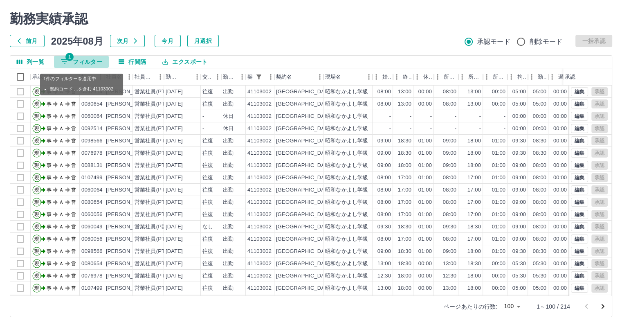
click at [81, 61] on button "1 フィルター" at bounding box center [81, 62] width 55 height 12
select select "**********"
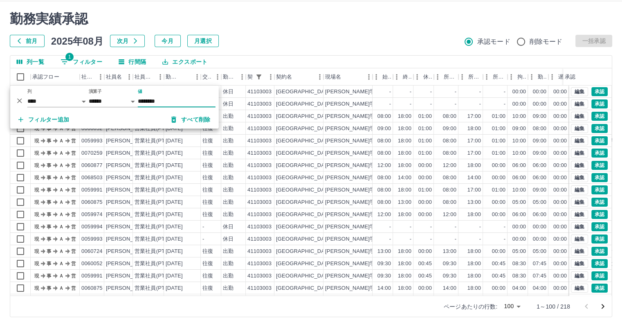
type input "********"
click at [311, 26] on h2 "勤務実績承認" at bounding box center [311, 19] width 602 height 16
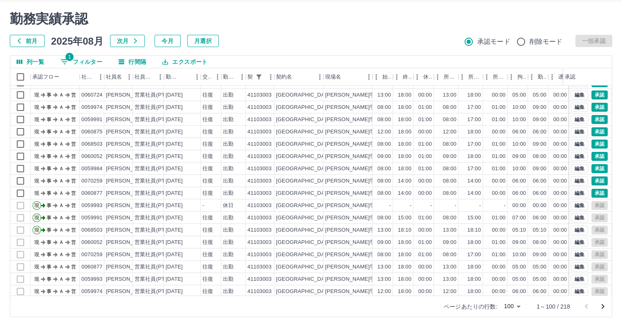
scroll to position [291, 0]
click at [594, 189] on button "承認" at bounding box center [599, 192] width 16 height 9
click at [594, 181] on button "承認" at bounding box center [599, 180] width 16 height 9
click at [595, 166] on button "承認" at bounding box center [599, 168] width 16 height 9
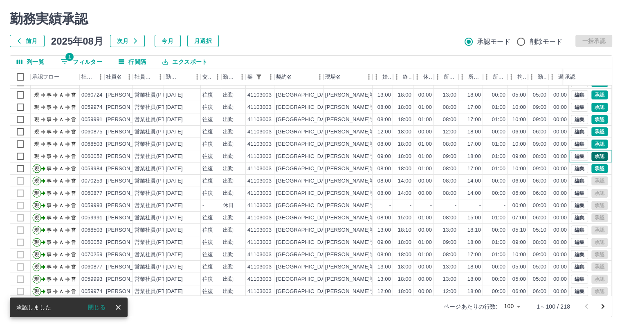
click at [594, 156] on button "承認" at bounding box center [599, 156] width 16 height 9
click at [591, 143] on button "承認" at bounding box center [599, 143] width 16 height 9
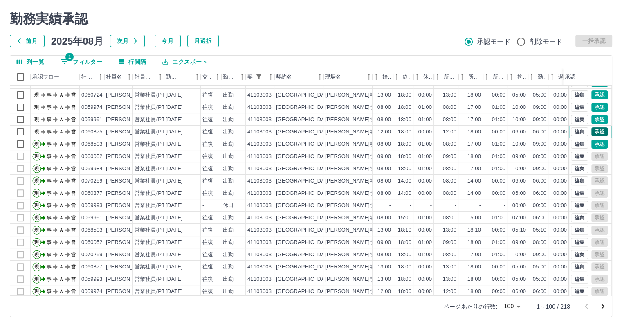
click at [592, 132] on button "承認" at bounding box center [599, 131] width 16 height 9
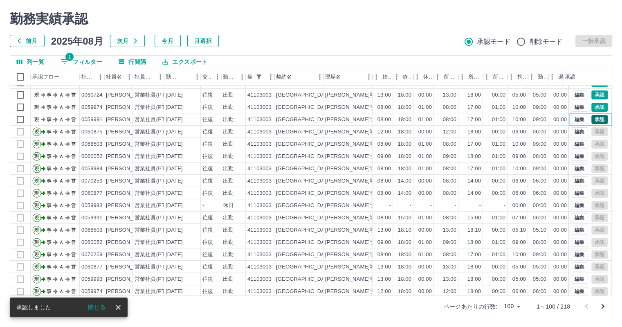
click at [592, 117] on button "承認" at bounding box center [599, 119] width 16 height 9
click at [594, 106] on button "承認" at bounding box center [599, 107] width 16 height 9
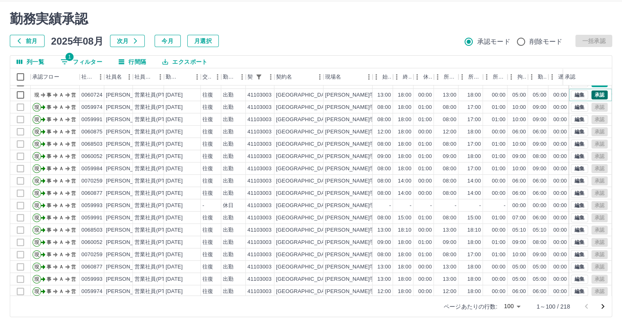
click at [591, 94] on button "承認" at bounding box center [599, 94] width 16 height 9
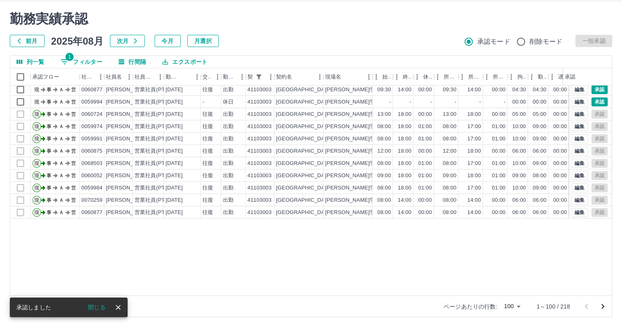
scroll to position [157, 0]
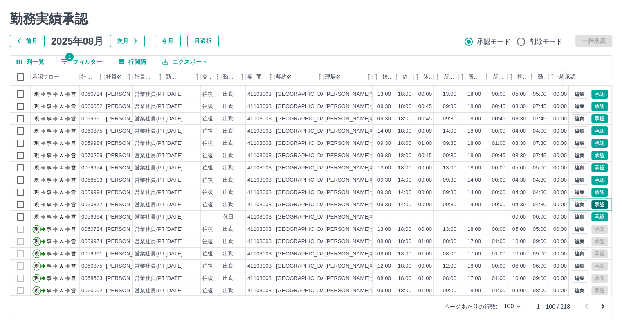
click at [592, 204] on button "承認" at bounding box center [599, 204] width 16 height 9
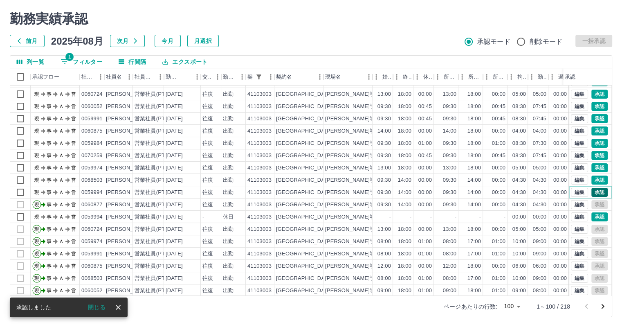
click at [596, 190] on button "承認" at bounding box center [599, 192] width 16 height 9
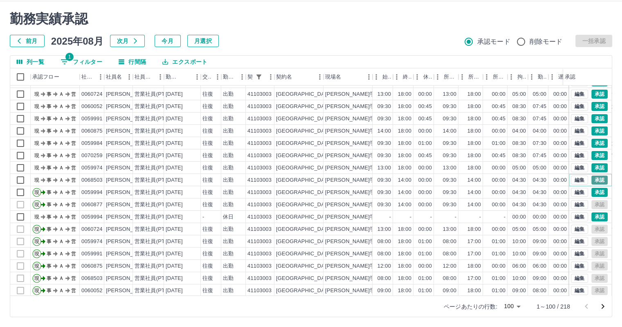
click at [593, 179] on button "承認" at bounding box center [599, 179] width 16 height 9
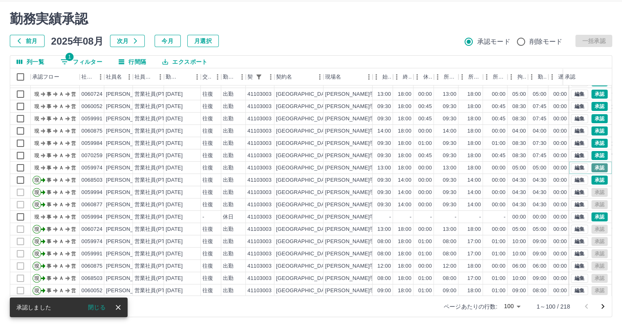
click at [591, 167] on button "承認" at bounding box center [599, 167] width 16 height 9
click at [594, 153] on button "承認" at bounding box center [599, 155] width 16 height 9
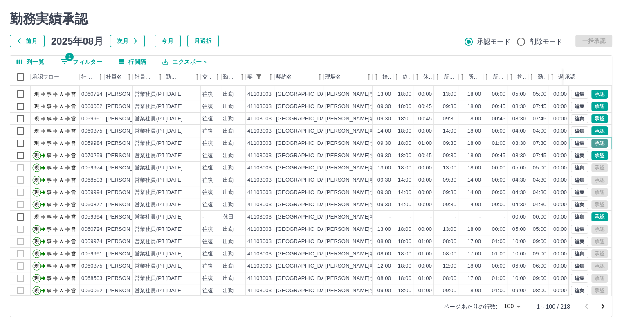
click at [595, 143] on button "承認" at bounding box center [599, 143] width 16 height 9
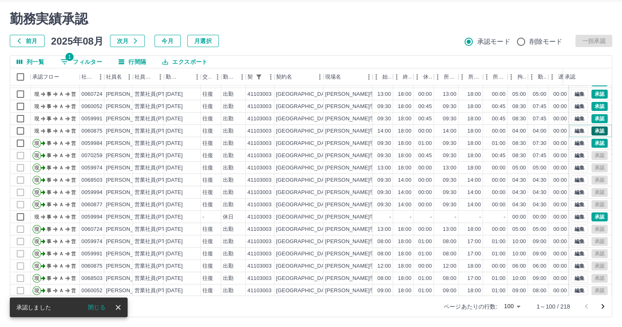
click at [593, 132] on button "承認" at bounding box center [599, 130] width 16 height 9
click at [594, 117] on button "承認" at bounding box center [599, 118] width 16 height 9
click at [594, 103] on button "承認" at bounding box center [599, 106] width 16 height 9
click at [596, 93] on button "承認" at bounding box center [599, 94] width 16 height 9
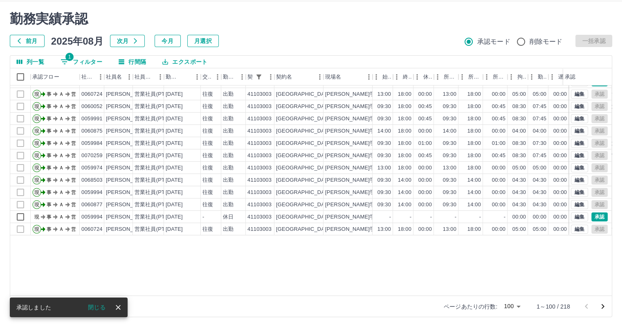
scroll to position [55, 0]
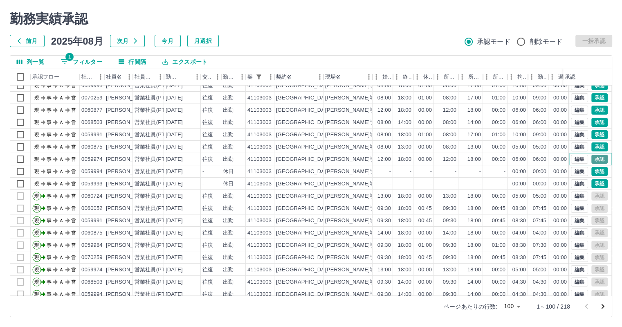
click at [592, 156] on button "承認" at bounding box center [599, 159] width 16 height 9
click at [591, 144] on button "承認" at bounding box center [599, 146] width 16 height 9
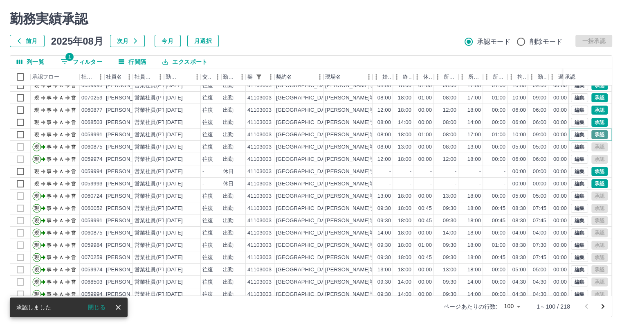
click at [592, 132] on button "承認" at bounding box center [599, 134] width 16 height 9
click at [592, 120] on button "承認" at bounding box center [599, 122] width 16 height 9
click at [592, 108] on button "承認" at bounding box center [599, 109] width 16 height 9
click at [591, 99] on button "承認" at bounding box center [599, 97] width 16 height 9
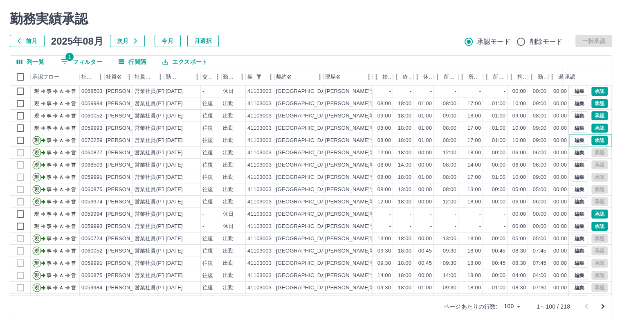
scroll to position [0, 0]
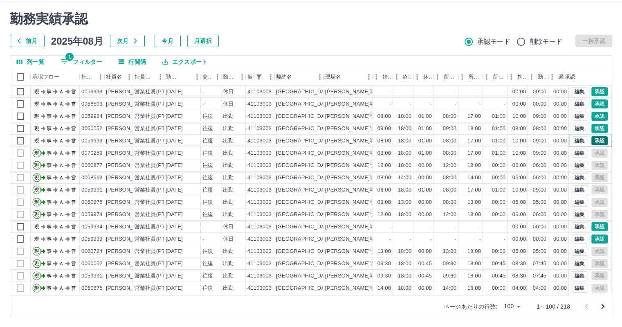
click at [592, 142] on button "承認" at bounding box center [599, 140] width 16 height 9
click at [591, 125] on button "承認" at bounding box center [599, 128] width 16 height 9
click at [595, 111] on div "編集 承認" at bounding box center [590, 116] width 43 height 12
click at [595, 115] on button "承認" at bounding box center [599, 116] width 16 height 9
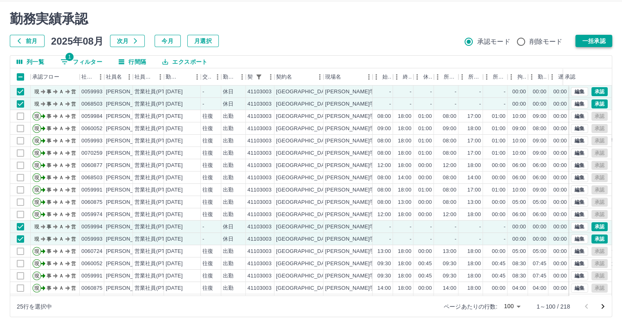
click at [594, 41] on button "一括承認" at bounding box center [593, 41] width 37 height 12
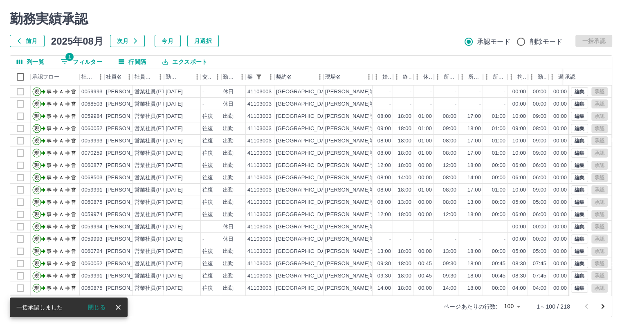
click at [80, 59] on button "1 フィルター" at bounding box center [81, 62] width 55 height 12
select select "**********"
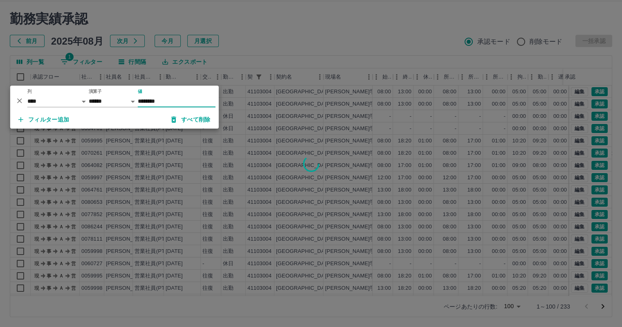
type input "********"
click at [359, 31] on div at bounding box center [311, 163] width 622 height 327
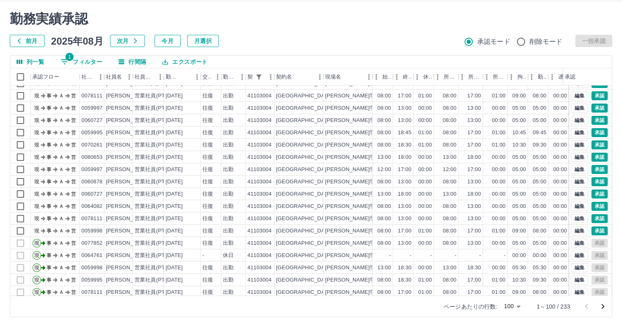
scroll to position [280, 0]
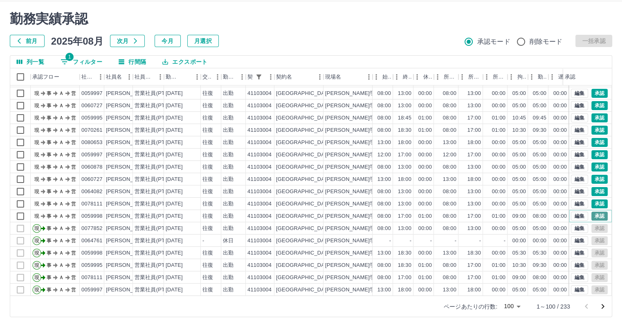
click at [591, 215] on button "承認" at bounding box center [599, 215] width 16 height 9
click at [593, 203] on button "承認" at bounding box center [599, 203] width 16 height 9
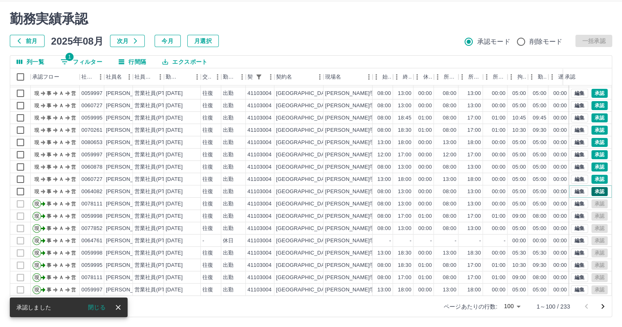
click at [592, 192] on button "承認" at bounding box center [599, 191] width 16 height 9
click at [593, 178] on button "承認" at bounding box center [599, 179] width 16 height 9
click at [593, 165] on button "承認" at bounding box center [599, 166] width 16 height 9
click at [592, 150] on button "承認" at bounding box center [599, 154] width 16 height 9
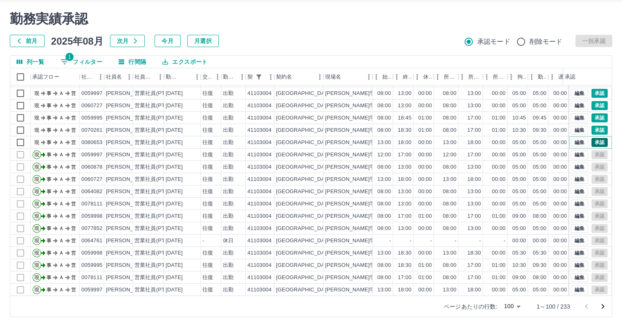
click at [595, 141] on button "承認" at bounding box center [599, 142] width 16 height 9
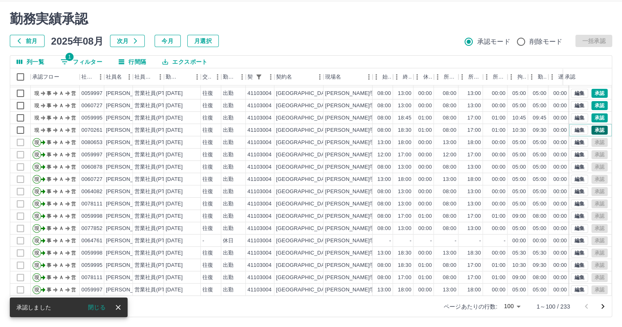
click at [592, 130] on button "承認" at bounding box center [599, 129] width 16 height 9
click at [593, 117] on button "承認" at bounding box center [599, 117] width 16 height 9
click at [591, 103] on button "承認" at bounding box center [599, 105] width 16 height 9
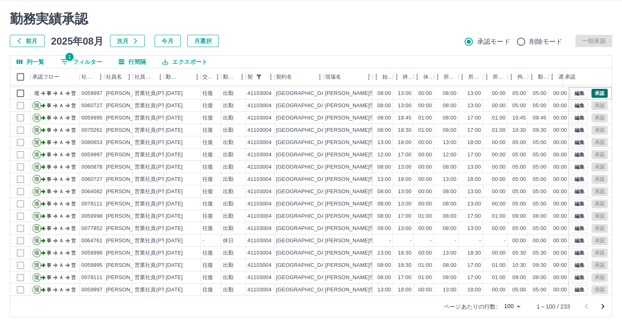
click at [592, 92] on button "承認" at bounding box center [599, 93] width 16 height 9
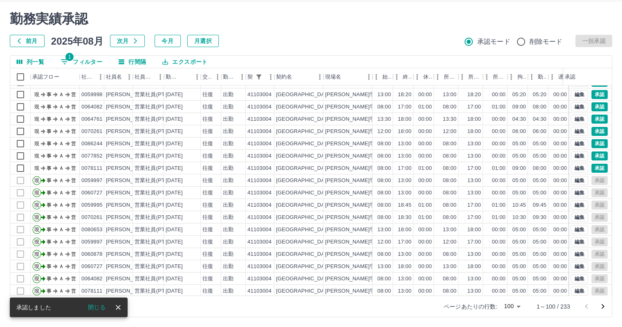
scroll to position [172, 0]
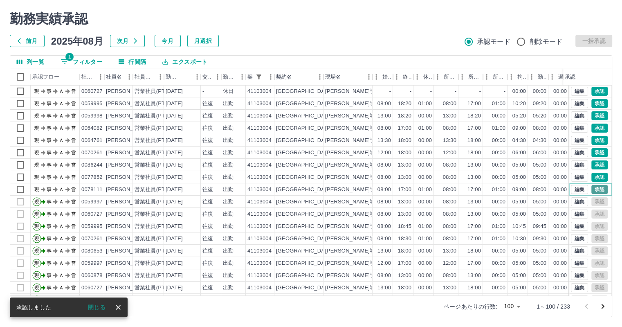
click at [593, 189] on button "承認" at bounding box center [599, 189] width 16 height 9
click at [594, 174] on button "承認" at bounding box center [599, 176] width 16 height 9
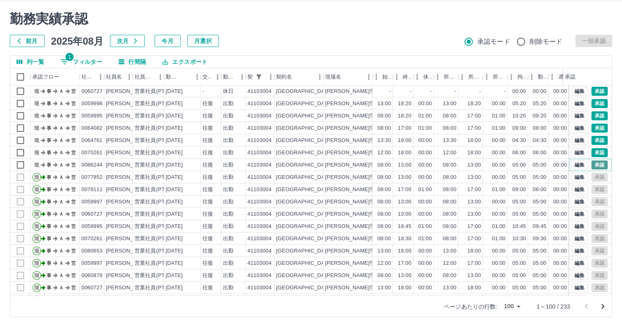
click at [594, 163] on button "承認" at bounding box center [599, 164] width 16 height 9
click at [593, 149] on button "承認" at bounding box center [599, 152] width 16 height 9
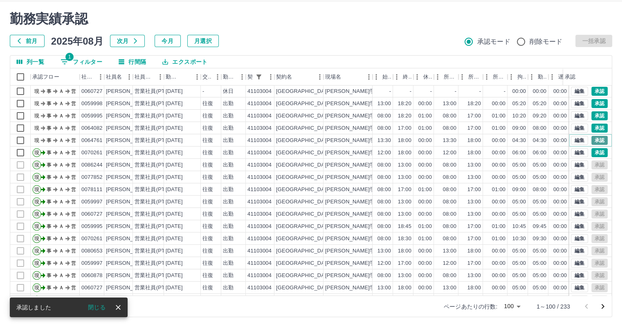
click at [594, 139] on button "承認" at bounding box center [599, 140] width 16 height 9
click at [596, 125] on button "承認" at bounding box center [599, 127] width 16 height 9
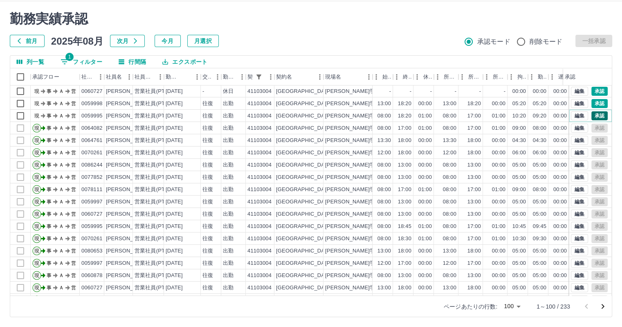
click at [594, 115] on button "承認" at bounding box center [599, 115] width 16 height 9
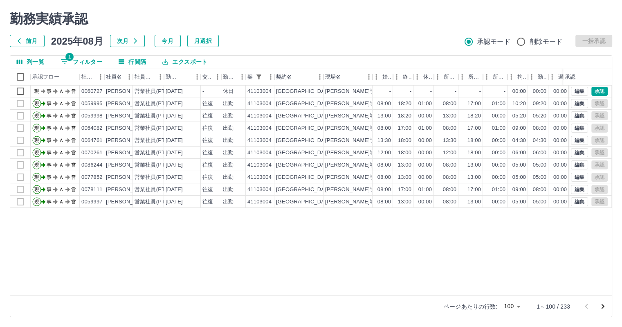
scroll to position [13, 0]
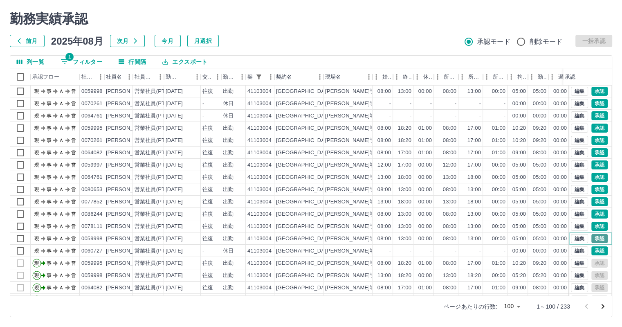
click at [591, 237] on button "承認" at bounding box center [599, 238] width 16 height 9
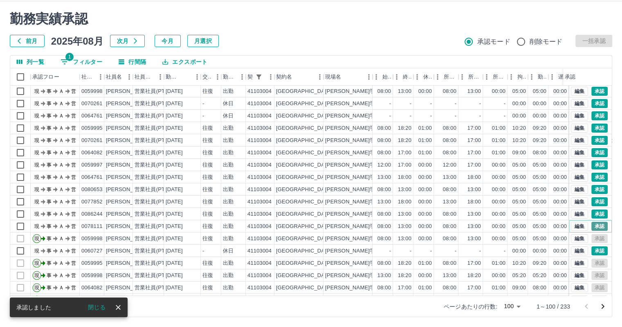
click at [593, 224] on button "承認" at bounding box center [599, 226] width 16 height 9
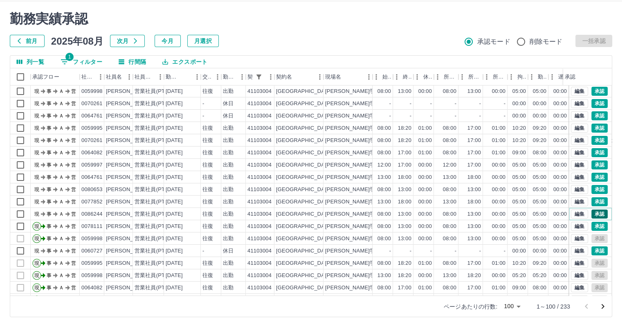
click at [593, 212] on button "承認" at bounding box center [599, 213] width 16 height 9
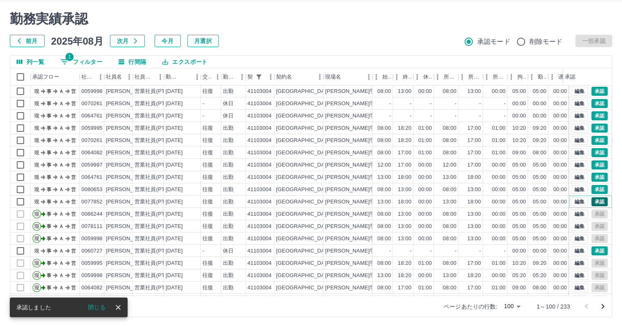
click at [595, 201] on button "承認" at bounding box center [599, 201] width 16 height 9
click at [593, 189] on button "承認" at bounding box center [599, 189] width 16 height 9
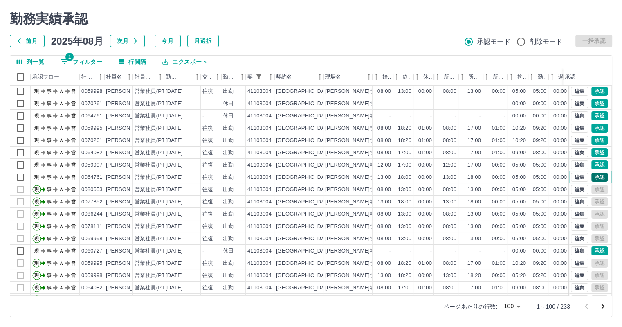
click at [594, 176] on button "承認" at bounding box center [599, 176] width 16 height 9
click at [595, 162] on button "承認" at bounding box center [599, 164] width 16 height 9
click at [591, 150] on button "承認" at bounding box center [599, 152] width 16 height 9
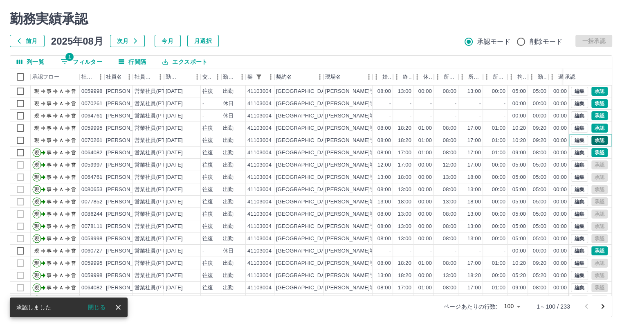
click at [595, 139] on button "承認" at bounding box center [599, 140] width 16 height 9
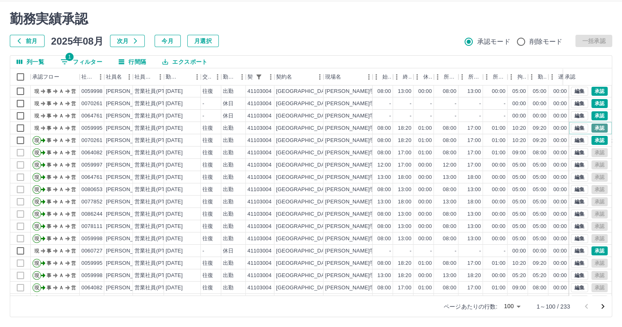
click at [594, 126] on button "承認" at bounding box center [599, 127] width 16 height 9
click at [591, 91] on button "承認" at bounding box center [599, 91] width 16 height 9
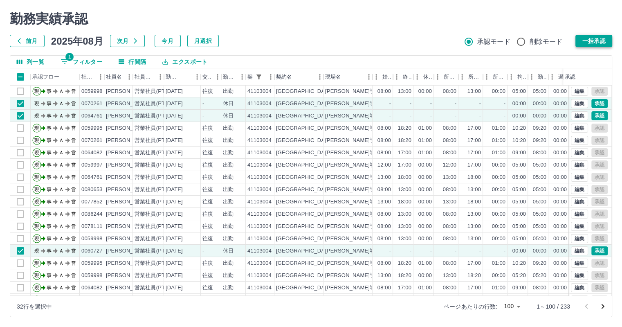
click at [594, 41] on button "一括承認" at bounding box center [593, 41] width 37 height 12
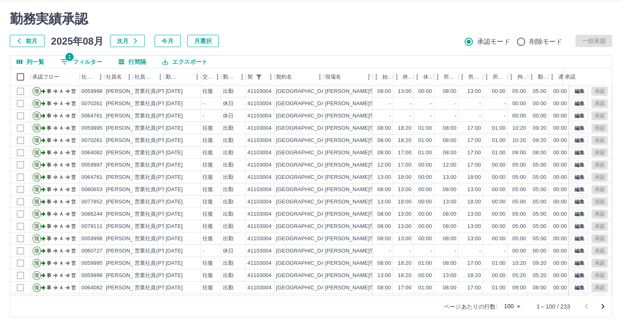
click at [602, 307] on icon "次のページへ" at bounding box center [603, 306] width 10 height 10
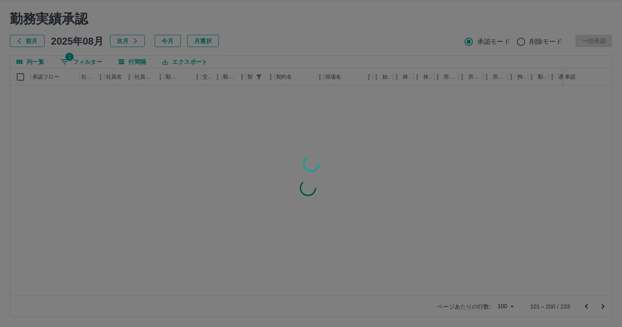
scroll to position [0, 0]
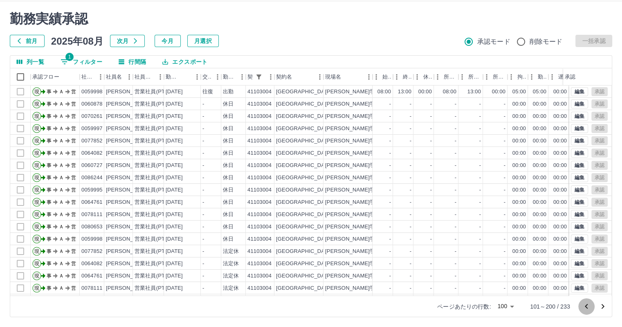
click at [587, 305] on icon "前のページへ" at bounding box center [586, 306] width 10 height 10
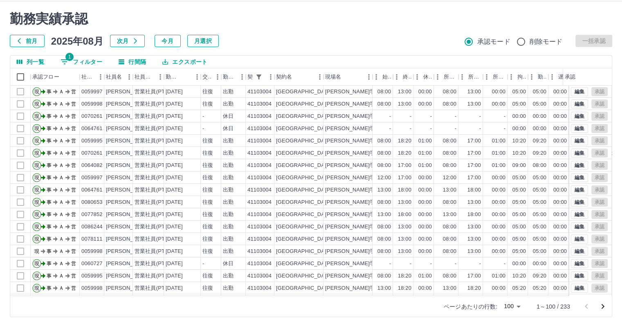
click at [90, 58] on button "1 フィルター" at bounding box center [81, 62] width 55 height 12
select select "**********"
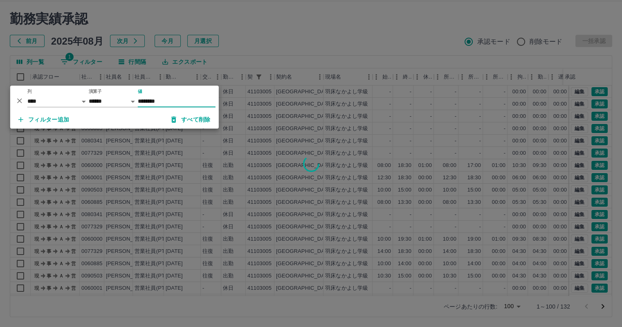
type input "********"
click at [307, 45] on div at bounding box center [311, 163] width 622 height 327
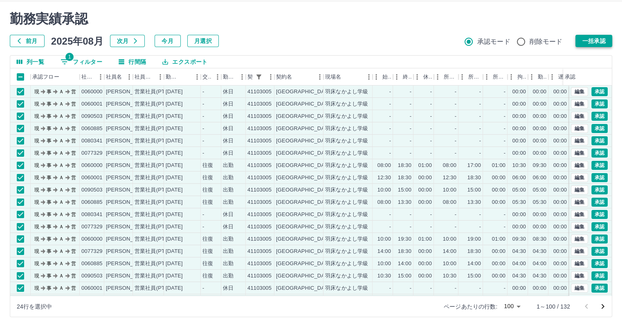
click at [597, 41] on button "一括承認" at bounding box center [593, 41] width 37 height 12
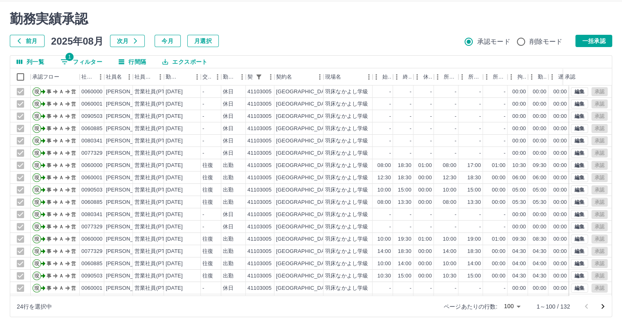
click at [602, 305] on icon "次のページへ" at bounding box center [603, 306] width 10 height 10
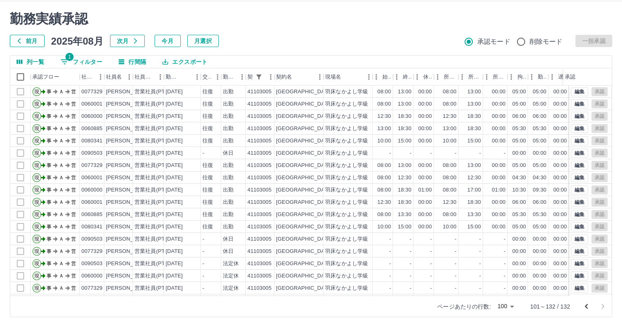
click at [587, 307] on icon "前のページへ" at bounding box center [586, 306] width 10 height 10
